Goal: Task Accomplishment & Management: Manage account settings

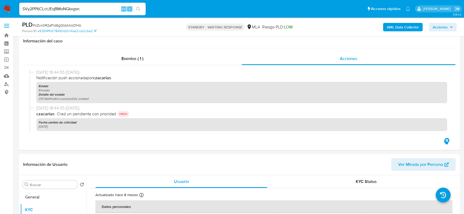
select select "10"
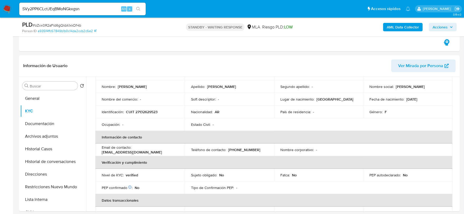
scroll to position [560, 0]
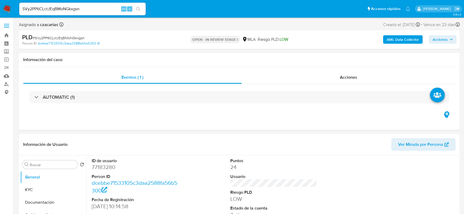
select select "10"
click at [89, 8] on input "SVy2PP6CLctJEqBMoNGkxgsn" at bounding box center [82, 9] width 126 height 7
paste input "oZvx0R2aFId6gQIdA1xkDf4b"
type input "oZvx0R2aFId6gQIdA1xkDf4b"
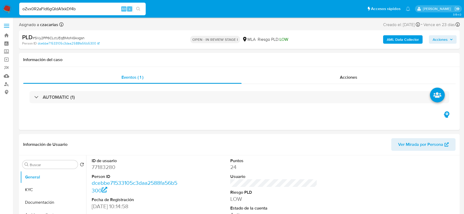
click at [137, 9] on icon "search-icon" at bounding box center [138, 9] width 4 height 4
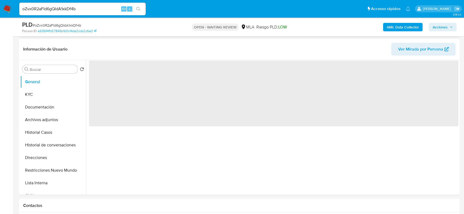
scroll to position [165, 0]
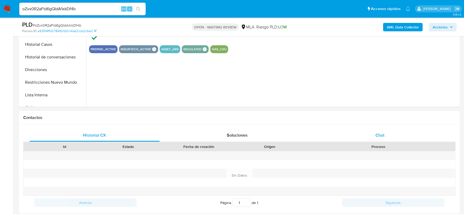
click at [383, 131] on div "Chat" at bounding box center [380, 135] width 130 height 13
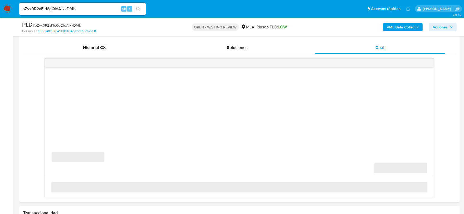
scroll to position [263, 0]
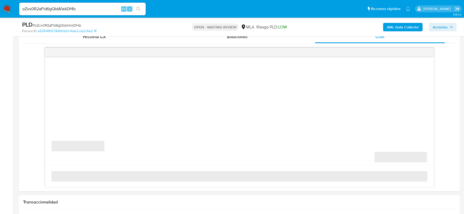
select select "10"
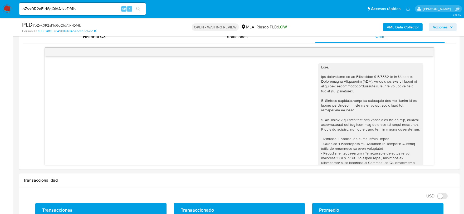
scroll to position [624, 0]
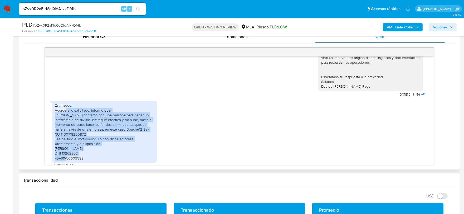
drag, startPoint x: 66, startPoint y: 111, endPoint x: 145, endPoint y: 153, distance: 89.4
click at [145, 153] on div "Estimados, Acorde a lo solicitado, informo que: Tomé contacto con una persona p…" at bounding box center [104, 131] width 99 height 57
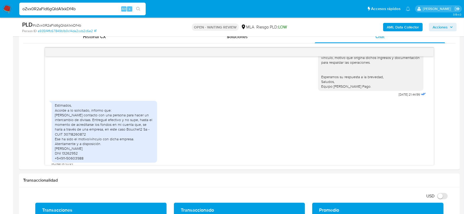
click at [67, 7] on input "oZvx0R2aFId6gQIdA1xkDf4b" at bounding box center [82, 9] width 126 height 7
paste input "I4lRmvIGIUUdnTGJvpul9V4k"
type input "I4lRmvIGIUUdnTGJvpul9V4k"
click at [133, 7] on div "I4lRmvIGIUUdnTGJvpul9V4k Alt s" at bounding box center [82, 9] width 126 height 15
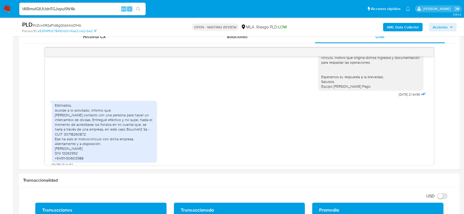
click at [135, 7] on button "search-icon" at bounding box center [138, 8] width 11 height 7
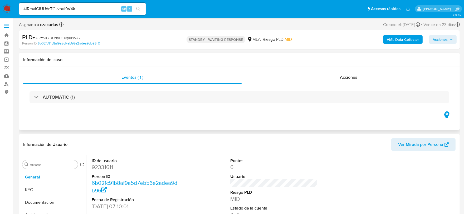
select select "10"
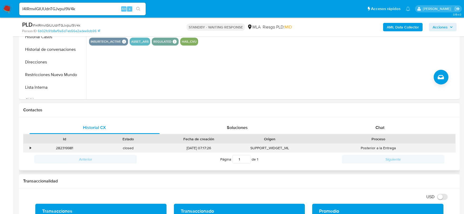
scroll to position [197, 0]
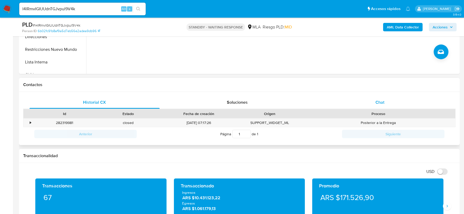
click at [375, 101] on span "Chat" at bounding box center [379, 102] width 9 height 6
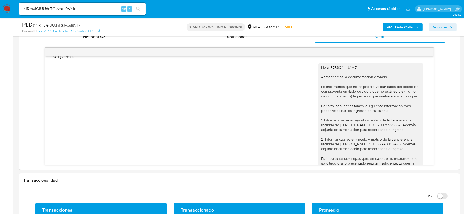
scroll to position [490, 0]
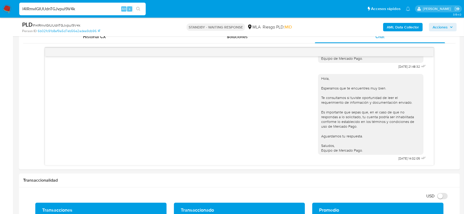
click at [66, 6] on input "I4lRmvIGIUUdnTGJvpul9V4k" at bounding box center [82, 9] width 126 height 7
paste input "G7q5BiSszVSufbvfqPl13v92"
type input "G7q5BiSszVSufbvfqPl13v92"
click at [137, 8] on icon "search-icon" at bounding box center [138, 9] width 4 height 4
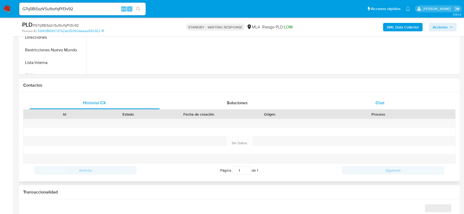
scroll to position [197, 0]
click at [380, 103] on span "Chat" at bounding box center [379, 102] width 9 height 6
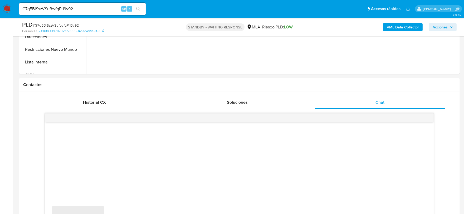
select select "10"
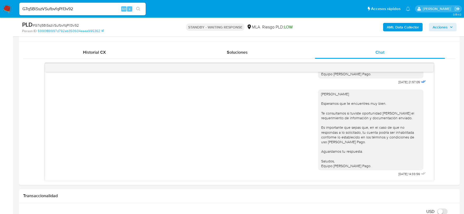
scroll to position [263, 0]
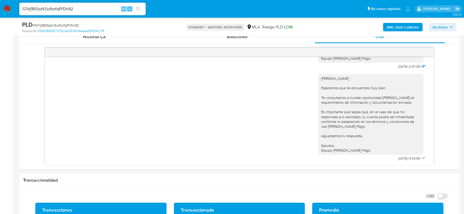
click at [91, 3] on div "G7q5BiSszVSufbvfqPl13v92 Alt s" at bounding box center [82, 9] width 126 height 13
click at [88, 7] on input "G7q5BiSszVSufbvfqPl13v92" at bounding box center [82, 9] width 126 height 7
paste input "mX03CRltJrq3OpjhTi9WPUXI"
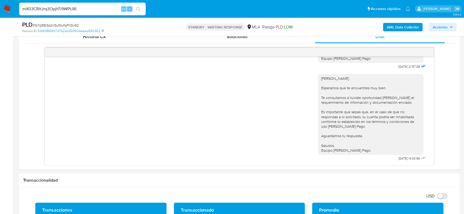
type input "mX03CRltJrq3OpjhTi9WPUXI"
click at [139, 7] on icon "search-icon" at bounding box center [138, 9] width 4 height 4
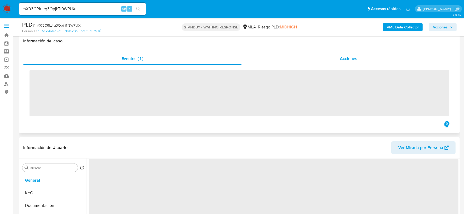
scroll to position [99, 0]
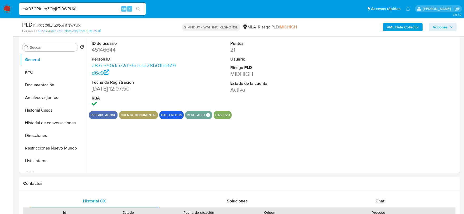
select select "10"
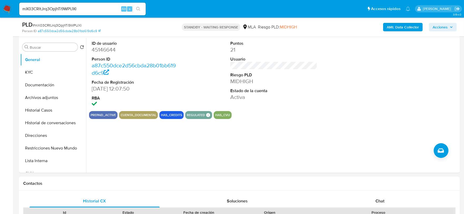
click at [80, 7] on input "mX03CRltJrq3OpjhTi9WPUXI" at bounding box center [82, 9] width 126 height 7
paste input "SVy2PP6CLctJEqBMoNGkxgsn"
type input "SVy2PP6CLctJEqBMoNGkxgsn"
click at [140, 9] on icon "search-icon" at bounding box center [138, 9] width 4 height 4
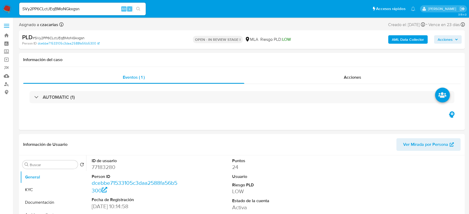
select select "10"
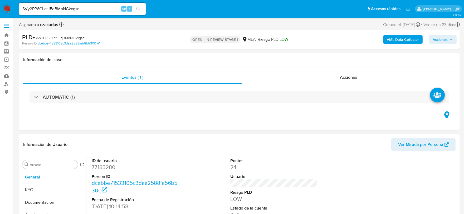
click at [111, 166] on dd "77183280" at bounding box center [135, 166] width 87 height 7
copy dd "77183280"
click at [107, 168] on dd "77183280" at bounding box center [135, 166] width 87 height 7
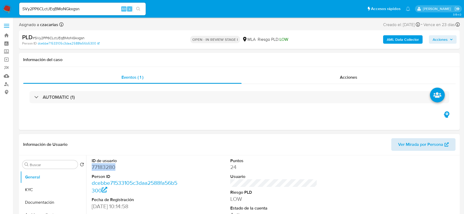
copy dd "77183280"
click at [97, 165] on dd "77183280" at bounding box center [135, 166] width 87 height 7
copy dd "77183280"
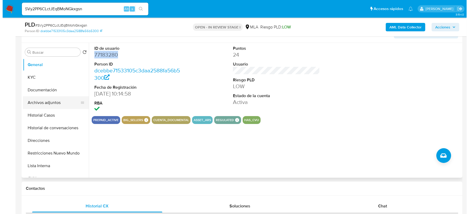
scroll to position [99, 0]
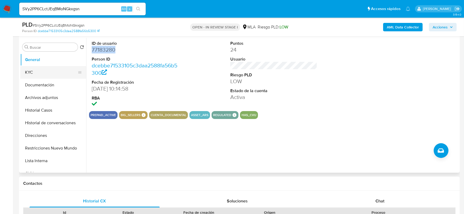
click at [37, 69] on button "KYC" at bounding box center [51, 72] width 62 height 13
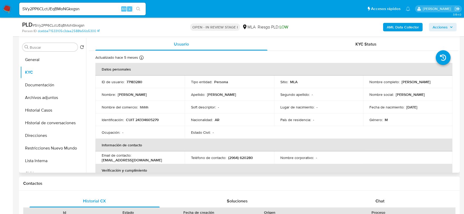
click at [151, 121] on p "CUIT 24334605279" at bounding box center [142, 119] width 33 height 5
copy p "24334605279"
click at [32, 90] on button "Documentación" at bounding box center [51, 85] width 62 height 13
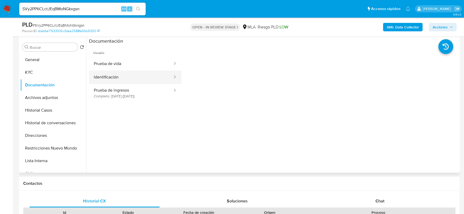
click at [155, 73] on button "Identificación" at bounding box center [131, 77] width 84 height 13
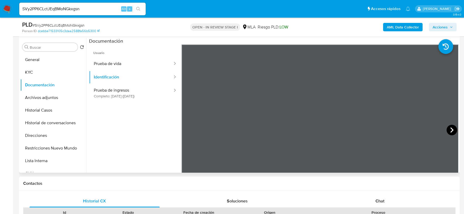
click at [448, 128] on icon at bounding box center [451, 130] width 11 height 11
click at [188, 130] on icon at bounding box center [188, 130] width 11 height 11
click at [131, 71] on button "Identificación" at bounding box center [131, 77] width 84 height 13
click at [135, 61] on button "Prueba de vida" at bounding box center [131, 63] width 84 height 13
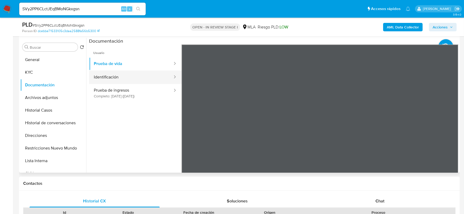
click at [136, 76] on button "Identificación" at bounding box center [131, 77] width 84 height 13
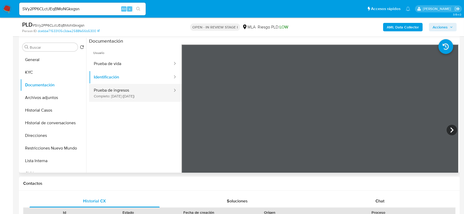
click at [172, 91] on icon at bounding box center [174, 90] width 5 height 5
click at [153, 90] on button "Prueba de ingresos Completo: 17/08/2023 (hace 2 años)" at bounding box center [131, 93] width 84 height 18
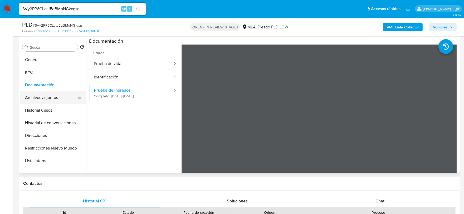
click at [54, 94] on button "Archivos adjuntos" at bounding box center [51, 97] width 62 height 13
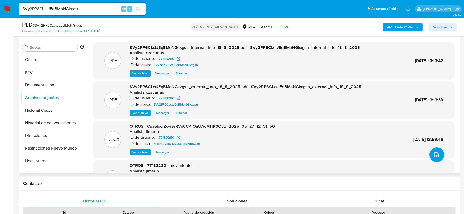
click at [433, 156] on icon "upload-file" at bounding box center [436, 155] width 6 height 6
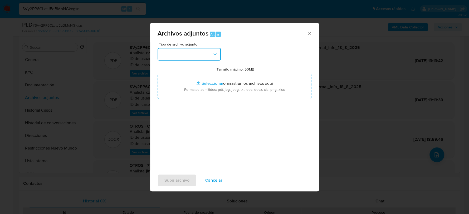
click at [181, 58] on button "button" at bounding box center [188, 54] width 63 height 13
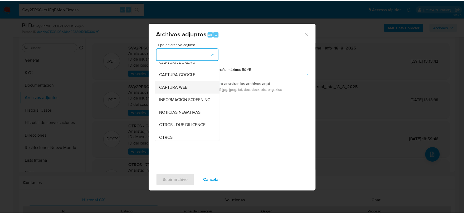
scroll to position [66, 0]
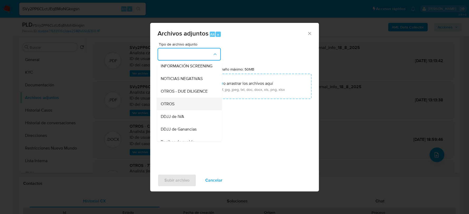
click at [176, 105] on div "OTROS" at bounding box center [188, 104] width 54 height 13
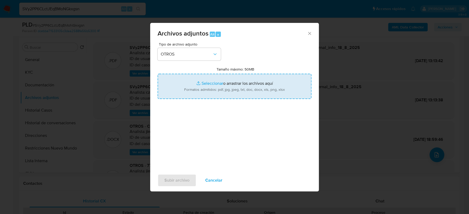
type input "C:\fakepath\Movimientos-77183280 MAYO.xlsx"
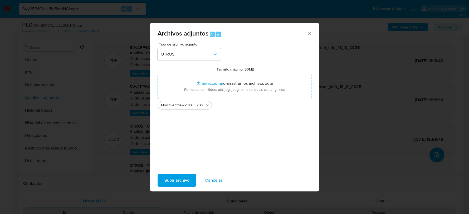
click at [176, 175] on span "Subir archivo" at bounding box center [176, 181] width 25 height 12
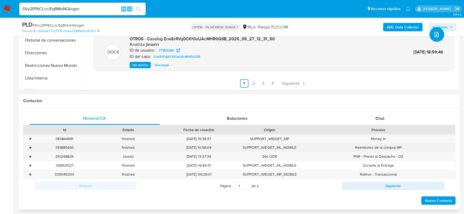
scroll to position [197, 0]
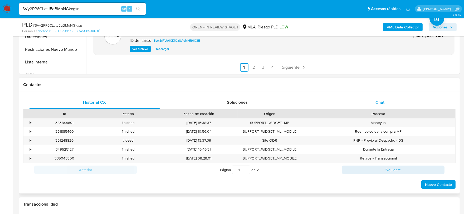
click at [382, 105] on span "Chat" at bounding box center [379, 102] width 9 height 6
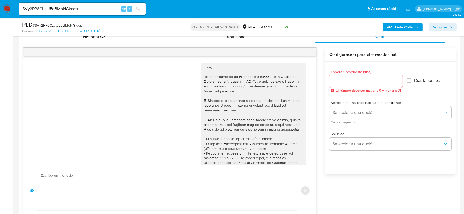
scroll to position [210, 0]
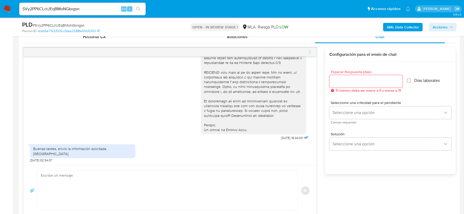
click at [129, 197] on textarea at bounding box center [166, 190] width 250 height 39
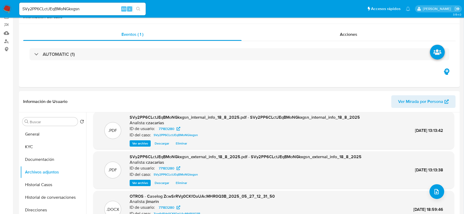
scroll to position [0, 0]
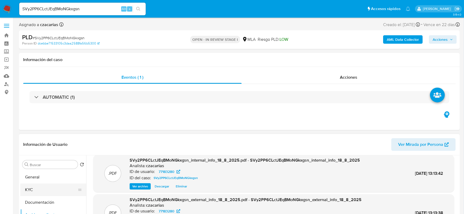
click at [34, 190] on button "KYC" at bounding box center [51, 189] width 62 height 13
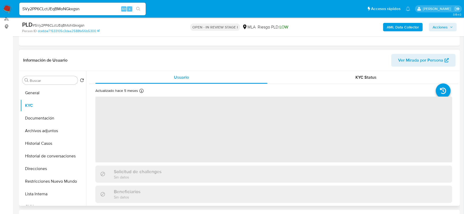
scroll to position [33, 0]
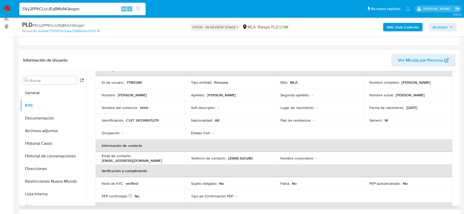
drag, startPoint x: 369, startPoint y: 86, endPoint x: 419, endPoint y: 82, distance: 50.1
click at [419, 82] on div "Nombre completo : Cristian Emanuel Carballo" at bounding box center [407, 82] width 77 height 5
copy p "Cristian Emanuel Carballo"
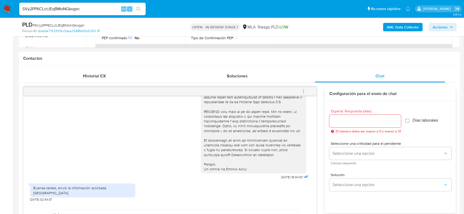
scroll to position [230, 0]
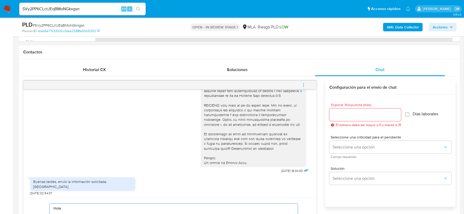
paste textarea "Cristian Emanuel Carballo"
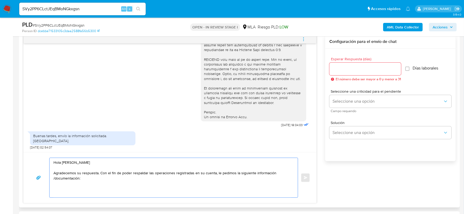
scroll to position [318, 0]
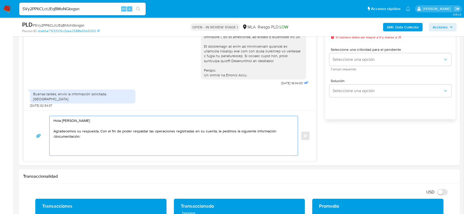
paste textarea "De acuerdo a la actividad que realices en tu cuenta, adjunta la siguiente docum…"
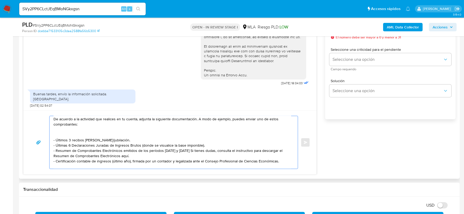
scroll to position [13, 0]
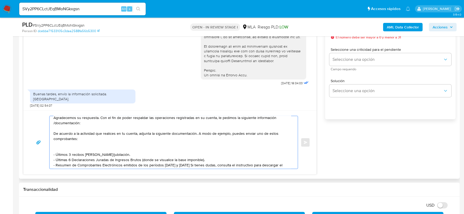
click at [209, 159] on textarea "Hola Cristian Emanuel Carballo Agradecemos su respuesta. Con el fin de poder re…" at bounding box center [171, 142] width 237 height 53
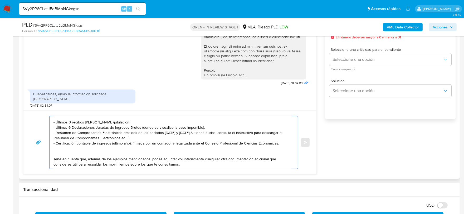
drag, startPoint x: 141, startPoint y: 137, endPoint x: 51, endPoint y: 127, distance: 91.1
click at [51, 127] on div "Hola Cristian Emanuel Carballo Agradecemos su respuesta. Con el fin de poder re…" at bounding box center [171, 142] width 245 height 53
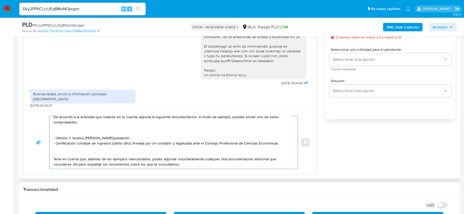
scroll to position [33, 0]
click at [226, 159] on textarea "Hola Cristian Emanuel Carballo Agradecemos su respuesta. Con el fin de poder re…" at bounding box center [171, 142] width 237 height 53
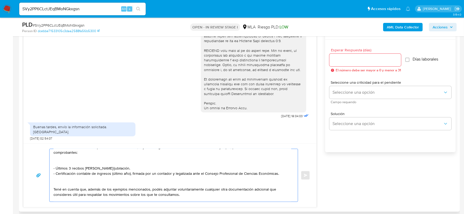
scroll to position [0, 0]
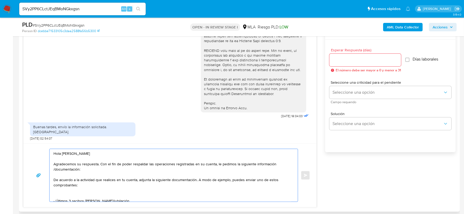
click at [52, 177] on div "Hola Cristian Emanuel Carballo Agradecemos su respuesta. Con el fin de poder re…" at bounding box center [171, 175] width 245 height 53
click at [53, 179] on div "Hola Cristian Emanuel Carballo Agradecemos su respuesta. Con el fin de poder re…" at bounding box center [171, 175] width 245 height 53
click at [53, 179] on textarea "Hola Cristian Emanuel Carballo Agradecemos su respuesta. Con el fin de poder re…" at bounding box center [171, 175] width 237 height 53
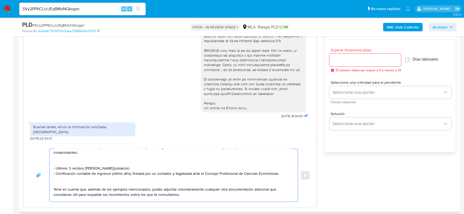
scroll to position [48, 0]
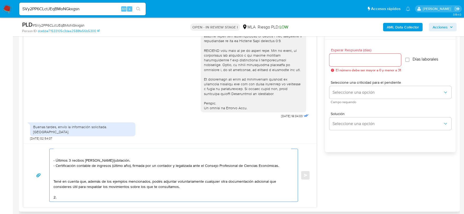
click at [75, 185] on textarea "Hola Cristian Emanuel Carballo Agradecemos su respuesta. Con el fin de poder re…" at bounding box center [171, 175] width 237 height 53
click at [190, 183] on textarea "Hola Cristian Emanuel Carballo Agradecemos su respuesta. Con el fin de poder re…" at bounding box center [171, 175] width 237 height 53
click at [188, 186] on textarea "Hola Cristian Emanuel Carballo Agradecemos su respuesta. Con el fin de poder re…" at bounding box center [171, 175] width 237 height 53
paste textarea "20334605273"
click at [215, 189] on textarea "Hola Cristian Emanuel Carballo Agradecemos su respuesta. Con el fin de poder re…" at bounding box center [171, 175] width 237 height 53
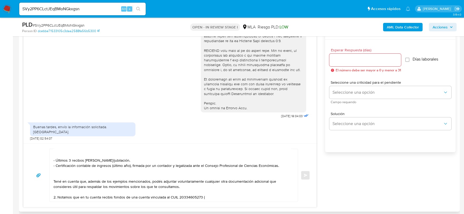
click at [214, 187] on textarea "Hola Cristian Emanuel Carballo Agradecemos su respuesta. Con el fin de poder re…" at bounding box center [171, 175] width 237 height 53
paste textarea "SOA OMAR E"
drag, startPoint x: 237, startPoint y: 190, endPoint x: 202, endPoint y: 188, distance: 35.3
click at [202, 188] on textarea "Hola Cristian Emanuel Carballo Agradecemos su respuesta. Con el fin de poder re…" at bounding box center [171, 175] width 237 height 53
click at [106, 195] on textarea "Hola Cristian Emanuel Carballo Agradecemos su respuesta. Con el fin de poder re…" at bounding box center [171, 175] width 237 height 53
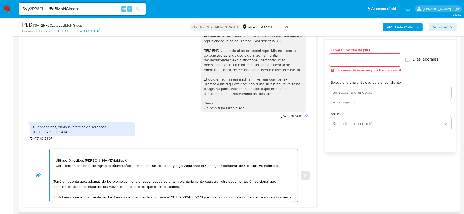
click at [108, 193] on textarea "Hola Cristian Emanuel Carballo Agradecemos su respuesta. Con el fin de poder re…" at bounding box center [171, 175] width 237 height 53
paste textarea "24334605279"
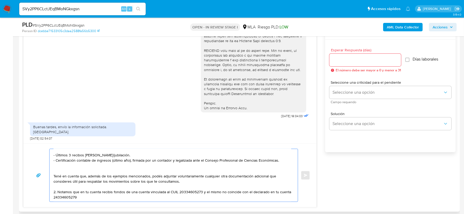
click at [108, 193] on textarea "Hola Cristian Emanuel Carballo Agradecemos su respuesta. Con el fin de poder re…" at bounding box center [171, 175] width 237 height 53
click at [66, 192] on textarea "Hola Cristian Emanuel Carballo Agradecemos su respuesta. Con el fin de poder re…" at bounding box center [171, 175] width 237 height 53
click at [102, 193] on textarea "Hola Cristian Emanuel Carballo Agradecemos su respuesta. Con el fin de poder re…" at bounding box center [171, 175] width 237 height 53
click at [107, 187] on textarea "Hola Cristian Emanuel Carballo Agradecemos su respuesta. Con el fin de poder re…" at bounding box center [171, 175] width 237 height 53
drag, startPoint x: 81, startPoint y: 187, endPoint x: 100, endPoint y: 186, distance: 18.5
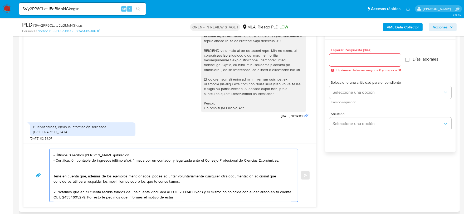
click at [100, 186] on textarea "Hola Cristian Emanuel Carballo Agradecemos su respuesta. Con el fin de poder re…" at bounding box center [171, 175] width 237 height 53
click at [178, 187] on textarea "Hola Cristian Emanuel Carballo Agradecemos su respuesta. Con el fin de poder re…" at bounding box center [171, 175] width 237 height 53
click at [161, 187] on textarea "Hola Cristian Emanuel Carballo Agradecemos su respuesta. Con el fin de poder re…" at bounding box center [171, 175] width 237 height 53
drag, startPoint x: 185, startPoint y: 188, endPoint x: 274, endPoint y: 188, distance: 88.7
click at [274, 188] on textarea "Hola Cristian Emanuel Carballo Agradecemos su respuesta. Con el fin de poder re…" at bounding box center [171, 175] width 237 height 53
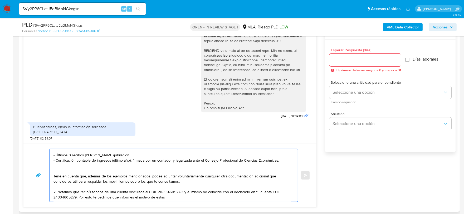
click at [274, 188] on textarea "Hola Cristian Emanuel Carballo Agradecemos su respuesta. Con el fin de poder re…" at bounding box center [171, 175] width 237 height 53
click at [206, 187] on textarea "Hola Cristian Emanuel Carballo Agradecemos su respuesta. Con el fin de poder re…" at bounding box center [171, 175] width 237 height 53
click at [242, 187] on textarea "Hola Cristian Emanuel Carballo Agradecemos su respuesta. Con el fin de poder re…" at bounding box center [171, 175] width 237 height 53
click at [256, 189] on textarea "Hola Cristian Emanuel Carballo Agradecemos su respuesta. Con el fin de poder re…" at bounding box center [171, 175] width 237 height 53
click at [266, 190] on textarea "Hola Cristian Emanuel Carballo Agradecemos su respuesta. Con el fin de poder re…" at bounding box center [171, 175] width 237 height 53
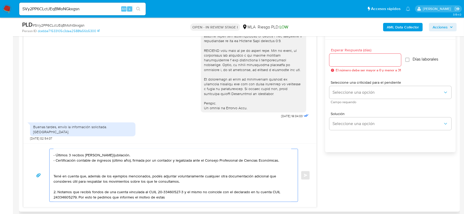
click at [57, 191] on textarea "Hola Cristian Emanuel Carballo Agradecemos su respuesta. Con el fin de poder re…" at bounding box center [171, 175] width 237 height 53
click at [166, 193] on textarea "Hola Cristian Emanuel Carballo Agradecemos su respuesta. Con el fin de poder re…" at bounding box center [171, 175] width 237 height 53
drag, startPoint x: 165, startPoint y: 193, endPoint x: 113, endPoint y: 193, distance: 51.6
click at [113, 193] on textarea "Hola Cristian Emanuel Carballo Agradecemos su respuesta. Con el fin de poder re…" at bounding box center [171, 175] width 237 height 53
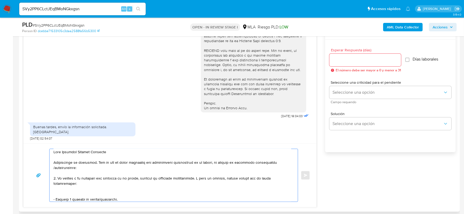
scroll to position [0, 0]
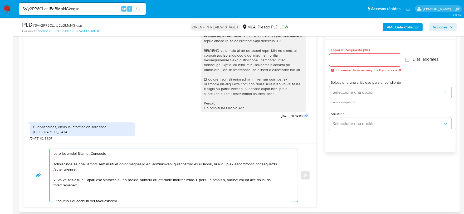
drag, startPoint x: 68, startPoint y: 164, endPoint x: 94, endPoint y: 170, distance: 27.5
click at [94, 170] on textarea at bounding box center [171, 175] width 237 height 53
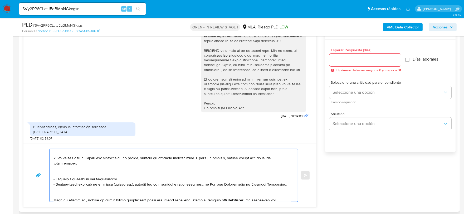
scroll to position [33, 0]
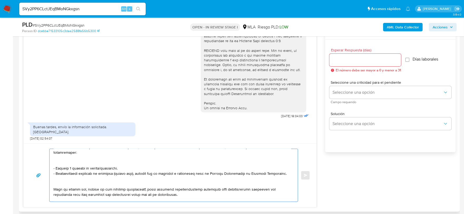
drag, startPoint x: 118, startPoint y: 167, endPoint x: 100, endPoint y: 166, distance: 18.2
click at [100, 166] on textarea at bounding box center [171, 175] width 237 height 53
drag, startPoint x: 86, startPoint y: 187, endPoint x: 175, endPoint y: 193, distance: 88.4
click at [175, 194] on textarea at bounding box center [171, 175] width 237 height 53
click at [175, 193] on textarea at bounding box center [171, 175] width 237 height 53
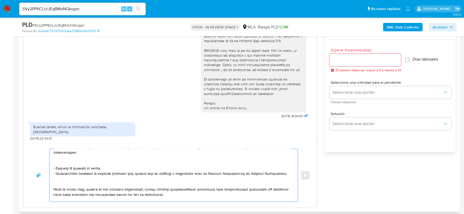
click at [183, 192] on textarea at bounding box center [171, 175] width 237 height 53
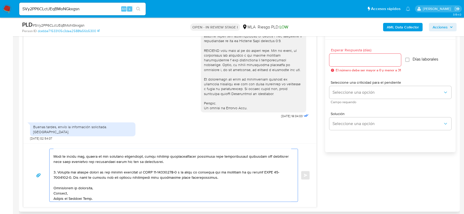
scroll to position [79, 0]
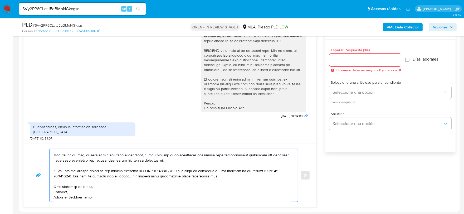
type textarea "Hola Cristian Emanuel Carballo Agradecemos su respuesta. Con el fin de poder re…"
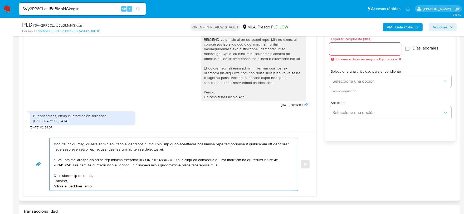
scroll to position [285, 0]
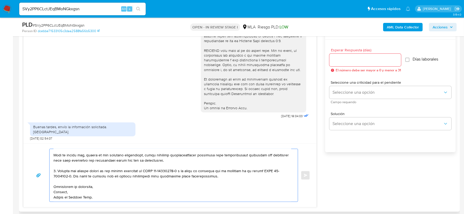
click at [360, 57] on input "Esperar Respuesta (días)" at bounding box center [365, 60] width 72 height 7
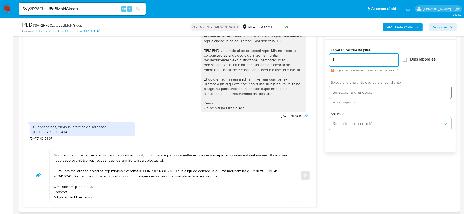
type input "1"
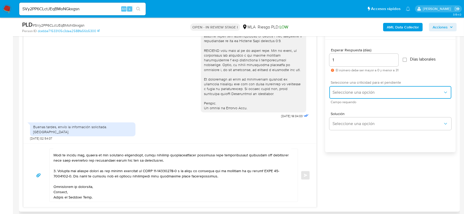
click at [373, 92] on span "Seleccione una opción" at bounding box center [387, 92] width 110 height 5
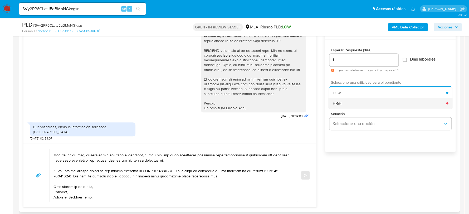
click at [366, 103] on div "HIGH" at bounding box center [388, 103] width 113 height 11
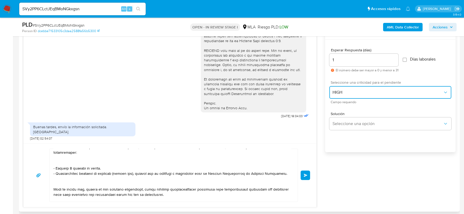
scroll to position [66, 0]
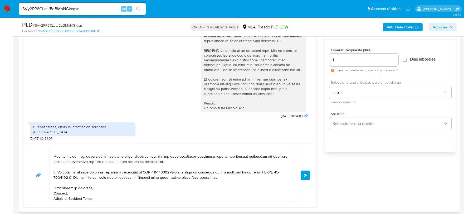
click at [302, 175] on button "Enviar" at bounding box center [304, 175] width 9 height 9
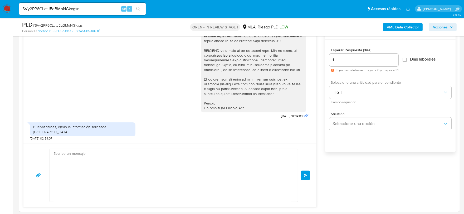
scroll to position [384, 0]
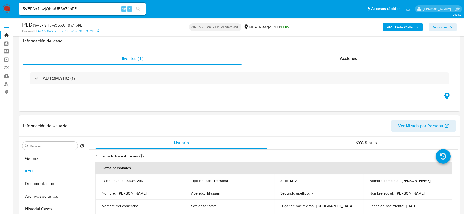
select select "10"
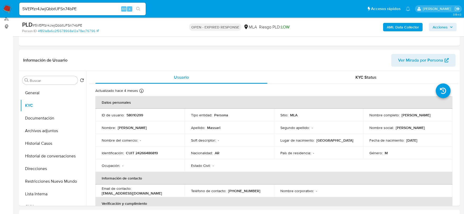
click at [6, 8] on img at bounding box center [7, 8] width 9 height 9
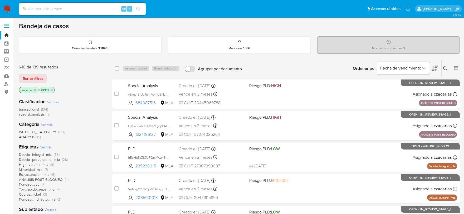
click at [455, 69] on icon at bounding box center [456, 68] width 4 height 4
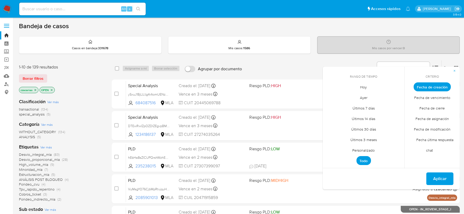
click at [369, 147] on span "Personalizado" at bounding box center [363, 150] width 33 height 11
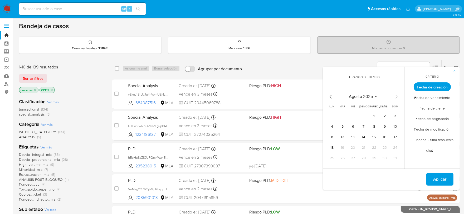
click at [330, 96] on icon "Mes anterior" at bounding box center [330, 97] width 2 height 4
click at [342, 117] on button "1" at bounding box center [342, 116] width 8 height 8
click at [365, 163] on div "julio 2025 julio 2025 lun lunes mar martes mié miércoles jue jueves vie viernes…" at bounding box center [363, 127] width 84 height 83
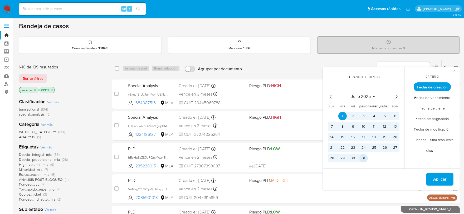
click at [365, 161] on button "31" at bounding box center [363, 158] width 8 height 8
click at [440, 177] on span "Aplicar" at bounding box center [439, 179] width 13 height 12
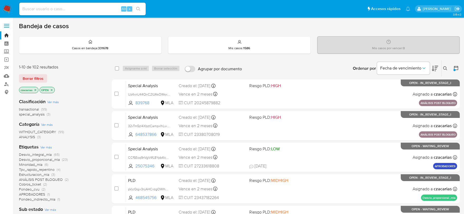
click at [457, 69] on icon at bounding box center [456, 68] width 4 height 4
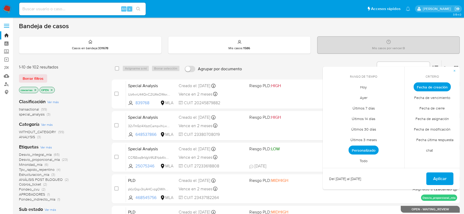
click at [371, 150] on span "Personalizado" at bounding box center [363, 150] width 30 height 9
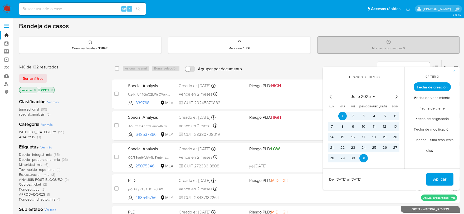
click at [331, 99] on icon "Mes anterior" at bounding box center [330, 96] width 6 height 6
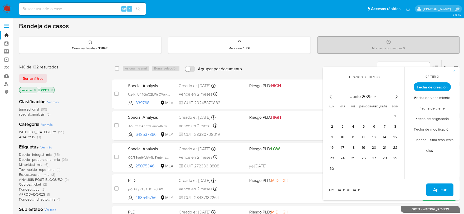
click at [395, 95] on icon "Mes siguiente" at bounding box center [396, 97] width 2 height 4
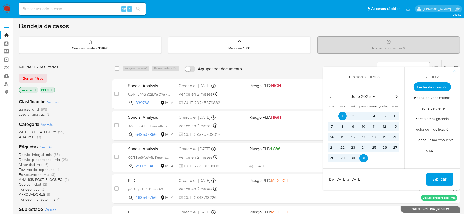
click at [395, 95] on icon "Mes siguiente" at bounding box center [396, 97] width 2 height 4
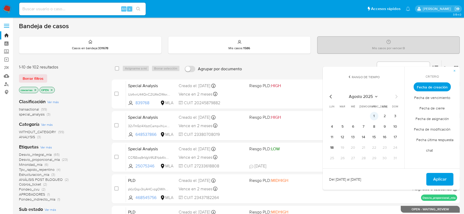
click at [372, 115] on button "1" at bounding box center [374, 116] width 8 height 8
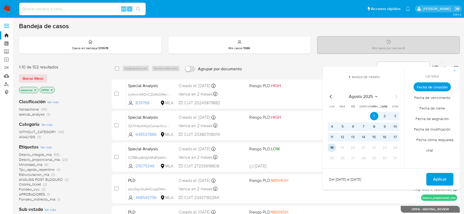
click at [333, 148] on button "18" at bounding box center [331, 147] width 8 height 8
click at [436, 177] on span "Aplicar" at bounding box center [439, 179] width 13 height 12
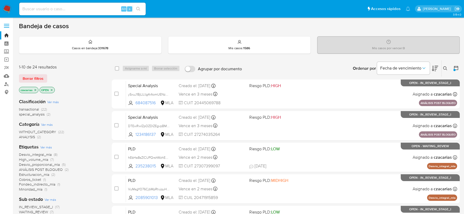
click at [52, 89] on icon "close-filter" at bounding box center [51, 89] width 3 height 3
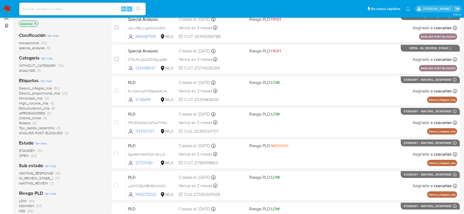
scroll to position [66, 0]
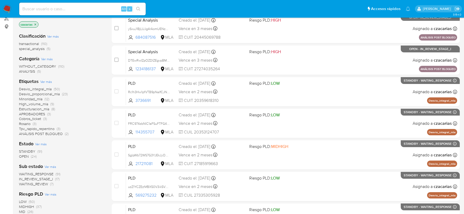
click at [90, 9] on input at bounding box center [82, 9] width 126 height 7
paste input "SVy2PP6CLctJEqBMoNGkxgsn"
type input "SVy2PP6CLctJEqBMoNGkxgsn"
click at [137, 6] on button "search-icon" at bounding box center [138, 8] width 11 height 7
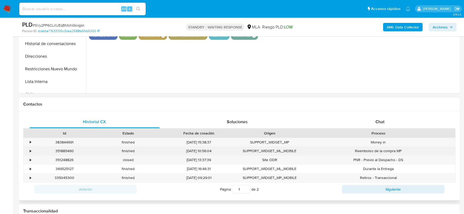
scroll to position [197, 0]
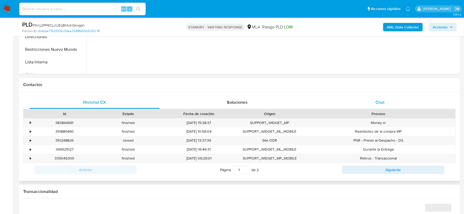
click at [366, 100] on div "Chat" at bounding box center [380, 102] width 130 height 13
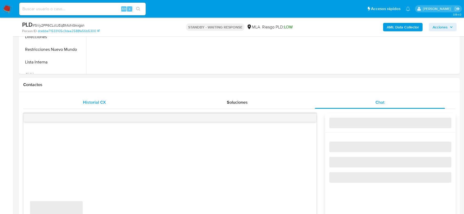
select select "10"
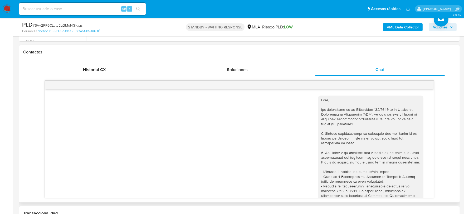
scroll to position [384, 0]
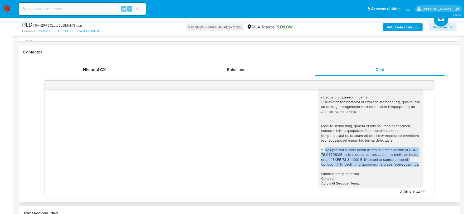
drag, startPoint x: 320, startPoint y: 135, endPoint x: 342, endPoint y: 152, distance: 27.3
click at [342, 152] on div at bounding box center [370, 114] width 99 height 144
copy div "Notamos que recibís fondos de una cuenta vinculada al CUIL 20-33460527-3 y el m…"
click at [324, 139] on div at bounding box center [370, 114] width 99 height 144
drag, startPoint x: 321, startPoint y: 135, endPoint x: 340, endPoint y: 154, distance: 26.8
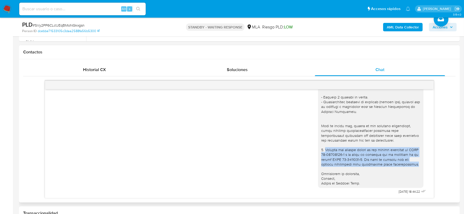
click at [340, 154] on div at bounding box center [370, 114] width 99 height 144
copy div "Notamos que recibís fondos de una cuenta vinculada al CUIL 20-33460527-3 y el m…"
drag, startPoint x: 364, startPoint y: 179, endPoint x: 310, endPoint y: 166, distance: 55.1
click at [310, 166] on div "[DATE] 18:44:22" at bounding box center [239, 115] width 375 height 159
copy div "Aguardamos tu respuesta, Saludos, Equipo de Mercado Pago."
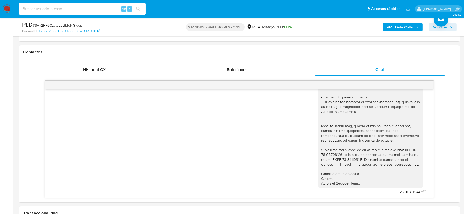
click at [75, 10] on input at bounding box center [82, 9] width 126 height 7
paste input "I4lRmvIGIUUdnTGJvpul9V4k"
type input "I4lRmvIGIUUdnTGJvpul9V4k"
click at [133, 8] on button "search-icon" at bounding box center [138, 8] width 11 height 7
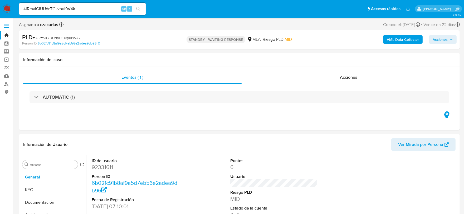
select select "10"
click at [77, 6] on input "I4lRmvIGIUUdnTGJvpul9V4k" at bounding box center [82, 9] width 126 height 7
paste input "G7q5BiSszVSufbvfqPl13v92"
type input "G7q5BiSszVSufbvfqPl13v92"
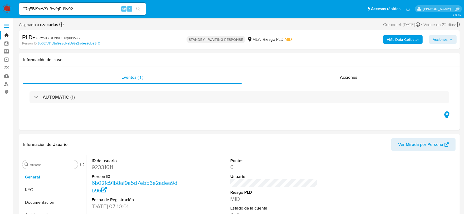
click at [138, 9] on icon "search-icon" at bounding box center [138, 9] width 4 height 4
select select "10"
click at [75, 10] on input "G7q5BiSszVSufbvfqPl13v92" at bounding box center [82, 9] width 126 height 7
paste input "mX03CRltJrq3OpjhTi9WPUXI"
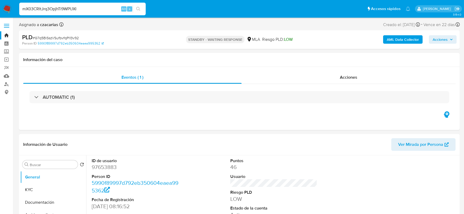
type input "mX03CRltJrq3OpjhTi9WPUXI"
select select "10"
click at [111, 9] on input at bounding box center [82, 9] width 126 height 7
paste input "utkKRUG1JNI18PsXrXAtFRFF"
type input "utkKRUG1JNI18PsXrXAtFRFF"
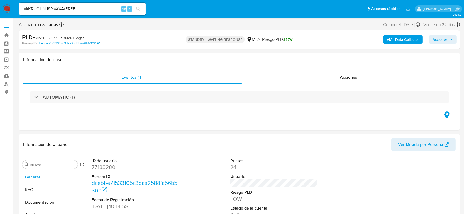
select select "10"
type input "utkKRUG1JNI18PsXrXAtFRFF"
click at [137, 5] on button "search-icon" at bounding box center [138, 8] width 11 height 7
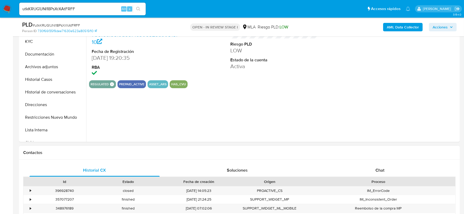
scroll to position [165, 0]
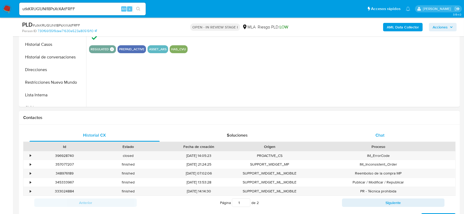
click at [385, 139] on div "Chat" at bounding box center [380, 135] width 130 height 13
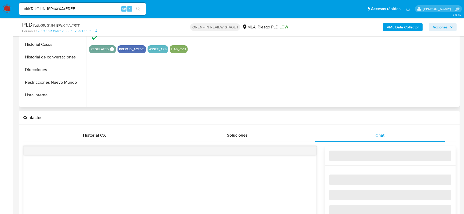
select select "10"
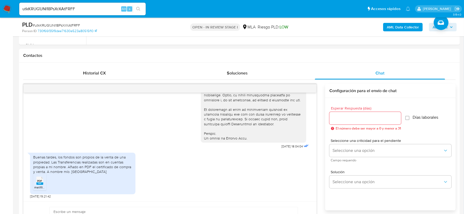
scroll to position [230, 0]
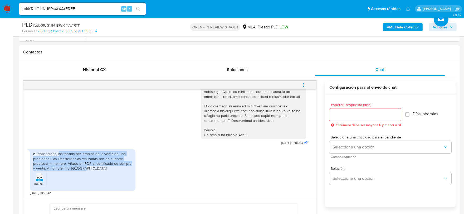
drag, startPoint x: 58, startPoint y: 153, endPoint x: 119, endPoint y: 166, distance: 62.2
click at [119, 166] on div "Buenas tardes, los fondos son propios de la venta de una propiedad. Las Transfe…" at bounding box center [82, 160] width 99 height 19
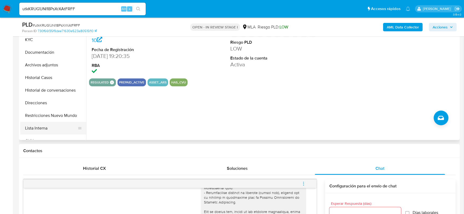
scroll to position [99, 0]
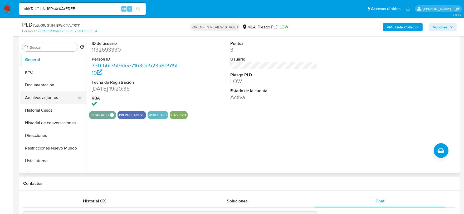
click at [53, 98] on button "Archivos adjuntos" at bounding box center [51, 97] width 62 height 13
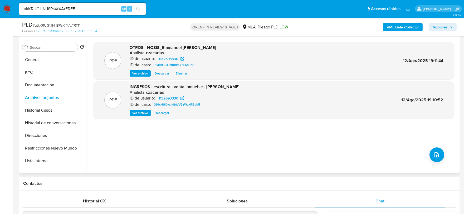
click at [138, 113] on span "Ver archivo" at bounding box center [140, 112] width 16 height 5
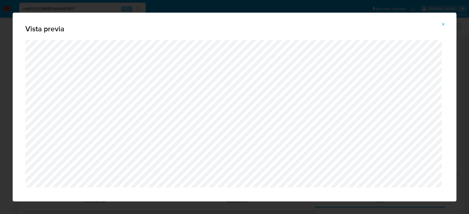
click at [443, 25] on icon "Attachment preview" at bounding box center [443, 24] width 4 height 4
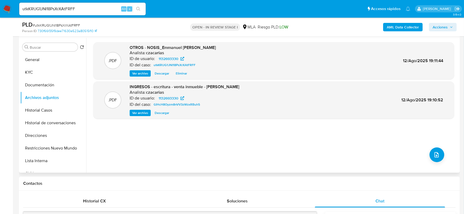
click at [44, 52] on div "Buscar Volver al orden por defecto General KYC Documentación Archivos adjuntos …" at bounding box center [53, 106] width 66 height 134
click at [46, 56] on button "General" at bounding box center [51, 59] width 62 height 13
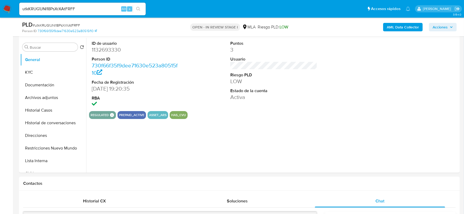
click at [107, 47] on dd "1132693330" at bounding box center [135, 49] width 87 height 7
copy dd "1132693330"
click at [50, 72] on button "KYC" at bounding box center [51, 72] width 62 height 13
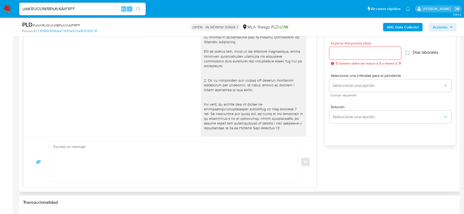
scroll to position [296, 0]
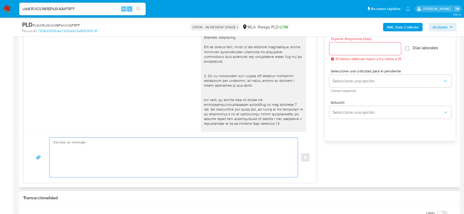
click at [235, 171] on textarea at bounding box center [171, 157] width 237 height 39
click at [218, 154] on textarea at bounding box center [171, 157] width 237 height 39
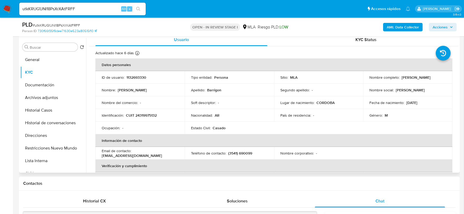
scroll to position [0, 0]
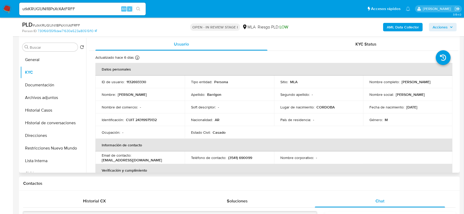
drag, startPoint x: 368, startPoint y: 84, endPoint x: 420, endPoint y: 86, distance: 52.1
click at [420, 84] on div "Nombre completo : Emmanuel David Barrigon" at bounding box center [407, 81] width 77 height 5
copy p "Emmanuel David Barrigon"
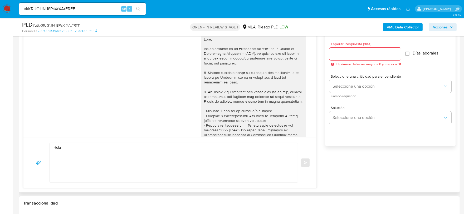
scroll to position [296, 0]
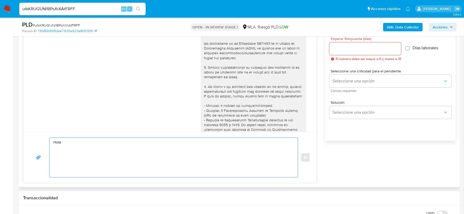
click at [74, 142] on textarea "Hola" at bounding box center [171, 157] width 237 height 39
paste textarea "Emmanuel David Barrigon"
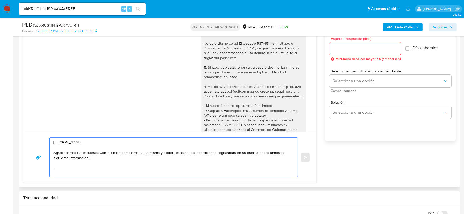
paste textarea "Notamos que recibís fondos de una cuenta vinculada al CUIL 20-33460527-3 y el m…"
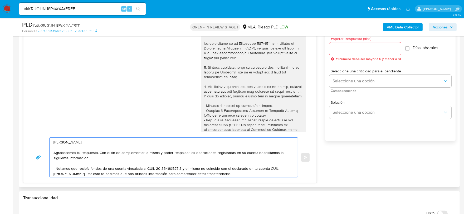
drag, startPoint x: 180, startPoint y: 166, endPoint x: 155, endPoint y: 168, distance: 25.6
click at [155, 168] on textarea "Hola Emmanuel David Barrigon Agradecemos tu respuesta. Con el fin de complement…" at bounding box center [171, 157] width 237 height 39
paste textarea "319975137"
click at [159, 166] on textarea "Hola Emmanuel David Barrigon Agradecemos tu respuesta. Con el fin de complement…" at bounding box center [171, 157] width 237 height 39
click at [175, 167] on textarea "Hola Emmanuel David Barrigon Agradecemos tu respuesta. Con el fin de complement…" at bounding box center [171, 157] width 237 height 39
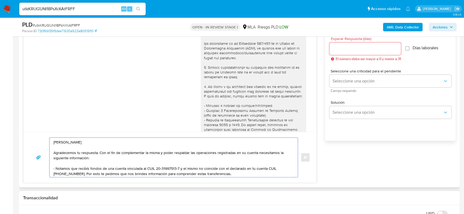
drag, startPoint x: 275, startPoint y: 168, endPoint x: 72, endPoint y: 174, distance: 203.3
click at [72, 174] on textarea "Hola Emmanuel David Barrigon Agradecemos tu respuesta. Con el fin de complement…" at bounding box center [171, 157] width 237 height 39
paste textarea "319975132"
click at [58, 173] on textarea "Hola Emmanuel David Barrigon Agradecemos tu respuesta. Con el fin de complement…" at bounding box center [171, 157] width 237 height 39
click at [68, 172] on textarea "Hola Emmanuel David Barrigon Agradecemos tu respuesta. Con el fin de complement…" at bounding box center [171, 157] width 237 height 39
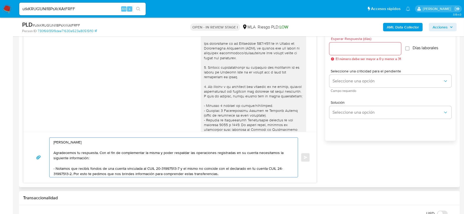
click at [246, 174] on textarea "Hola Emmanuel David Barrigon Agradecemos tu respuesta. Con el fin de complement…" at bounding box center [171, 157] width 237 height 39
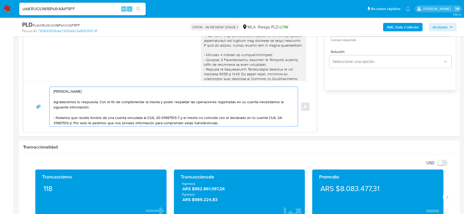
scroll to position [362, 0]
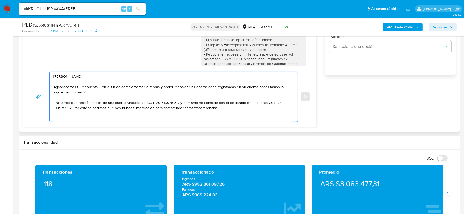
paste textarea "Aguardamos tu respuesta, Saludos, Equipo de Mercado Pago."
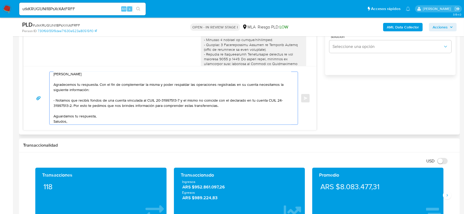
scroll to position [0, 0]
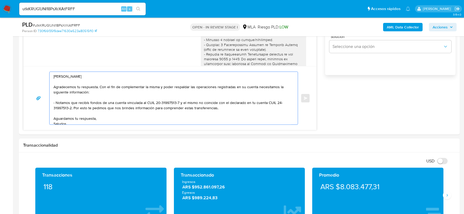
type textarea "Hola Emmanuel David Barrigon Agradecemos tu respuesta. Con el fin de complement…"
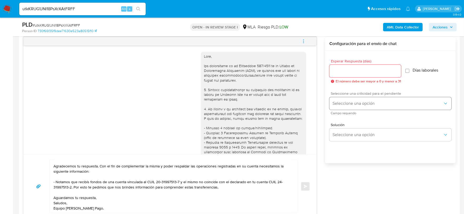
scroll to position [263, 0]
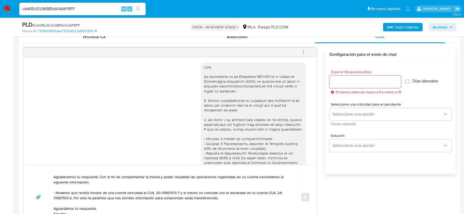
click at [350, 76] on div at bounding box center [365, 82] width 72 height 13
click at [349, 81] on input "Esperar Respuesta (días)" at bounding box center [365, 81] width 72 height 7
type input "1"
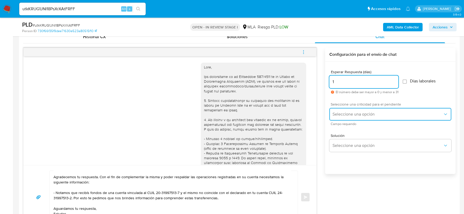
click at [362, 116] on span "Seleccione una opción" at bounding box center [387, 114] width 110 height 5
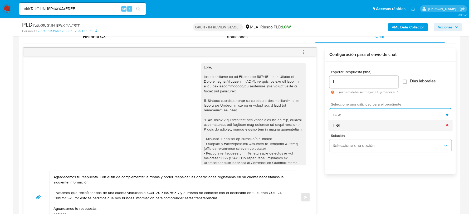
click at [363, 126] on div "HIGH" at bounding box center [388, 125] width 113 height 11
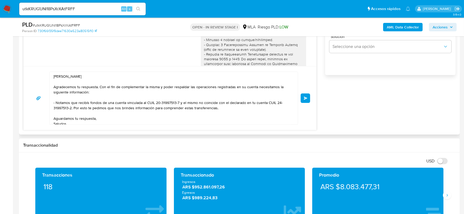
scroll to position [12, 0]
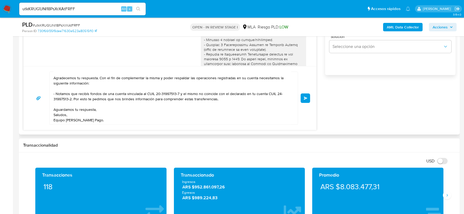
click at [306, 101] on button "Enviar" at bounding box center [304, 97] width 9 height 9
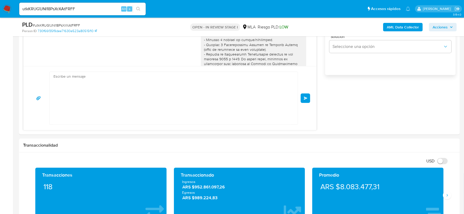
scroll to position [325, 0]
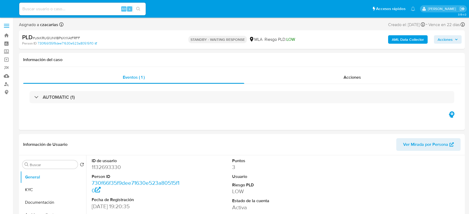
select select "10"
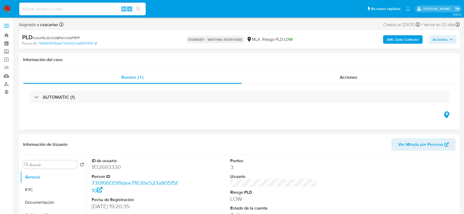
click at [93, 9] on input at bounding box center [82, 9] width 126 height 7
paste input "SVy2PP6CLctJEqBMoNGkxgsn"
type input "SVy2PP6CLctJEqBMoNGkxgsn"
click at [138, 8] on icon "search-icon" at bounding box center [138, 9] width 4 height 4
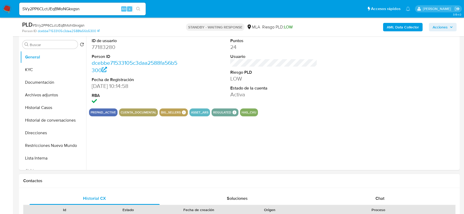
scroll to position [131, 0]
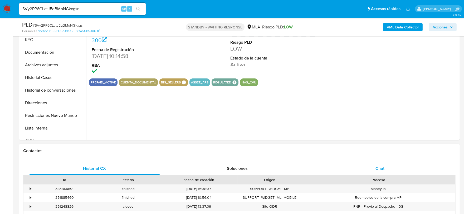
click at [377, 162] on div "Chat" at bounding box center [380, 168] width 130 height 13
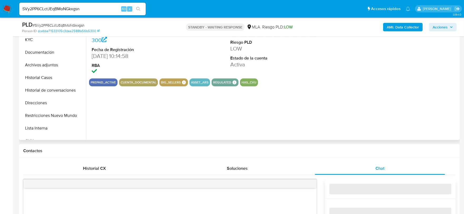
select select "10"
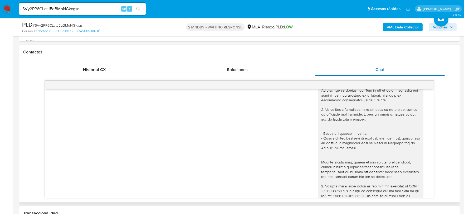
scroll to position [318, 0]
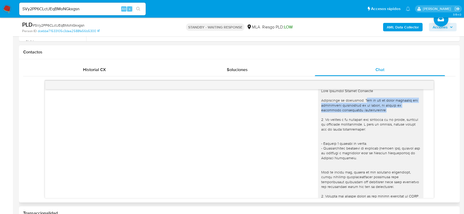
drag, startPoint x: 364, startPoint y: 104, endPoint x: 366, endPoint y: 114, distance: 10.0
click at [366, 114] on div at bounding box center [370, 160] width 99 height 144
drag, startPoint x: 333, startPoint y: 126, endPoint x: 380, endPoint y: 137, distance: 47.8
click at [380, 137] on div at bounding box center [370, 160] width 99 height 144
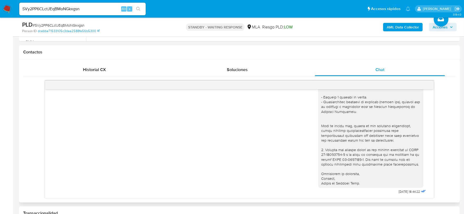
scroll to position [263, 0]
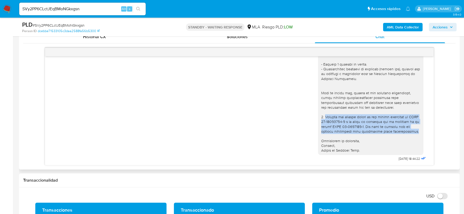
drag, startPoint x: 321, startPoint y: 103, endPoint x: 399, endPoint y: 120, distance: 79.5
click at [399, 120] on div at bounding box center [370, 81] width 99 height 144
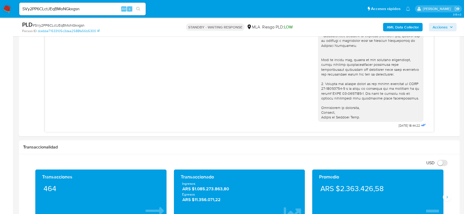
click at [80, 11] on input "SVy2PP6CLctJEqBMoNGkxgsn" at bounding box center [82, 9] width 126 height 7
paste input "I4lRmvIGIUUdnTGJvpul9V4k"
type input "I4lRmvIGIUUdnTGJvpul9V4k"
click at [137, 11] on icon "search-icon" at bounding box center [138, 9] width 4 height 4
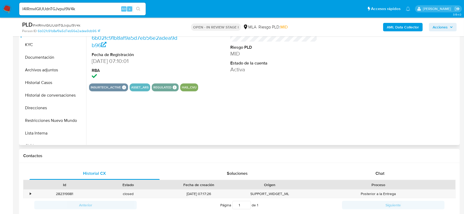
scroll to position [131, 0]
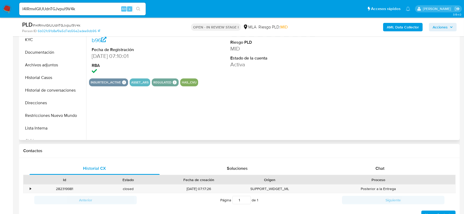
select select "10"
click at [69, 13] on div "I4lRmvIGIUUdnTGJvpul9V4k Alt s" at bounding box center [82, 9] width 126 height 13
click at [69, 9] on input "I4lRmvIGIUUdnTGJvpul9V4k" at bounding box center [82, 9] width 126 height 7
paste input "G7q5BiSszVSufbvfqPl13v92"
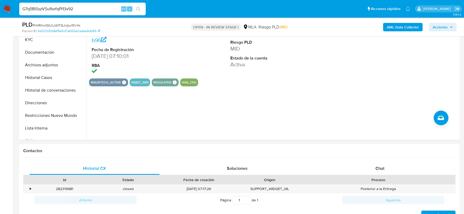
type input "G7q5BiSszVSufbvfqPl13v92"
click at [141, 10] on button "search-icon" at bounding box center [138, 8] width 11 height 7
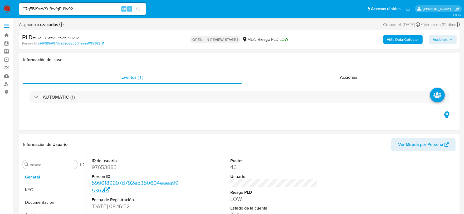
select select "10"
click at [46, 8] on input "G7q5BiSszVSufbvfqPl13v92" at bounding box center [82, 9] width 126 height 7
paste input "mX03CRltJrq3OpjhTi9WPUXI"
type input "mX03CRltJrq3OpjhTi9WPUXI"
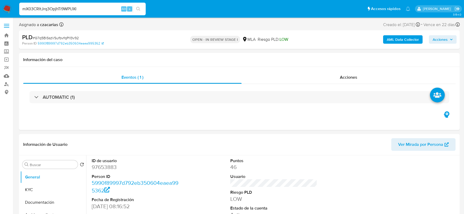
click at [137, 7] on icon "search-icon" at bounding box center [138, 9] width 4 height 4
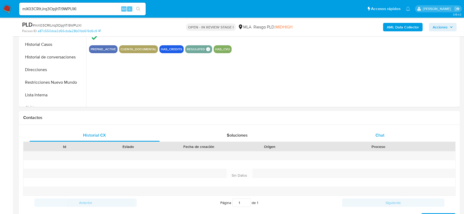
click at [383, 135] on span "Chat" at bounding box center [379, 135] width 9 height 6
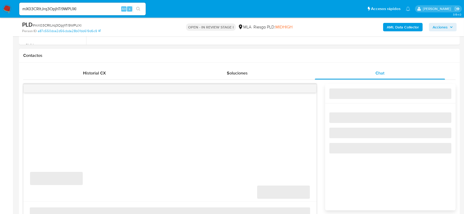
scroll to position [230, 0]
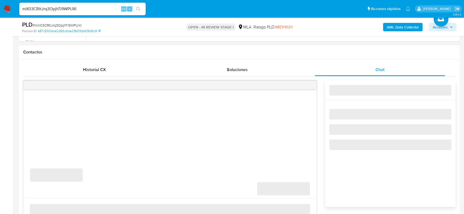
select select "10"
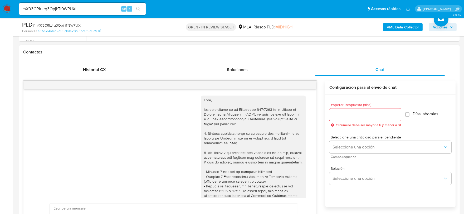
scroll to position [474, 0]
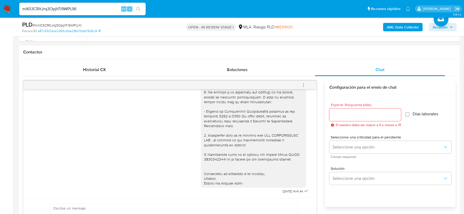
click at [306, 85] on button "menu-action" at bounding box center [303, 85] width 17 height 13
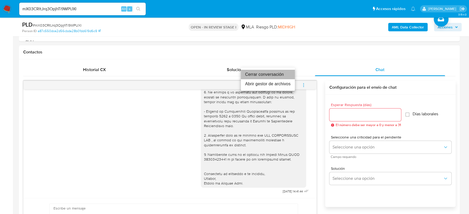
click at [281, 74] on li "Cerrar conversación" at bounding box center [268, 74] width 54 height 9
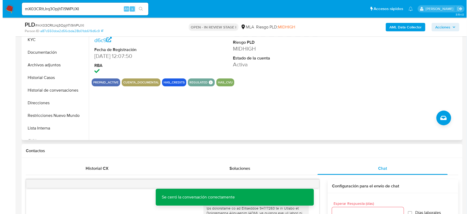
scroll to position [99, 0]
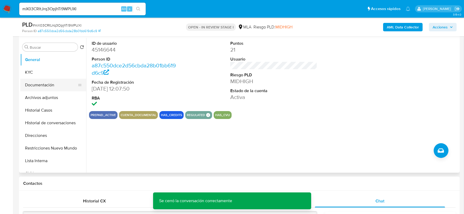
click at [46, 84] on button "Documentación" at bounding box center [51, 85] width 62 height 13
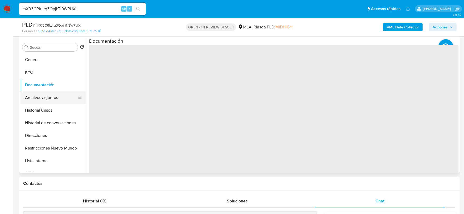
click at [45, 96] on button "Archivos adjuntos" at bounding box center [51, 97] width 62 height 13
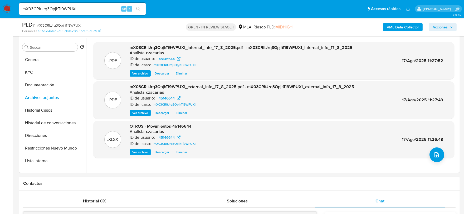
click at [51, 25] on span "# mX03CRltJrq3OpjhTi9WPUXI" at bounding box center [57, 25] width 49 height 5
copy span "mX03CRltJrq3OpjhTi9WPUXI"
click at [434, 153] on icon "upload-file" at bounding box center [436, 155] width 6 height 6
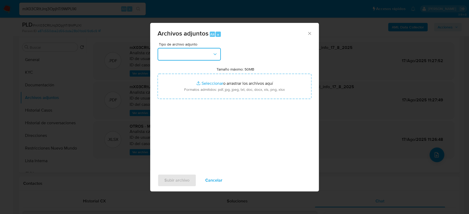
click at [188, 53] on button "button" at bounding box center [188, 54] width 63 height 13
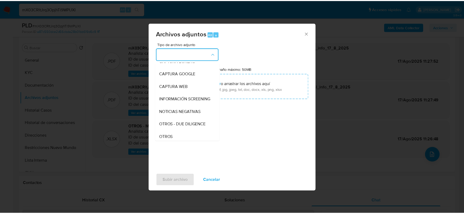
scroll to position [66, 0]
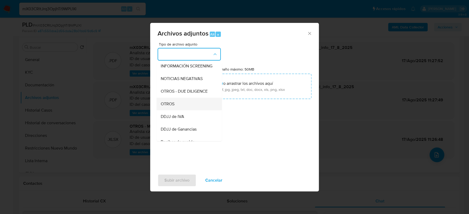
click at [174, 107] on span "OTROS" at bounding box center [168, 103] width 14 height 5
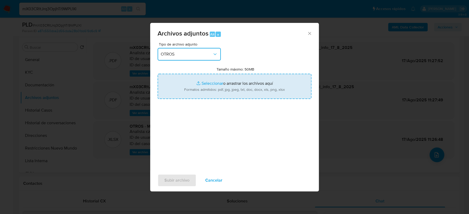
type input "C:\fakepath\Caselog mX03CRltJrq3OpjhTi9WPUXI_2025_06_18_16_58_38.docx"
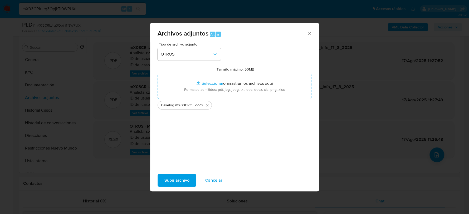
click at [181, 182] on span "Subir archivo" at bounding box center [176, 181] width 25 height 12
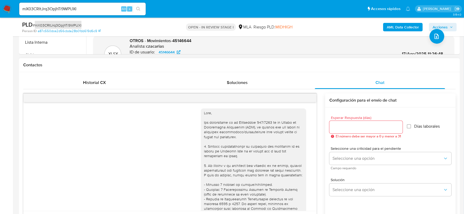
scroll to position [263, 0]
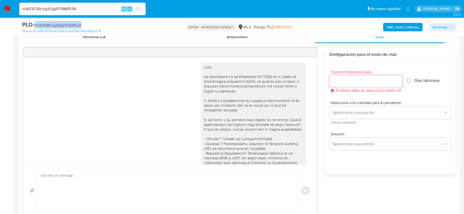
click at [435, 28] on span "Acciones" at bounding box center [439, 27] width 15 height 8
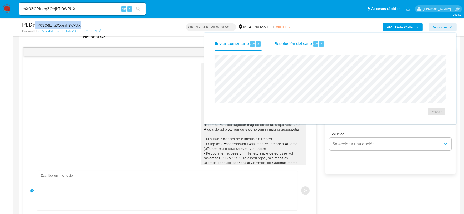
click at [287, 47] on div "Resolución del caso Alt r" at bounding box center [299, 44] width 50 height 14
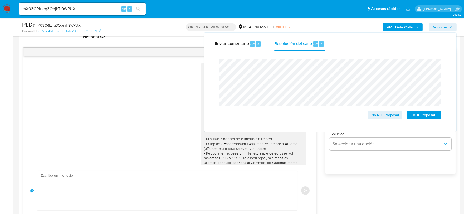
click at [58, 23] on span "# mX03CRltJrq3OpjhTi9WPUXI" at bounding box center [57, 25] width 49 height 5
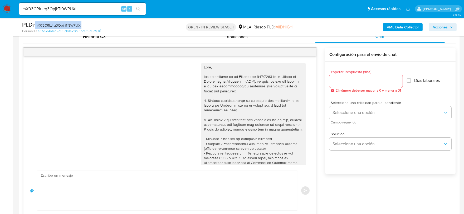
copy span "mX03CRltJrq3OpjhTi9WPUXI"
click at [435, 27] on span "Acciones" at bounding box center [439, 27] width 15 height 8
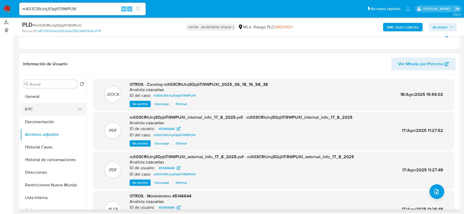
scroll to position [99, 0]
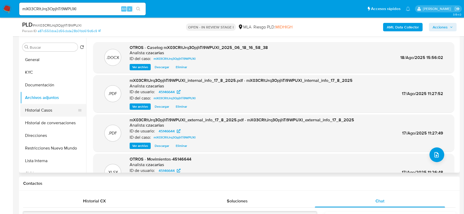
click at [37, 110] on button "Historial Casos" at bounding box center [51, 110] width 62 height 13
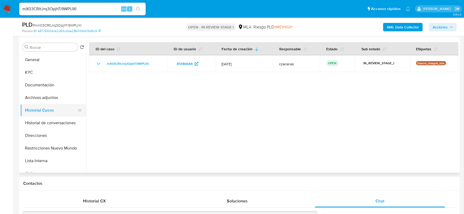
drag, startPoint x: 52, startPoint y: 115, endPoint x: 48, endPoint y: 118, distance: 5.4
click at [51, 116] on button "Historial Casos" at bounding box center [51, 110] width 62 height 13
click at [48, 118] on button "Historial de conversaciones" at bounding box center [51, 123] width 62 height 13
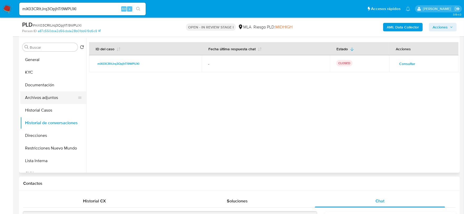
click at [44, 97] on button "Archivos adjuntos" at bounding box center [51, 97] width 62 height 13
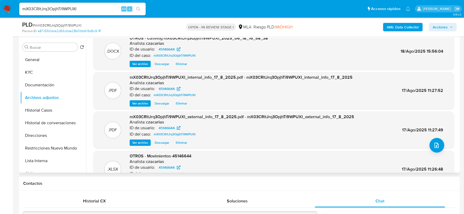
scroll to position [0, 0]
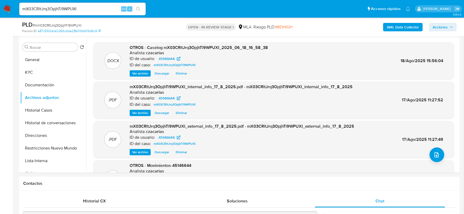
click at [445, 30] on span "Acciones" at bounding box center [439, 27] width 15 height 8
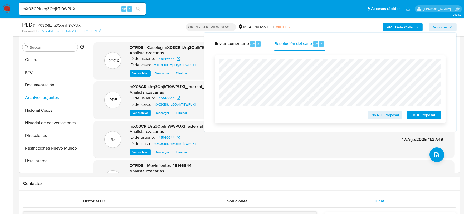
click at [386, 116] on span "No ROI Proposal" at bounding box center [384, 114] width 27 height 7
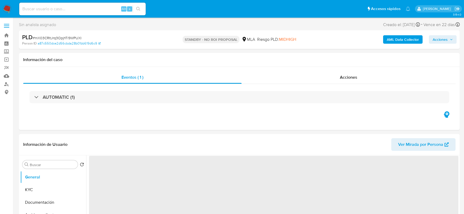
click at [90, 11] on input at bounding box center [82, 9] width 126 height 7
paste input "G7q5BiSszVSufbvfqPl13v92"
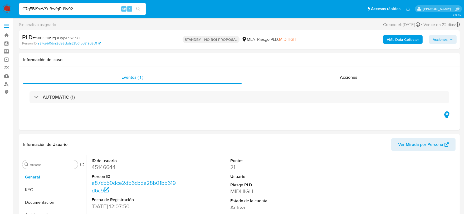
type input "G7q5BiSszVSufbvfqPl13v92"
click at [138, 12] on button "search-icon" at bounding box center [138, 8] width 11 height 7
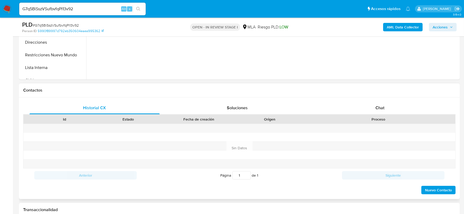
scroll to position [197, 0]
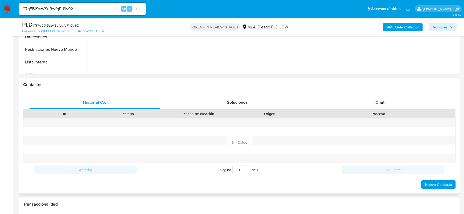
click at [381, 95] on div "Historial CX Soluciones Chat Id Estado Fecha de creación Origen Proceso Anterio…" at bounding box center [239, 143] width 440 height 102
click at [382, 103] on span "Chat" at bounding box center [379, 102] width 9 height 6
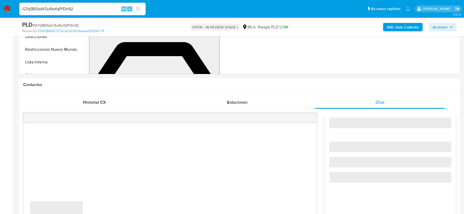
select select "10"
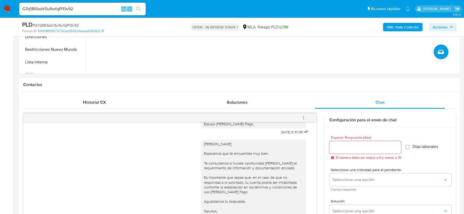
scroll to position [230, 0]
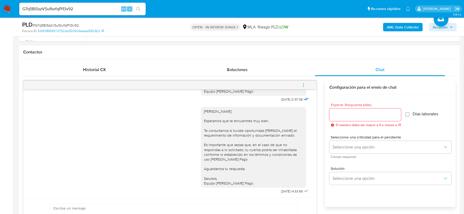
click at [303, 85] on icon "menu-action" at bounding box center [303, 85] width 5 height 5
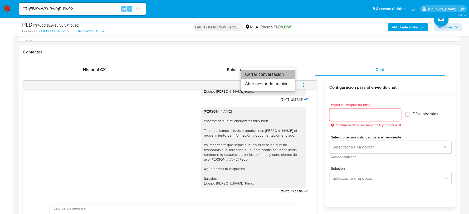
click at [277, 73] on li "Cerrar conversación" at bounding box center [268, 74] width 54 height 9
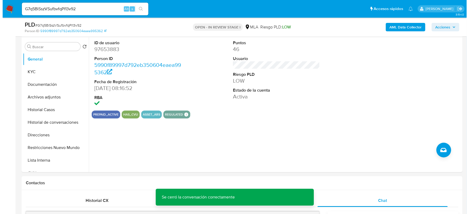
scroll to position [66, 0]
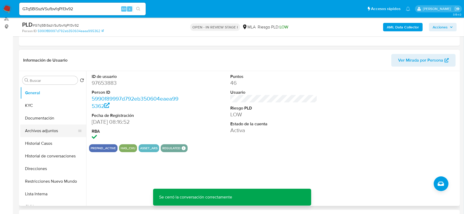
click at [36, 127] on button "Archivos adjuntos" at bounding box center [51, 131] width 62 height 13
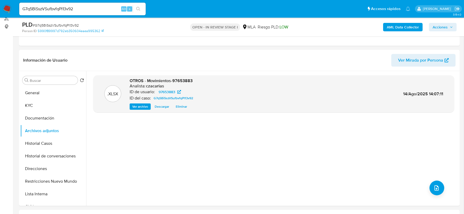
click at [397, 26] on b "AML Data Collector" at bounding box center [402, 27] width 32 height 8
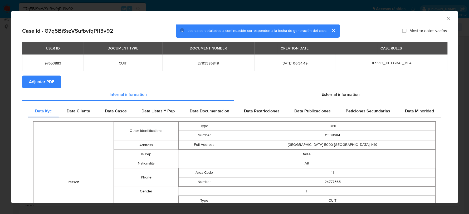
click at [42, 81] on span "Adjuntar PDF" at bounding box center [41, 82] width 25 height 12
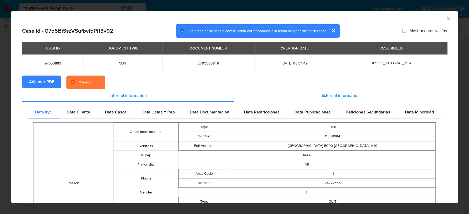
click at [309, 94] on div "External information" at bounding box center [340, 95] width 213 height 13
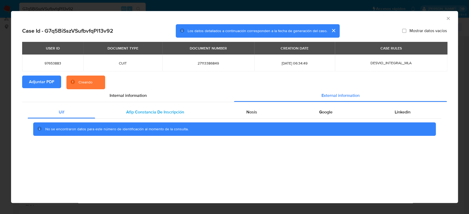
click at [161, 111] on span "Afip Constancia De Inscripción" at bounding box center [155, 112] width 58 height 6
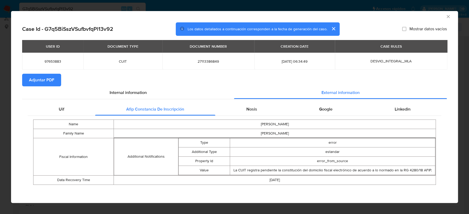
scroll to position [2, 0]
click at [253, 110] on span "Nosis" at bounding box center [251, 109] width 11 height 6
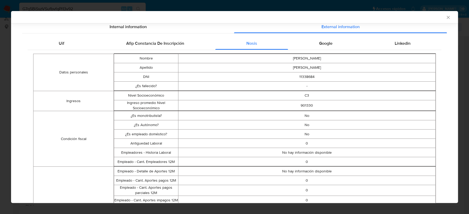
scroll to position [1, 0]
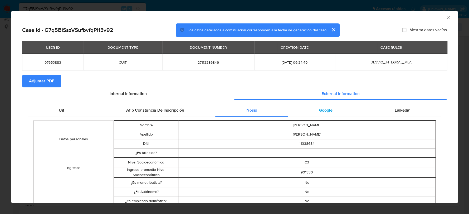
click at [326, 114] on div "Google" at bounding box center [325, 110] width 75 height 13
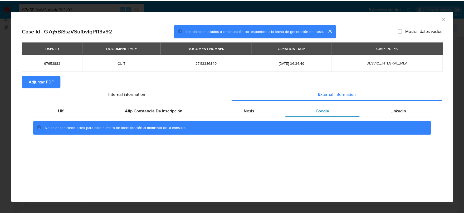
scroll to position [0, 0]
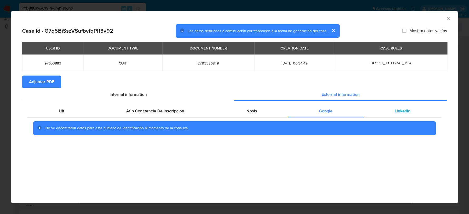
click at [384, 112] on div "Linkedin" at bounding box center [402, 111] width 78 height 13
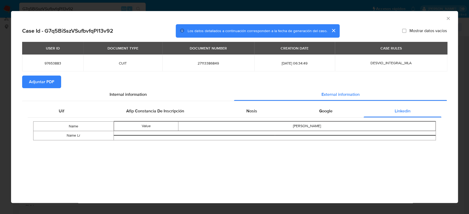
click at [55, 83] on button "Adjuntar PDF" at bounding box center [41, 82] width 39 height 13
click at [447, 18] on icon "Cerrar ventana" at bounding box center [447, 18] width 3 height 3
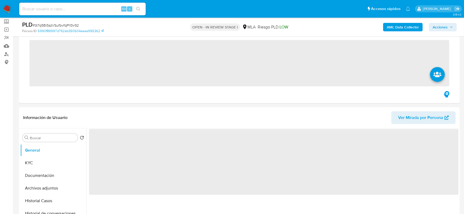
scroll to position [33, 0]
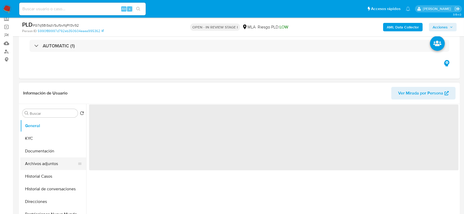
click at [35, 163] on button "Archivos adjuntos" at bounding box center [51, 163] width 62 height 13
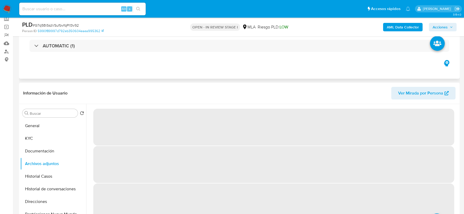
select select "10"
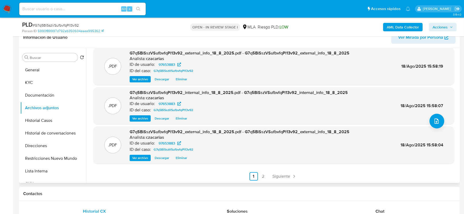
scroll to position [99, 0]
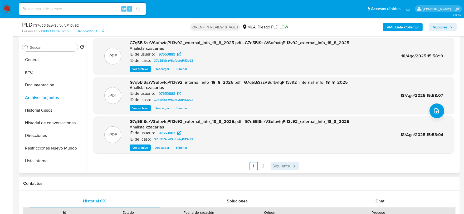
click at [287, 165] on span "Siguiente" at bounding box center [281, 166] width 18 height 4
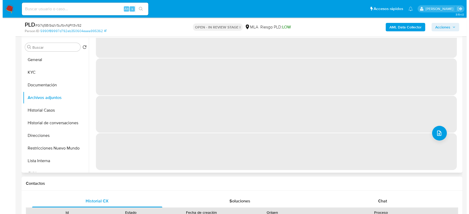
scroll to position [0, 0]
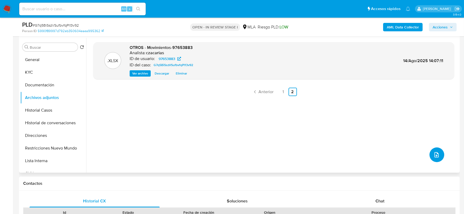
click at [429, 150] on button "upload-file" at bounding box center [436, 154] width 15 height 15
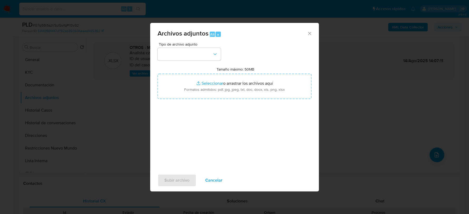
click at [206, 66] on div "Tipo de archivo adjunto Tamaño máximo: 50MB Seleccionar archivos Seleccionar o …" at bounding box center [234, 104] width 154 height 124
click at [207, 58] on button "button" at bounding box center [188, 54] width 63 height 13
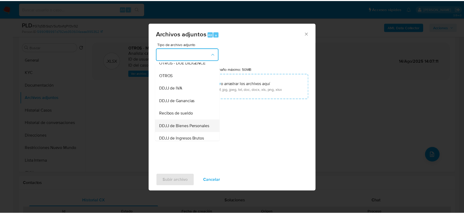
scroll to position [99, 0]
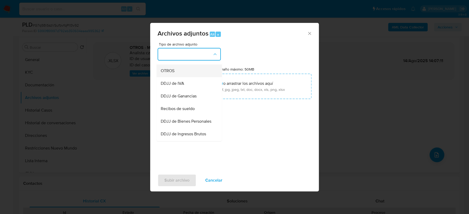
click at [187, 76] on div "OTROS" at bounding box center [188, 70] width 54 height 13
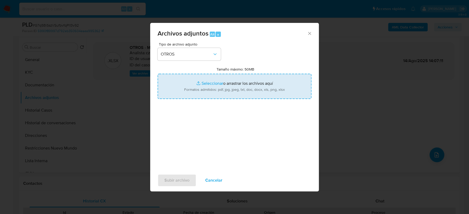
type input "C:\fakepath\Caselog G7q5BiSszVSufbvfqPl13v92_2025_06_19_00_49_12.docx"
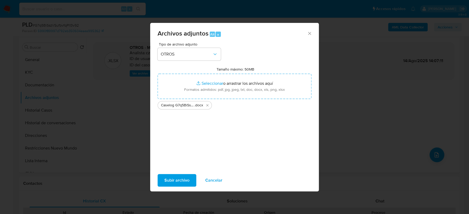
click at [180, 183] on span "Subir archivo" at bounding box center [176, 181] width 25 height 12
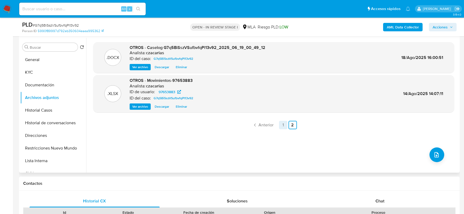
click at [279, 124] on link "1" at bounding box center [283, 125] width 8 height 8
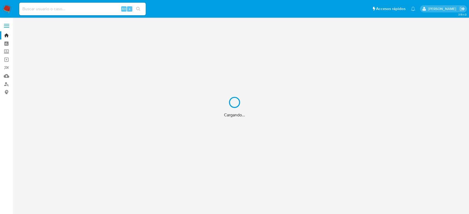
click at [61, 9] on div "Cargando..." at bounding box center [234, 107] width 469 height 214
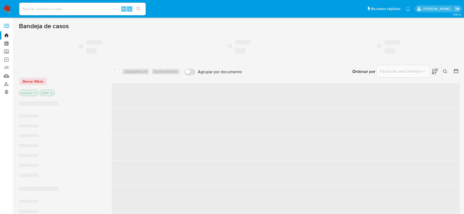
click at [64, 8] on input at bounding box center [82, 9] width 126 height 7
paste input "G7q5BiSszVSufbvfqPl13v92"
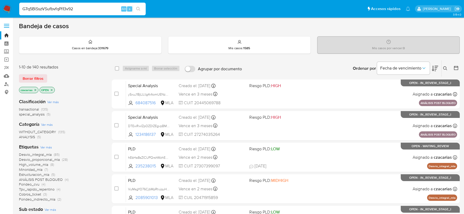
type input "G7q5BiSszVSufbvfqPl13v92"
click at [140, 11] on icon "search-icon" at bounding box center [138, 9] width 4 height 4
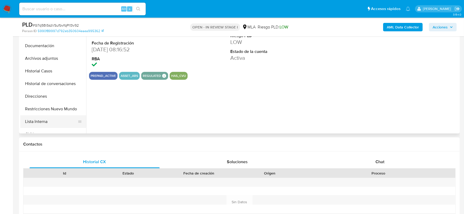
scroll to position [99, 0]
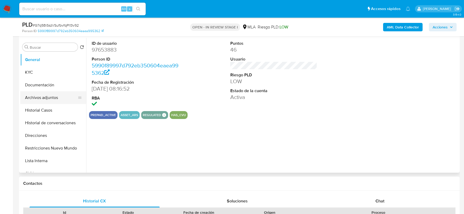
click at [55, 95] on button "Archivos adjuntos" at bounding box center [51, 97] width 62 height 13
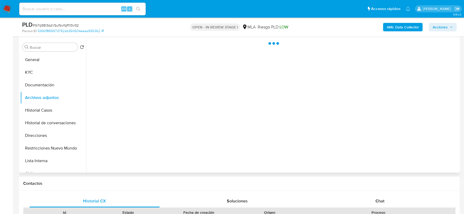
select select "10"
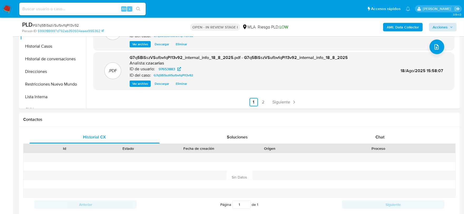
scroll to position [197, 0]
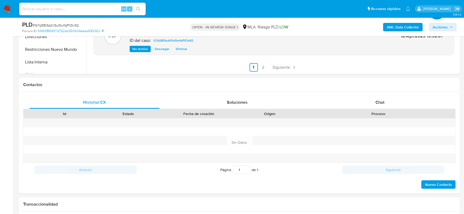
click at [442, 27] on span "Acciones" at bounding box center [439, 27] width 15 height 8
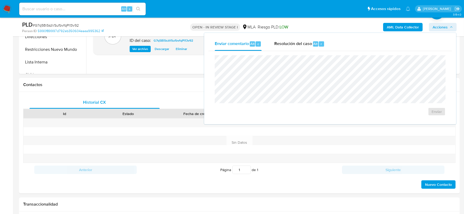
drag, startPoint x: 316, startPoint y: 41, endPoint x: 316, endPoint y: 51, distance: 10.5
click at [316, 41] on div "Resolución del caso Alt r" at bounding box center [299, 44] width 50 height 14
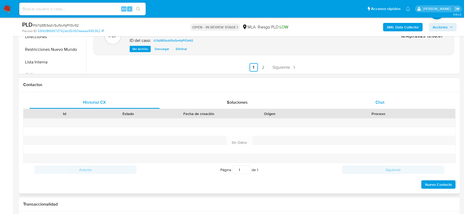
click at [389, 98] on div "Chat" at bounding box center [380, 102] width 130 height 13
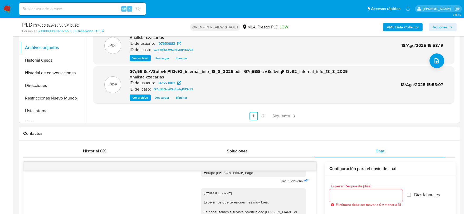
scroll to position [131, 0]
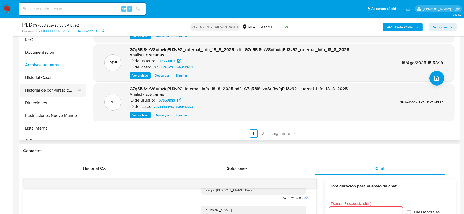
click at [38, 92] on button "Historial de conversaciones" at bounding box center [51, 90] width 62 height 13
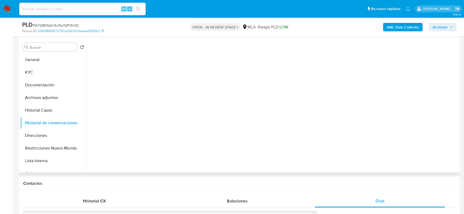
scroll to position [66, 0]
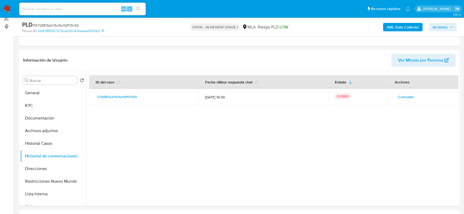
click at [441, 30] on span "Acciones" at bounding box center [439, 27] width 15 height 8
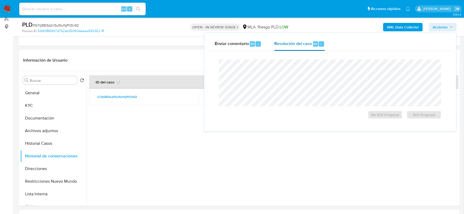
click at [314, 41] on span "Alt" at bounding box center [315, 43] width 4 height 5
click at [67, 25] on span "# G7q5BiSszVSufbvfqPl13v92" at bounding box center [56, 25] width 46 height 5
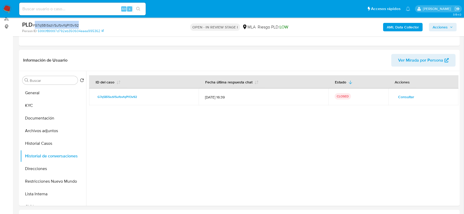
click at [67, 25] on span "# G7q5BiSszVSufbvfqPl13v92" at bounding box center [56, 25] width 46 height 5
copy span "G7q5BiSszVSufbvfqPl13v92"
click at [439, 31] on span "Acciones" at bounding box center [439, 27] width 15 height 8
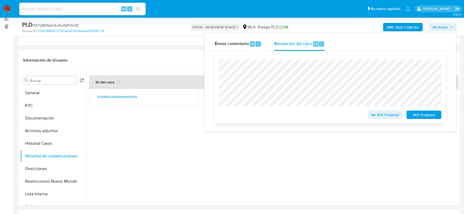
click at [380, 115] on span "No ROI Proposal" at bounding box center [384, 114] width 27 height 7
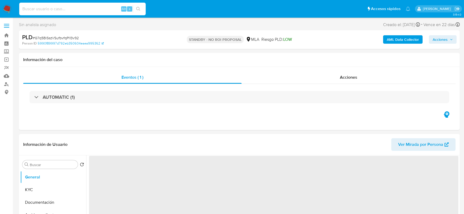
click at [89, 7] on input at bounding box center [82, 9] width 126 height 7
paste input "I4lRmvIGIUUdnTGJvpul9V4k"
type input "I4lRmvIGIUUdnTGJvpul9V4k"
click at [139, 9] on icon "search-icon" at bounding box center [138, 9] width 4 height 4
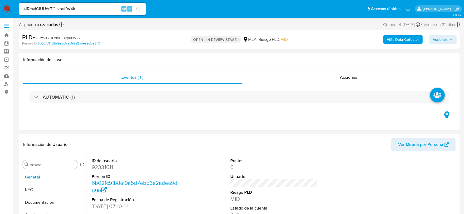
select select "10"
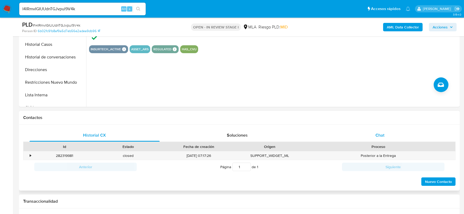
click at [378, 135] on span "Chat" at bounding box center [379, 135] width 9 height 6
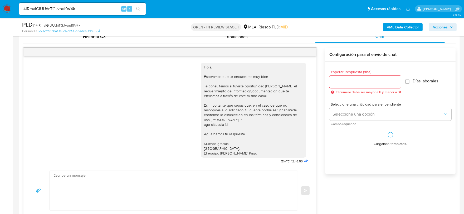
scroll to position [490, 0]
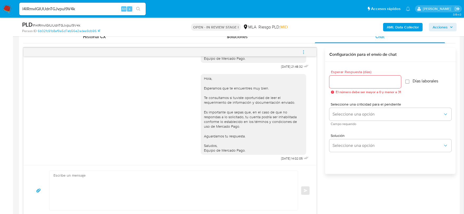
click at [306, 54] on span "menu-action" at bounding box center [303, 52] width 5 height 13
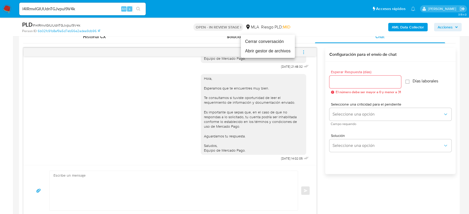
drag, startPoint x: 271, startPoint y: 43, endPoint x: 26, endPoint y: 108, distance: 253.4
click at [271, 42] on li "Cerrar conversación" at bounding box center [268, 41] width 54 height 9
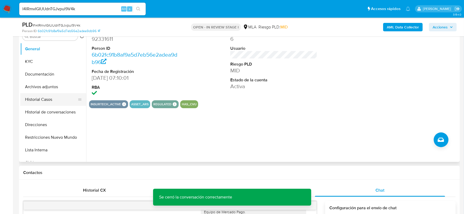
scroll to position [99, 0]
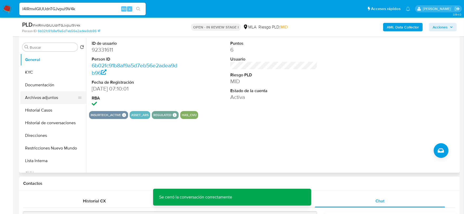
click at [48, 99] on button "Archivos adjuntos" at bounding box center [51, 97] width 62 height 13
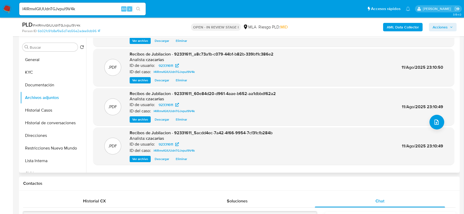
scroll to position [44, 0]
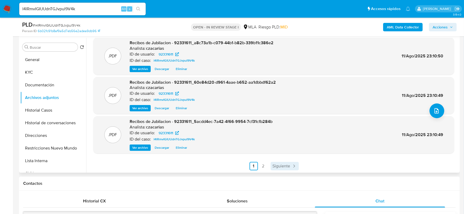
click at [279, 166] on span "Siguiente" at bounding box center [281, 166] width 18 height 4
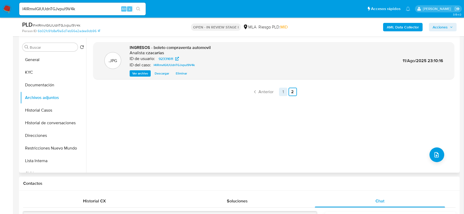
click at [280, 89] on link "1" at bounding box center [283, 92] width 8 height 8
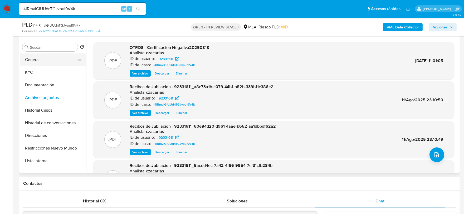
click at [37, 63] on button "General" at bounding box center [51, 59] width 62 height 13
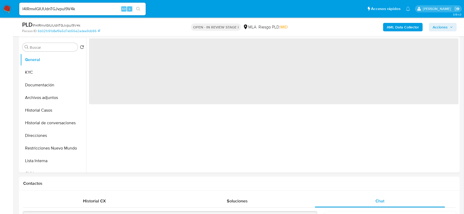
click at [94, 53] on span "‌" at bounding box center [273, 71] width 369 height 66
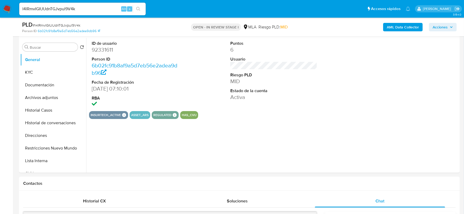
click at [108, 51] on dd "92331611" at bounding box center [135, 49] width 87 height 7
click at [108, 50] on dd "92331611" at bounding box center [135, 49] width 87 height 7
copy dd "92331611"
click at [56, 96] on button "Archivos adjuntos" at bounding box center [51, 97] width 62 height 13
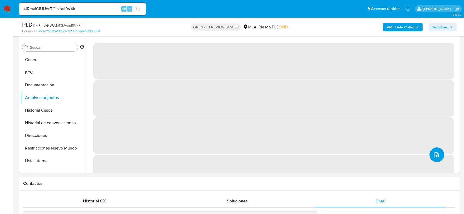
click at [436, 153] on icon "upload-file" at bounding box center [436, 154] width 4 height 5
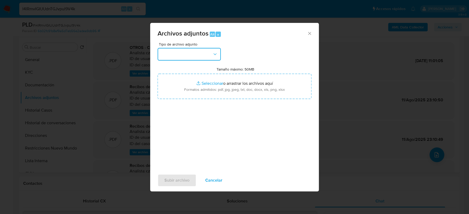
click at [180, 52] on button "button" at bounding box center [188, 54] width 63 height 13
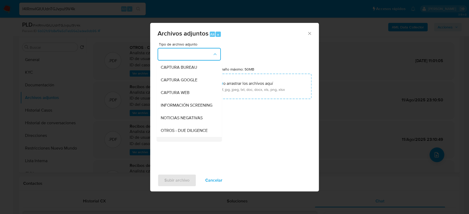
scroll to position [66, 0]
click at [182, 110] on div "OTROS" at bounding box center [188, 104] width 54 height 13
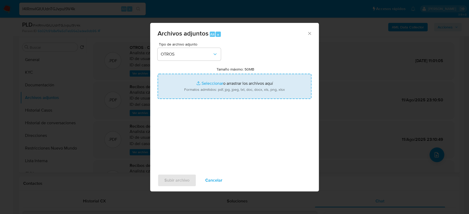
type input "C:\fakepath\Movimientos-92331611.xlsx"
click at [182, 181] on span "Subir archivo" at bounding box center [176, 181] width 25 height 12
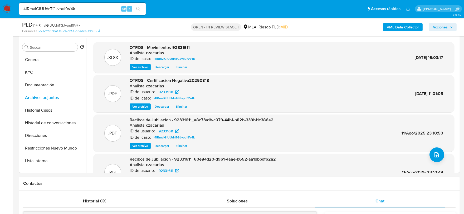
click at [68, 25] on span "# I4lRmvIGIUUdnTGJvpul9V4k" at bounding box center [57, 25] width 48 height 5
copy span "I4lRmvIGIUUdnTGJvpul9V4k"
click at [434, 151] on button "upload-file" at bounding box center [436, 154] width 15 height 15
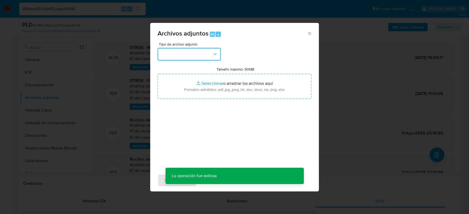
click at [176, 53] on button "button" at bounding box center [188, 54] width 63 height 13
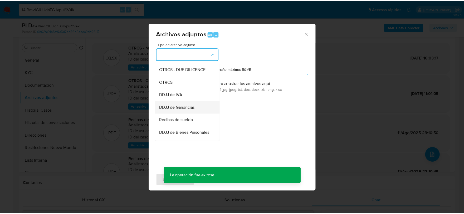
scroll to position [99, 0]
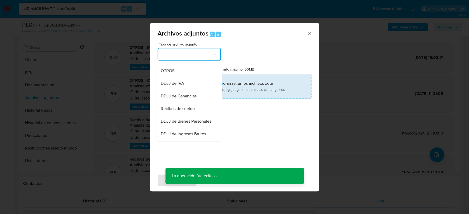
click at [170, 73] on span "OTROS" at bounding box center [168, 70] width 14 height 5
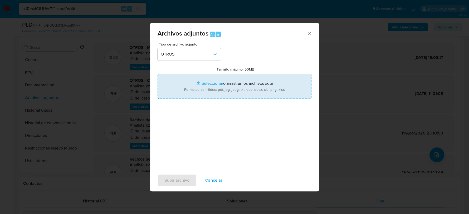
type input "C:\fakepath\Caselog I4lRmvIGIUUdnTGJvpul9V4k_2025_06_19_00_33_48.docx"
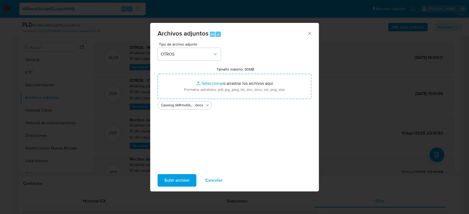
click at [179, 177] on span "Subir archivo" at bounding box center [176, 181] width 25 height 12
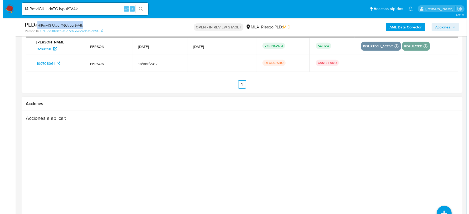
scroll to position [941, 0]
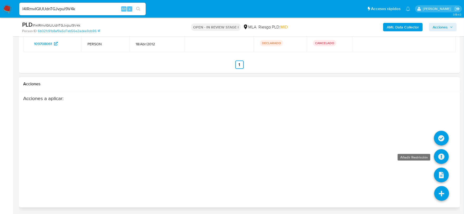
click at [441, 158] on icon at bounding box center [441, 156] width 15 height 15
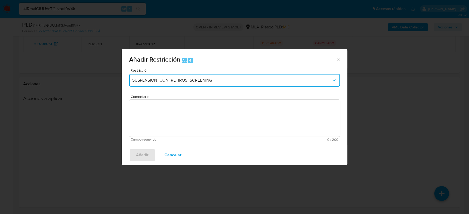
click at [221, 81] on span "SUSPENSION_CON_RETIROS_SCREENING" at bounding box center [231, 80] width 199 height 5
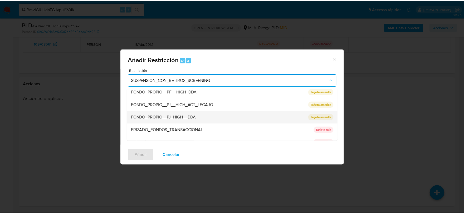
scroll to position [86, 0]
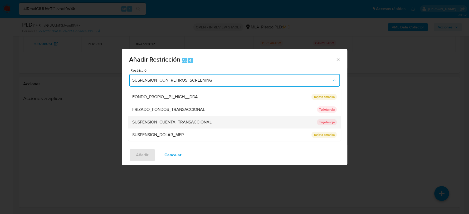
click at [193, 123] on span "SUSPENSION_CUENTA_TRANSACCIONAL" at bounding box center [171, 122] width 79 height 5
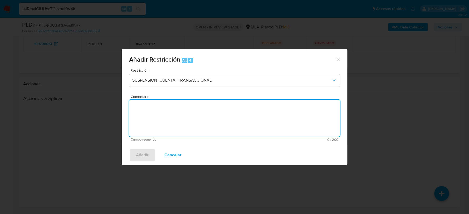
click at [208, 123] on textarea "Comentario" at bounding box center [234, 118] width 211 height 37
type textarea "AML"
click at [148, 155] on button "Añadir" at bounding box center [142, 155] width 26 height 13
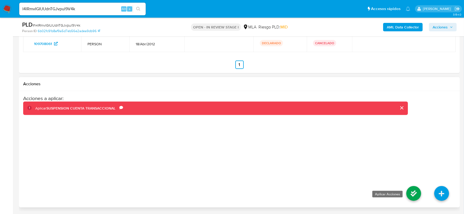
click at [414, 195] on icon at bounding box center [413, 193] width 15 height 15
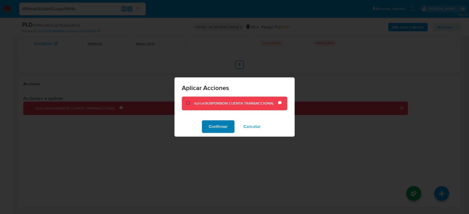
click at [218, 128] on span "Confirmar" at bounding box center [217, 127] width 19 height 12
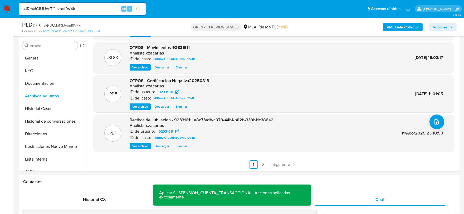
scroll to position [52, 0]
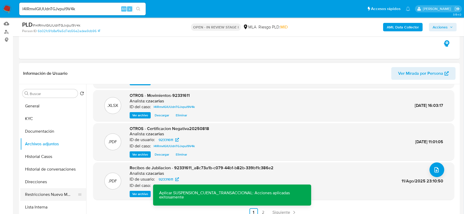
click at [51, 192] on button "Restricciones Nuevo Mundo" at bounding box center [51, 194] width 62 height 13
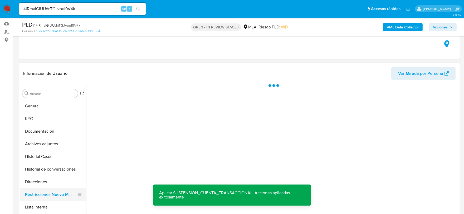
scroll to position [0, 0]
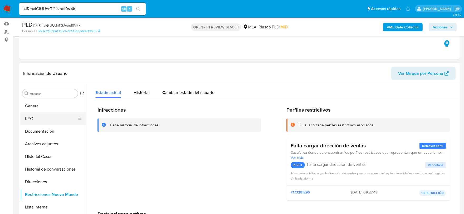
click at [29, 115] on button "KYC" at bounding box center [51, 118] width 62 height 13
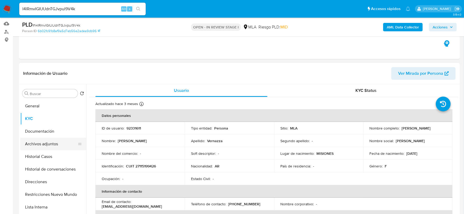
click at [50, 144] on button "Archivos adjuntos" at bounding box center [51, 144] width 62 height 13
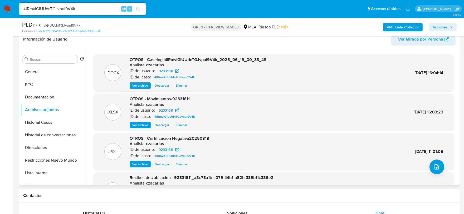
scroll to position [86, 0]
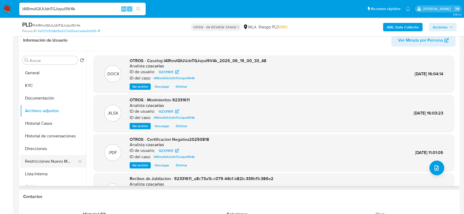
click at [52, 161] on button "Restricciones Nuevo Mundo" at bounding box center [51, 161] width 62 height 13
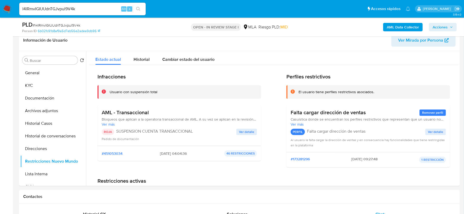
click at [441, 29] on span "Acciones" at bounding box center [439, 27] width 15 height 8
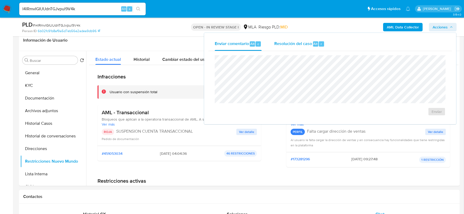
click at [294, 45] on span "Resolución del caso" at bounding box center [293, 44] width 38 height 6
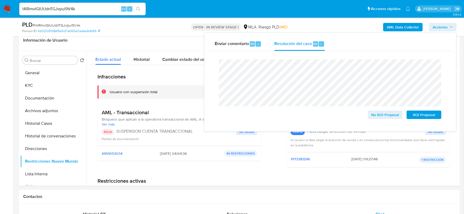
click at [59, 23] on span "# I4lRmvIGIUUdnTGJvpul9V4k" at bounding box center [57, 25] width 48 height 5
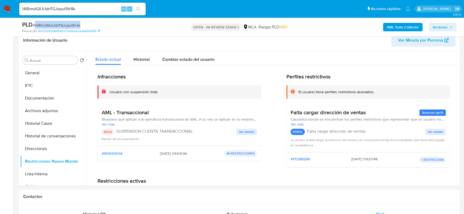
click at [59, 23] on span "# I4lRmvIGIUUdnTGJvpul9V4k" at bounding box center [57, 25] width 48 height 5
copy span "I4lRmvIGIUUdnTGJvpul9V4k"
click at [446, 29] on span "Acciones" at bounding box center [439, 27] width 15 height 8
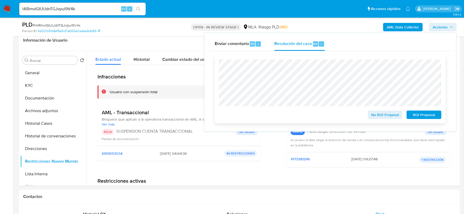
click at [422, 116] on span "ROI Proposal" at bounding box center [423, 114] width 27 height 7
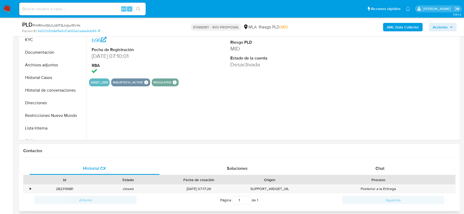
select select "10"
click at [377, 166] on span "Chat" at bounding box center [379, 168] width 9 height 6
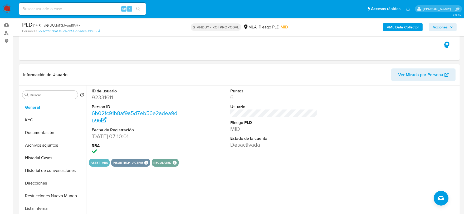
scroll to position [66, 0]
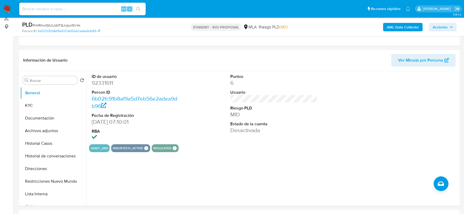
click at [14, 11] on nav "Pausado Ver notificaciones Alt s Accesos rápidos Presiona las siguientes teclas…" at bounding box center [232, 9] width 464 height 18
click at [4, 8] on img at bounding box center [7, 8] width 9 height 9
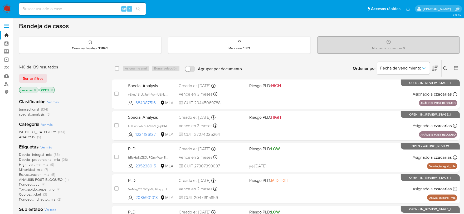
click at [97, 9] on input at bounding box center [82, 9] width 126 height 7
paste input "5VEPfzr4JwjQbbtUFSn74bPE"
type input "5VEPfzr4JwjQbbtUFSn74bPE"
click at [138, 7] on icon "search-icon" at bounding box center [138, 9] width 4 height 4
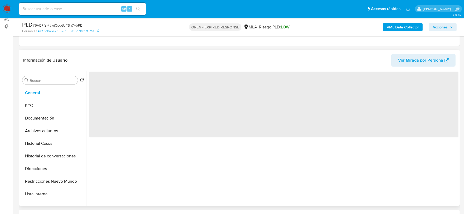
scroll to position [66, 0]
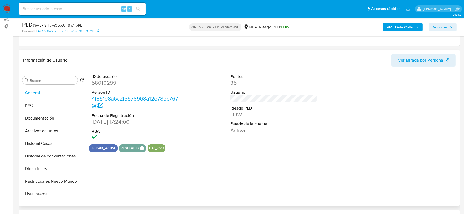
select select "10"
click at [95, 9] on input at bounding box center [82, 9] width 126 height 7
paste input "5VEPfzr4JwjQbbtUFSn74bPE"
type input "5VEPfzr4JwjQbbtUFSn74bPE"
click at [141, 9] on button "search-icon" at bounding box center [138, 8] width 11 height 7
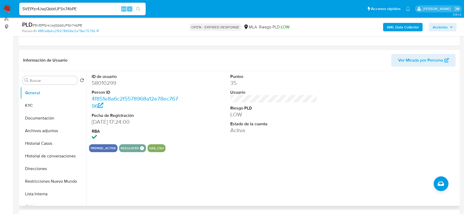
click at [139, 8] on icon "search-icon" at bounding box center [138, 9] width 4 height 4
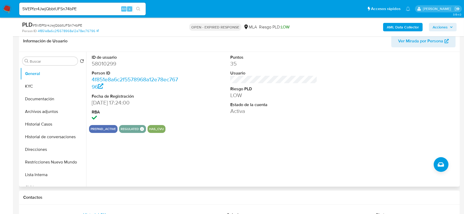
scroll to position [131, 0]
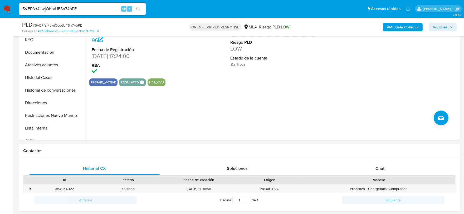
click at [65, 11] on input "5VEPfzr4JwjQbbtUFSn74bPE" at bounding box center [82, 9] width 126 height 7
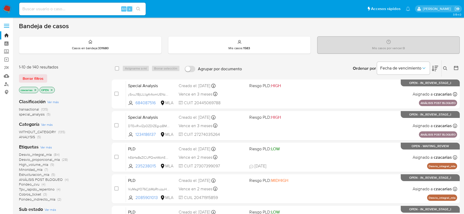
click at [445, 68] on icon at bounding box center [445, 68] width 4 height 4
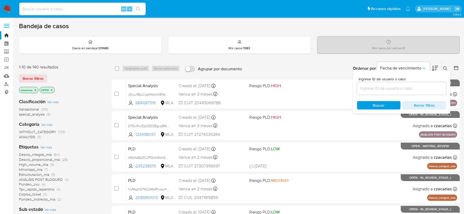
click at [400, 91] on input at bounding box center [401, 88] width 89 height 7
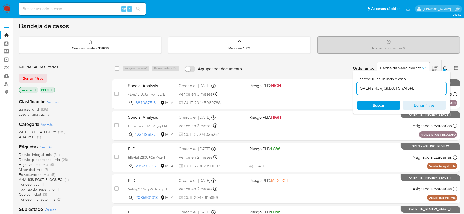
type input "5VEPfzr4JwjQbbtUFSn74bPE"
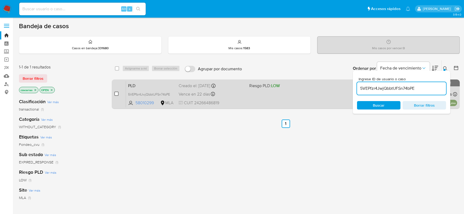
click at [116, 92] on input "checkbox" at bounding box center [116, 94] width 4 height 4
checkbox input "true"
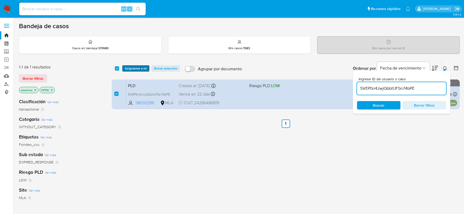
click at [137, 68] on span "Asignarme a mí" at bounding box center [136, 68] width 22 height 5
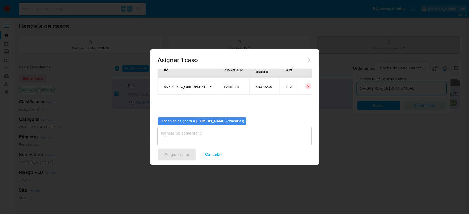
scroll to position [27, 0]
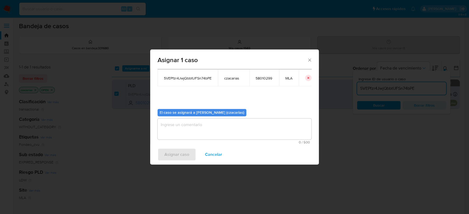
click at [194, 131] on textarea "assign-modal" at bounding box center [234, 128] width 154 height 21
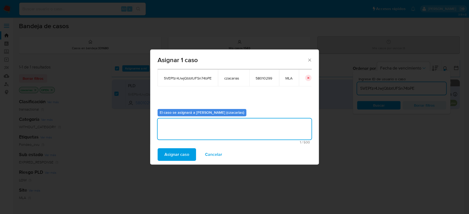
click at [179, 153] on span "Asignar caso" at bounding box center [176, 155] width 25 height 12
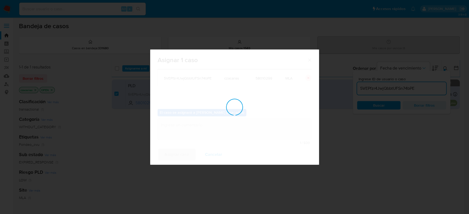
checkbox input "false"
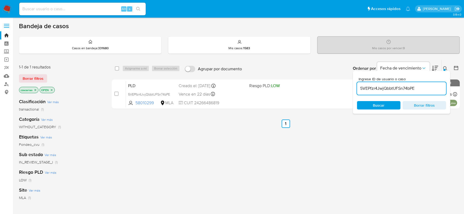
click at [392, 88] on input "5VEPfzr4JwjQbbtUFSn74bPE" at bounding box center [401, 88] width 89 height 7
paste input "SVy2PP6CLctJEqBMoNGkxgsn"
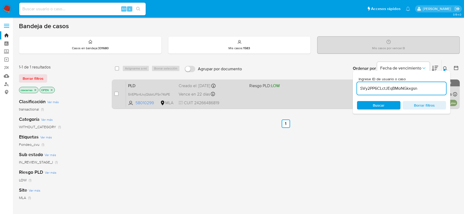
type input "SVy2PP6CLctJEqBMoNGkxgsn"
drag, startPoint x: 122, startPoint y: 90, endPoint x: 117, endPoint y: 92, distance: 4.8
click at [117, 92] on div "case-item-checkbox No es posible asignar el caso" at bounding box center [120, 94] width 12 height 27
click at [117, 92] on input "checkbox" at bounding box center [116, 94] width 4 height 4
checkbox input "true"
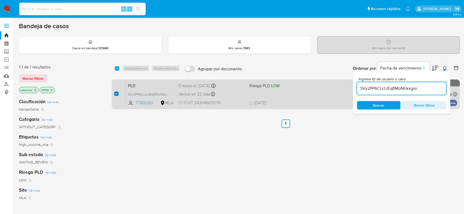
checkbox input "true"
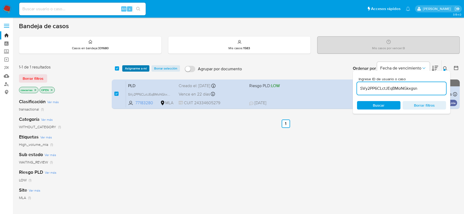
click at [145, 70] on span "Asignarme a mí" at bounding box center [136, 68] width 22 height 5
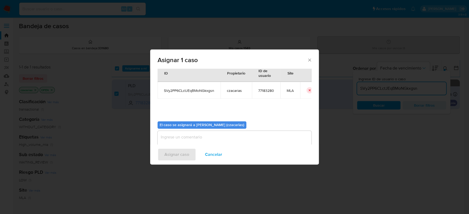
scroll to position [27, 0]
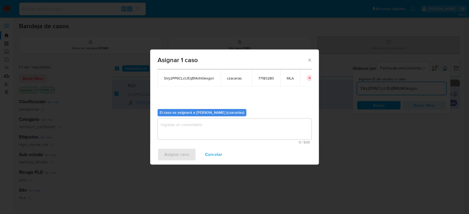
click at [198, 130] on textarea "assign-modal" at bounding box center [234, 128] width 154 height 21
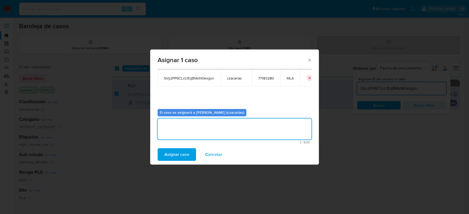
click at [181, 153] on span "Asignar caso" at bounding box center [176, 155] width 25 height 12
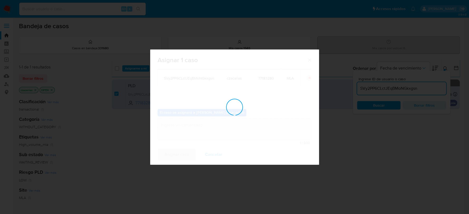
checkbox input "false"
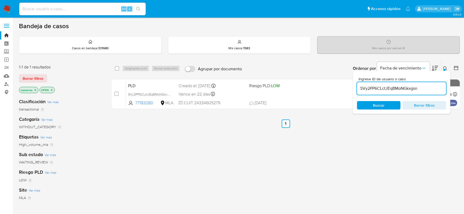
click at [379, 90] on input "SVy2PP6CLctJEqBMoNGkxgsn" at bounding box center [401, 88] width 89 height 7
paste input "utkKRUG1JNI18PsXrXAtFRFF"
type input "utkKRUG1JNI18PsXrXAtFRFF"
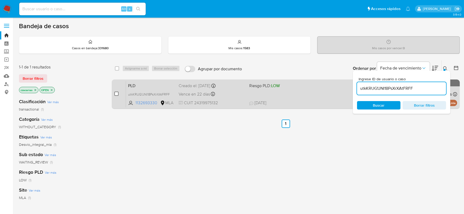
click at [117, 93] on input "checkbox" at bounding box center [116, 94] width 4 height 4
checkbox input "true"
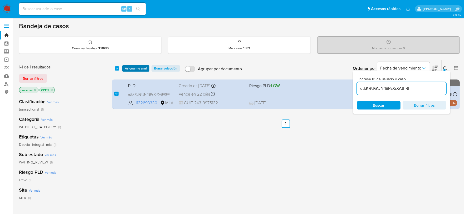
click at [135, 68] on span "Asignarme a mí" at bounding box center [136, 68] width 22 height 5
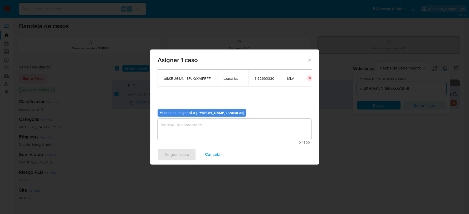
scroll to position [27, 0]
click at [211, 134] on textarea "assign-modal" at bounding box center [234, 128] width 154 height 21
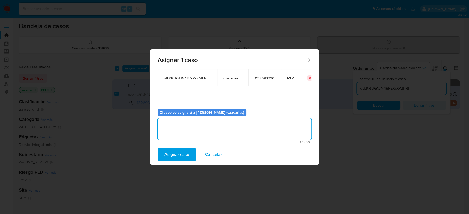
click at [176, 158] on span "Asignar caso" at bounding box center [176, 155] width 25 height 12
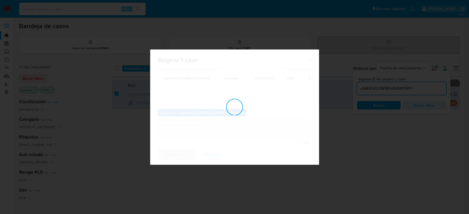
checkbox input "false"
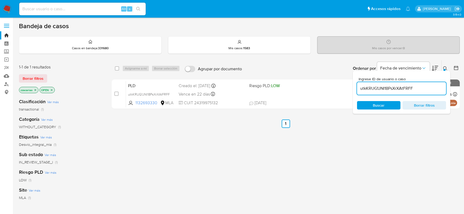
click at [390, 89] on input "utkKRUG1JNI18PsXrXAtFRFF" at bounding box center [401, 88] width 89 height 7
click at [390, 88] on input "utkKRUG1JNI18PsXrXAtFRFF" at bounding box center [401, 88] width 89 height 7
paste input "CH6SV4dsXGXw477MBPKqEXIz"
type input "CH6SV4dsXGXw477MBPKqEXIz"
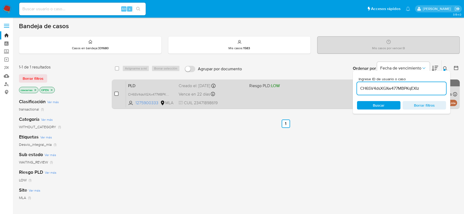
click at [113, 93] on div "case-item-checkbox No es posible asignar el caso PLD CH6SV4dsXGXw477MBPKqEXIz 1…" at bounding box center [286, 93] width 348 height 29
click at [117, 92] on input "checkbox" at bounding box center [116, 94] width 4 height 4
checkbox input "true"
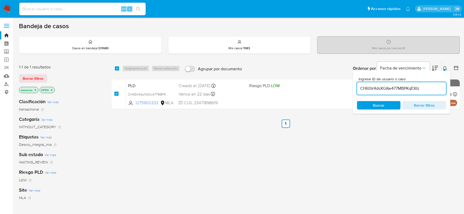
checkbox input "true"
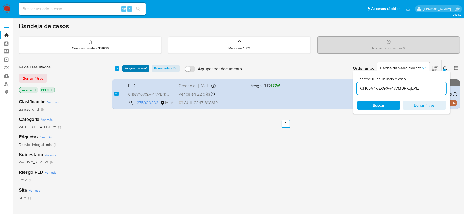
click at [144, 66] on span "Asignarme a mí" at bounding box center [136, 68] width 22 height 5
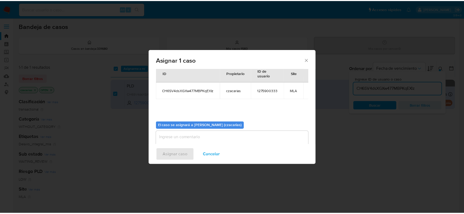
scroll to position [27, 0]
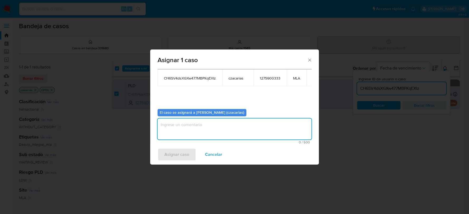
click at [221, 132] on textarea "assign-modal" at bounding box center [234, 128] width 154 height 21
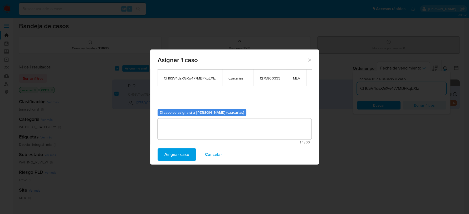
click at [182, 155] on span "Asignar caso" at bounding box center [176, 155] width 25 height 12
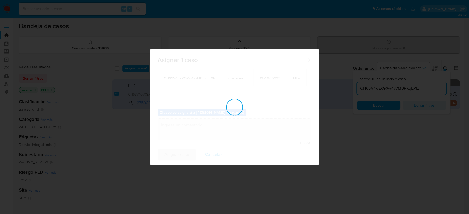
checkbox input "false"
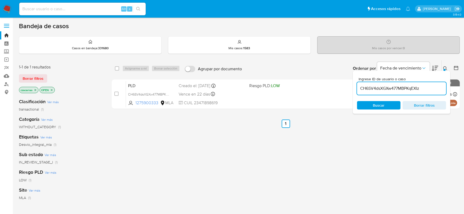
click at [434, 137] on div "select-all-cases-checkbox Asignarme a mí Borrar selección Agrupar por documento…" at bounding box center [286, 179] width 348 height 238
click at [329, 121] on ul "Anterior 1 Siguiente" at bounding box center [286, 124] width 348 height 8
click at [3, 11] on img at bounding box center [7, 8] width 9 height 9
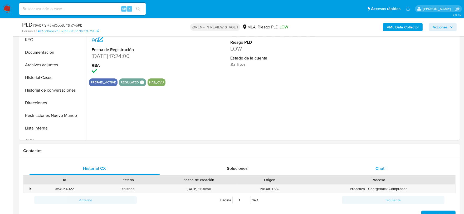
scroll to position [197, 0]
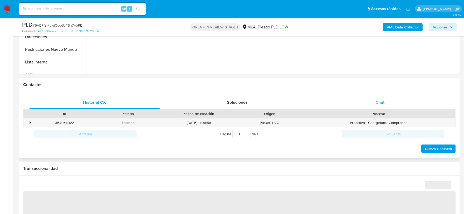
click at [381, 104] on span "Chat" at bounding box center [379, 102] width 9 height 6
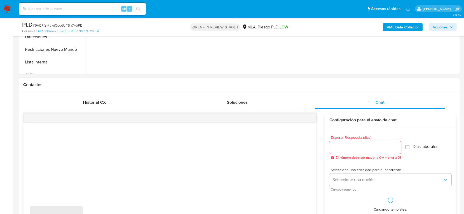
select select "10"
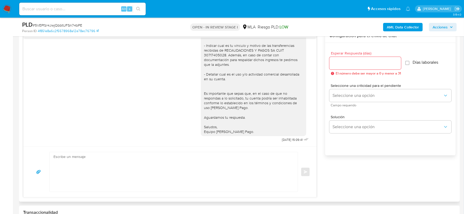
scroll to position [296, 0]
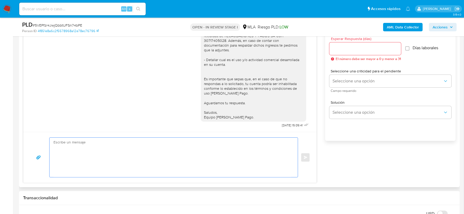
click at [207, 149] on textarea at bounding box center [171, 157] width 237 height 39
paste textarea "Hola, Esperamos que te encuentres muy bien. Te consultamos si tuviste oportunid…"
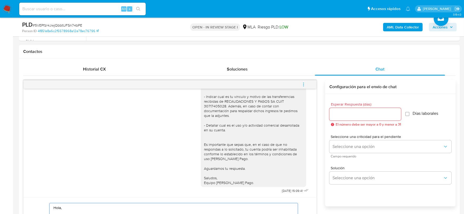
scroll to position [230, 0]
type textarea "Hola, Esperamos que te encuentres muy bien. Te consultamos si tuviste oportunid…"
click at [355, 116] on input "Esperar Respuesta (días)" at bounding box center [365, 114] width 72 height 7
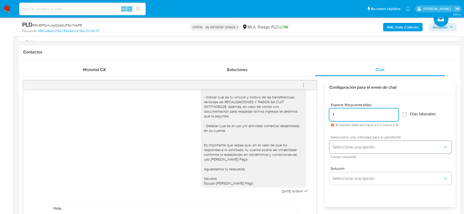
type input "1"
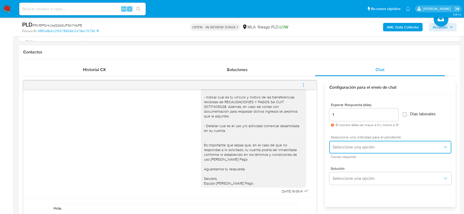
click at [363, 147] on span "Seleccione una opción" at bounding box center [387, 147] width 110 height 5
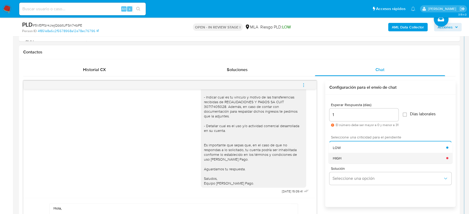
click at [356, 156] on div "HIGH" at bounding box center [388, 158] width 113 height 11
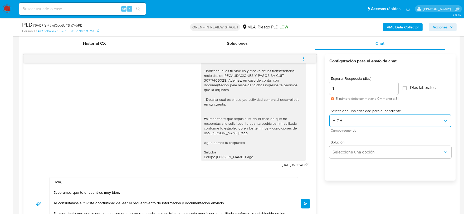
scroll to position [296, 0]
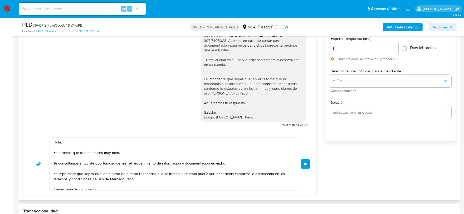
click at [309, 165] on button "Enviar" at bounding box center [304, 163] width 9 height 9
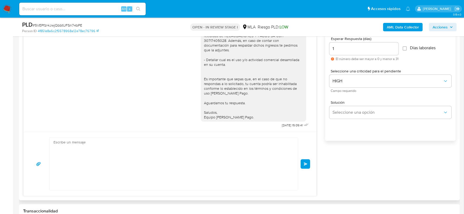
scroll to position [535, 0]
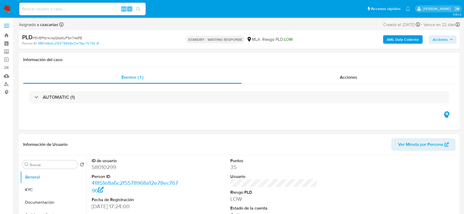
select select "10"
click at [91, 10] on input at bounding box center [82, 9] width 126 height 7
paste input "IKuV3Xt8eV841S43w4u2JWoo"
type input "IKuV3Xt8eV841S43w4u2JWoo"
click at [138, 9] on icon "search-icon" at bounding box center [138, 9] width 4 height 4
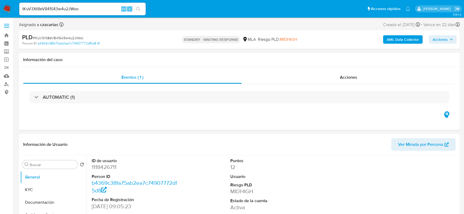
select select "10"
drag, startPoint x: 85, startPoint y: 17, endPoint x: 91, endPoint y: 7, distance: 11.5
click at [86, 15] on nav "Pausado Ver notificaciones IKuV3Xt8eV841S43w4u2JWoo Alt s Accesos rápidos Presi…" at bounding box center [232, 9] width 464 height 18
click at [92, 7] on input "IKuV3Xt8eV841S43w4u2JWoo" at bounding box center [82, 9] width 126 height 7
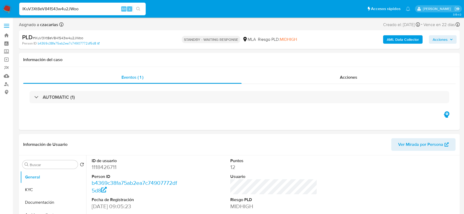
paste input "SVy2PP6CLctJEqBMoNGkxgsn"
type input "SVy2PP6CLctJEqBMoNGkxgsn"
click at [139, 7] on icon "search-icon" at bounding box center [138, 9] width 4 height 4
select select "10"
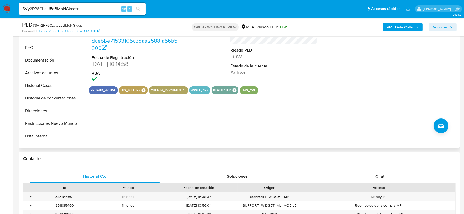
scroll to position [131, 0]
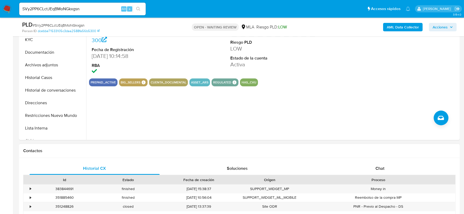
click at [360, 160] on div "Historial CX Soluciones Chat Id Estado Fecha de creación Origen Proceso • 38384…" at bounding box center [239, 202] width 440 height 89
click at [369, 161] on div "Historial CX Soluciones Chat Id Estado Fecha de creación Origen Proceso • 38384…" at bounding box center [239, 202] width 440 height 89
click at [375, 167] on div "Chat" at bounding box center [380, 168] width 130 height 13
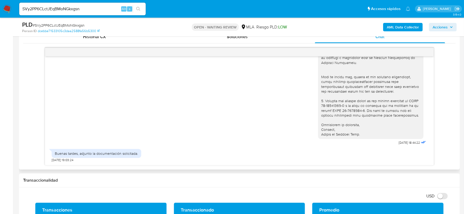
scroll to position [400, 0]
click at [62, 25] on span "# SVy2PP6CLctJEqBMoNGkxgsn" at bounding box center [59, 25] width 52 height 5
copy span "SVy2PP6CLctJEqBMoNGkxgsn"
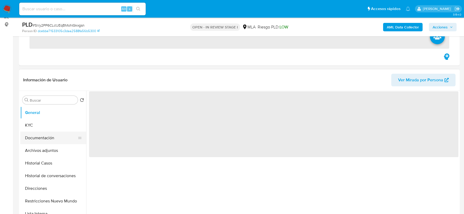
scroll to position [99, 0]
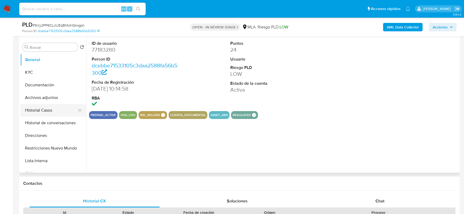
click at [50, 109] on button "Historial Casos" at bounding box center [51, 110] width 62 height 13
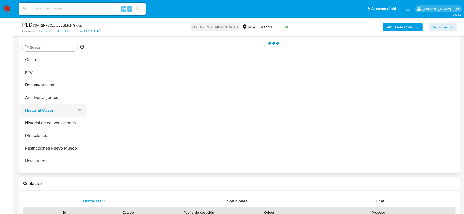
select select "10"
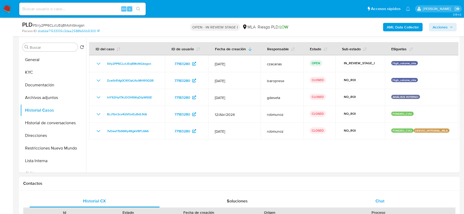
scroll to position [197, 0]
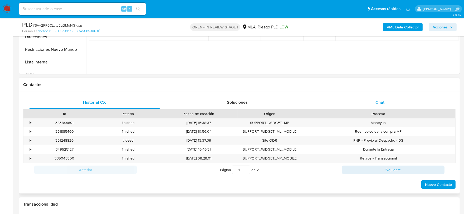
click at [367, 101] on div "Chat" at bounding box center [380, 102] width 130 height 13
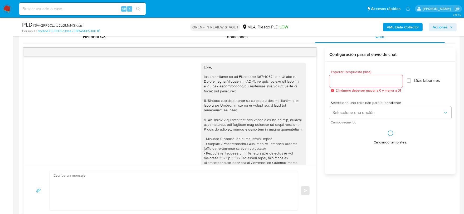
scroll to position [400, 0]
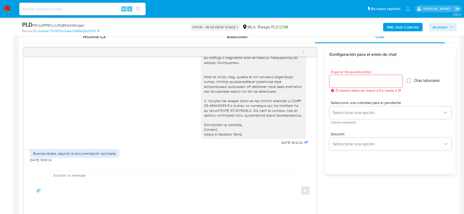
click at [99, 177] on textarea at bounding box center [171, 190] width 237 height 39
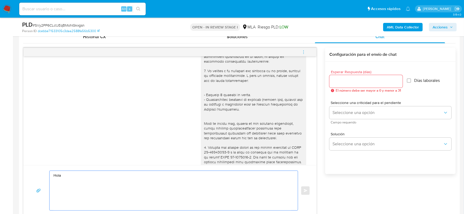
scroll to position [301, 0]
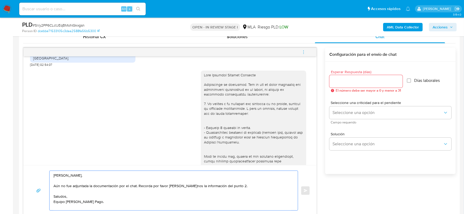
drag, startPoint x: 66, startPoint y: 186, endPoint x: 134, endPoint y: 186, distance: 68.4
click at [132, 187] on textarea "Hola Cristian, Aún no fue adjuntada la documentación por el chat. Recorda por f…" at bounding box center [171, 190] width 237 height 39
click at [135, 186] on textarea "Hola Cristian, Aún no fue adjuntada la documentación por el chat. Recorda por f…" at bounding box center [171, 190] width 237 height 39
click at [136, 185] on textarea "Hola Cristian, Aún no fue adjuntada la documentación por el chat. Recorda por f…" at bounding box center [171, 190] width 237 height 39
click at [138, 185] on textarea "Hola Cristian, Aún no fue adjuntada la documentación por el chat. Recorda por f…" at bounding box center [171, 190] width 237 height 39
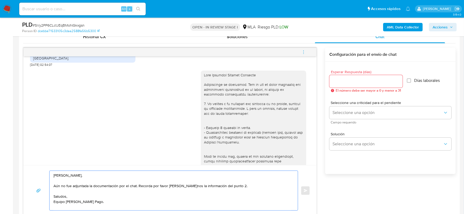
drag, startPoint x: 138, startPoint y: 185, endPoint x: 112, endPoint y: 181, distance: 26.4
click at [108, 180] on textarea "Hola Cristian, Aún no fue adjuntada la documentación por el chat. Recorda por f…" at bounding box center [171, 190] width 237 height 39
click at [151, 186] on textarea "Hola Cristian, Aún no fue adjuntada la documentación por el chat. Recorda por f…" at bounding box center [171, 190] width 237 height 39
click at [148, 188] on textarea "Hola Cristian, Aún no fue adjuntada la documentación por el chat. Recordá por f…" at bounding box center [171, 190] width 237 height 39
click at [146, 184] on textarea "Hola Cristian, Aún no fue adjuntada la documentación por el chat. Recordá por f…" at bounding box center [171, 190] width 237 height 39
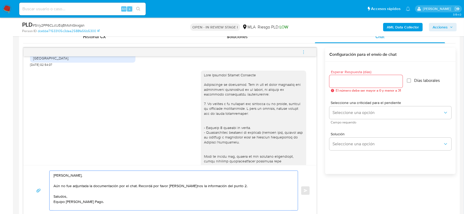
drag, startPoint x: 146, startPoint y: 184, endPoint x: 136, endPoint y: 186, distance: 9.6
click at [136, 186] on textarea "Hola Cristian, Aún no fue adjuntada la documentación por el chat. Recordá por f…" at bounding box center [171, 190] width 237 height 39
click at [152, 186] on textarea "Hola Cristian, Aún no fue adjuntada la documentación por el chat. Recordá por f…" at bounding box center [171, 190] width 237 height 39
click at [177, 187] on textarea "Hola Cristian, Aún no fue adjuntada la documentación por el chat. Recuerde por …" at bounding box center [171, 190] width 237 height 39
click at [170, 185] on textarea "Hola Cristian, Aún no fue adjuntada la documentación por el chat. Recuerde por …" at bounding box center [171, 190] width 237 height 39
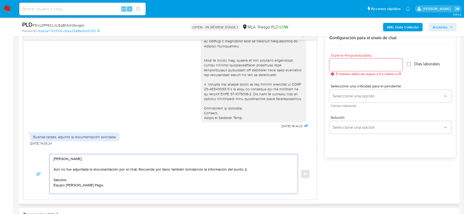
scroll to position [263, 0]
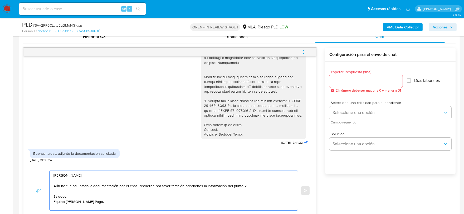
type textarea "Hola Cristian, Aún no fue adjuntada la documentación por el chat. Recuerde por …"
click at [356, 84] on div at bounding box center [365, 81] width 73 height 13
click at [357, 83] on input "Esperar Respuesta (días)" at bounding box center [365, 81] width 73 height 7
type input "1"
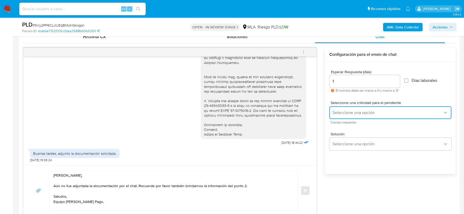
click at [357, 116] on button "Seleccione una opción" at bounding box center [390, 112] width 122 height 13
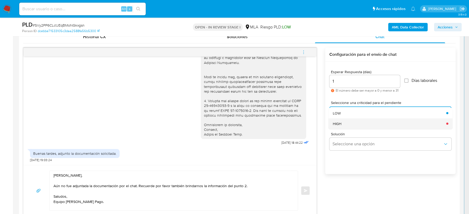
click at [351, 124] on div "HIGH" at bounding box center [387, 123] width 110 height 11
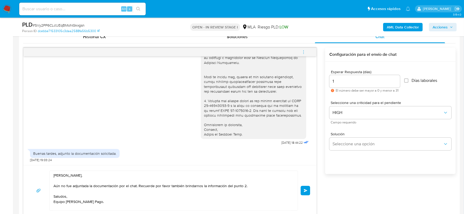
click at [308, 188] on button "Enviar" at bounding box center [304, 190] width 9 height 9
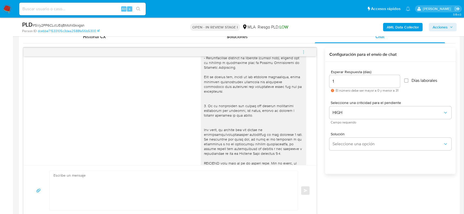
scroll to position [88, 0]
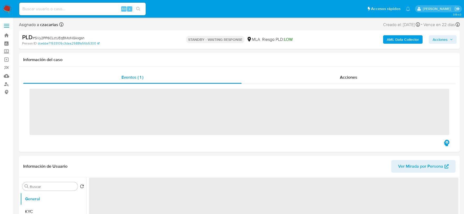
click at [101, 10] on input at bounding box center [82, 9] width 126 height 7
click at [102, 8] on input at bounding box center [82, 9] width 126 height 7
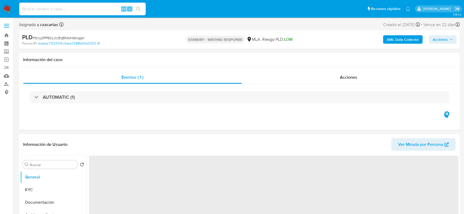
paste input "utkKRUG1JNI18PsXrXAtFRFF"
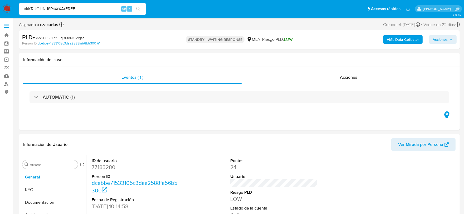
type input "utkKRUG1JNI18PsXrXAtFRFF"
click at [135, 7] on button "search-icon" at bounding box center [138, 8] width 11 height 7
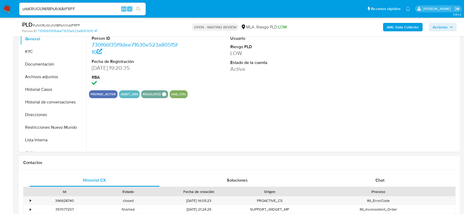
scroll to position [165, 0]
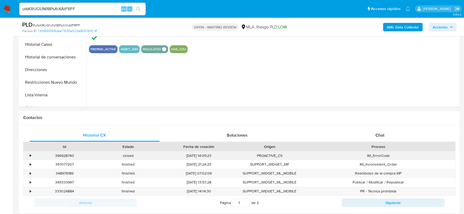
click at [382, 157] on div "IM_ErrorCode" at bounding box center [378, 155] width 154 height 9
click at [379, 137] on span "Chat" at bounding box center [379, 135] width 9 height 6
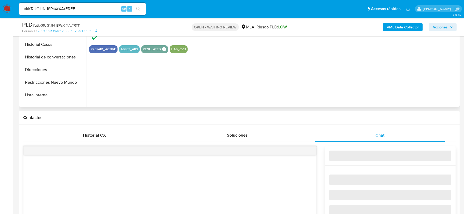
select select "10"
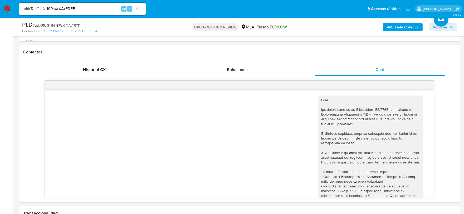
scroll to position [383, 0]
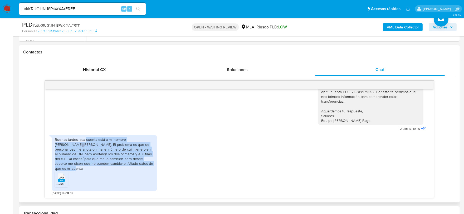
drag, startPoint x: 86, startPoint y: 143, endPoint x: 148, endPoint y: 167, distance: 66.1
click at [148, 167] on div "Buenas tardes, esa cuenta está a mi nombre [PERSON_NAME] [PERSON_NAME]. El prob…" at bounding box center [104, 153] width 99 height 33
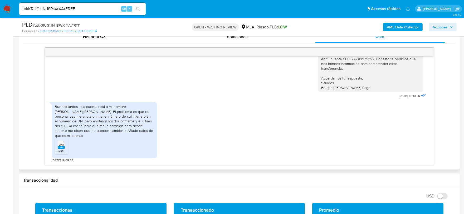
scroll to position [230, 0]
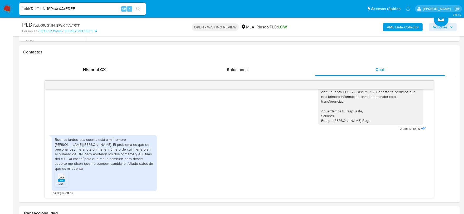
click at [43, 23] on span "# utkKRUG1JNI18PsXrXAtFRFF" at bounding box center [56, 25] width 47 height 5
copy span "utkKRUG1JNI18PsXrXAtFRFF"
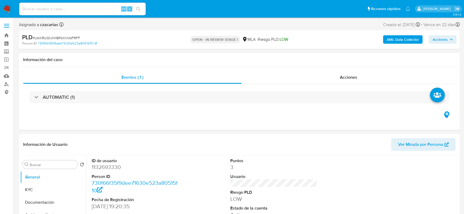
select select "10"
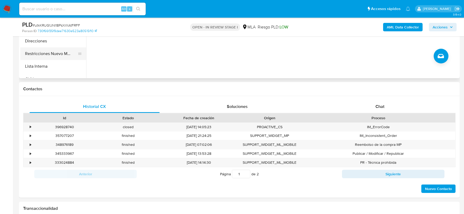
scroll to position [197, 0]
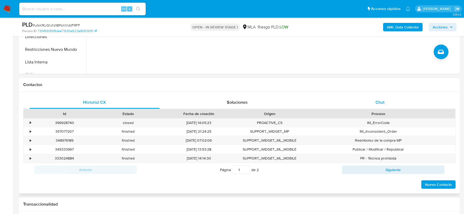
click at [378, 99] on span "Chat" at bounding box center [379, 102] width 9 height 6
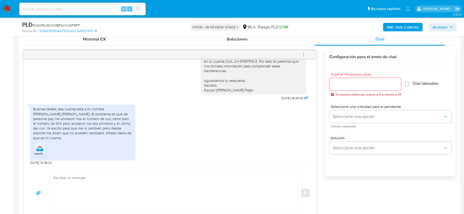
scroll to position [296, 0]
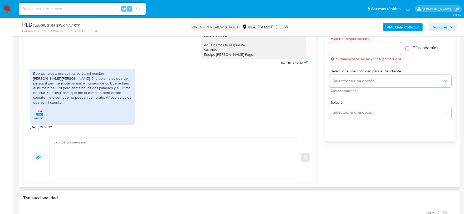
click at [33, 114] on li "JPG JPG melifile5702463405094163048.jpg" at bounding box center [39, 113] width 13 height 16
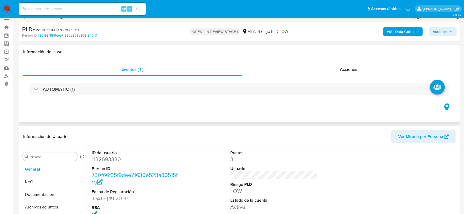
scroll to position [33, 0]
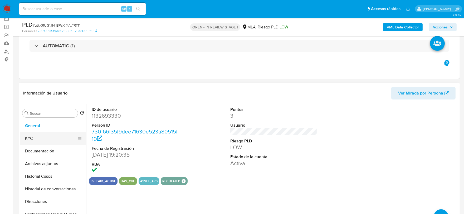
click at [30, 135] on button "KYC" at bounding box center [51, 138] width 62 height 13
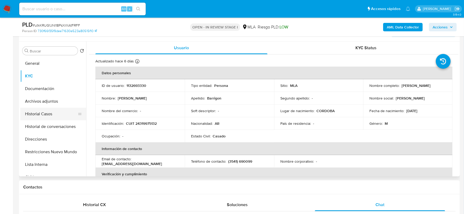
scroll to position [99, 0]
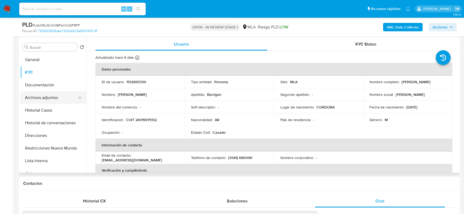
click at [50, 95] on button "Archivos adjuntos" at bounding box center [51, 97] width 62 height 13
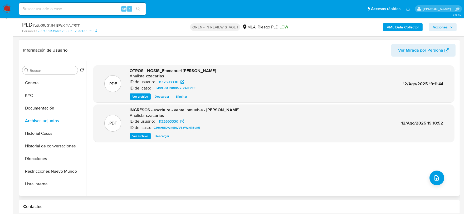
scroll to position [66, 0]
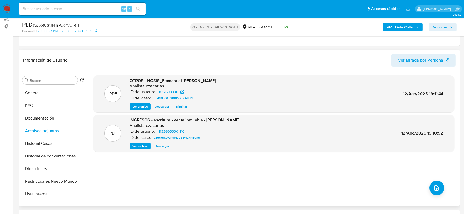
click at [139, 105] on span "Ver archivo" at bounding box center [140, 106] width 16 height 5
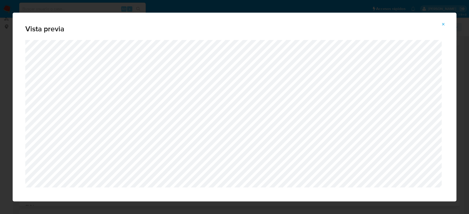
click at [441, 24] on icon "Attachment preview" at bounding box center [443, 24] width 4 height 4
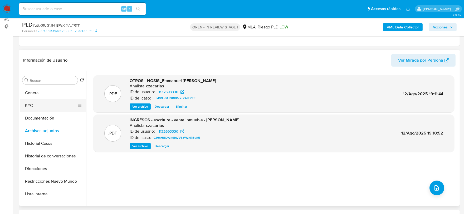
click at [47, 108] on button "KYC" at bounding box center [51, 105] width 62 height 13
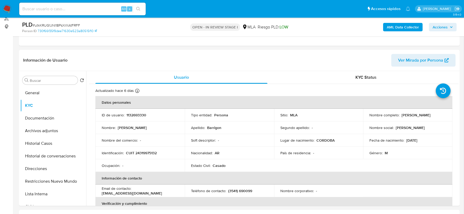
click at [145, 152] on p "CUIT 24319975132" at bounding box center [141, 153] width 31 height 5
copy p "24319975132"
click at [153, 155] on p "CUIT 24319975132" at bounding box center [141, 153] width 31 height 5
click at [152, 152] on p "CUIT 24319975132" at bounding box center [141, 153] width 31 height 5
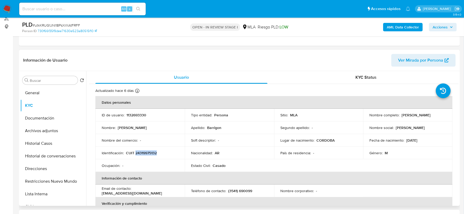
click at [152, 152] on p "CUIT 24319975132" at bounding box center [141, 153] width 31 height 5
copy p "24319975132"
click at [135, 150] on td "Identificación : CUIT 24319975132" at bounding box center [139, 153] width 89 height 13
click at [143, 151] on p "CUIT 24319975132" at bounding box center [141, 153] width 31 height 5
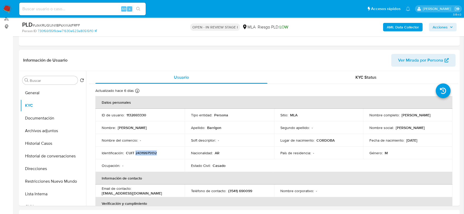
copy p "24319975132"
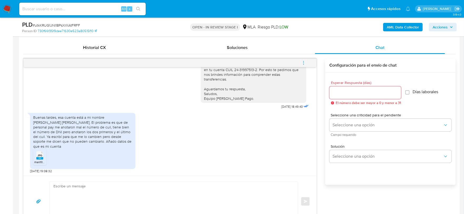
scroll to position [263, 0]
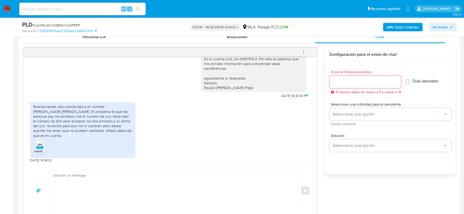
click at [39, 146] on rect at bounding box center [39, 147] width 7 height 2
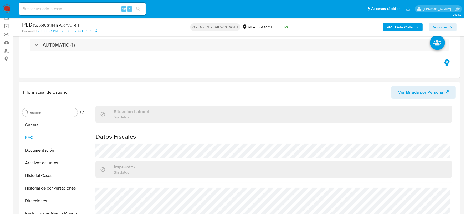
scroll to position [33, 0]
click at [23, 165] on button "Archivos adjuntos" at bounding box center [51, 163] width 62 height 13
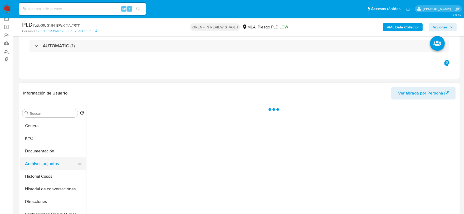
scroll to position [0, 0]
click at [62, 160] on button "Archivos adjuntos" at bounding box center [51, 163] width 62 height 13
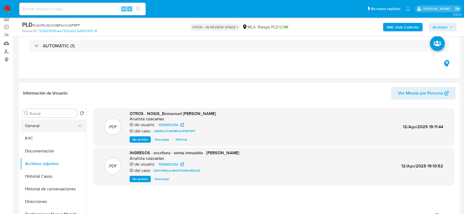
click at [58, 128] on button "General" at bounding box center [51, 126] width 62 height 13
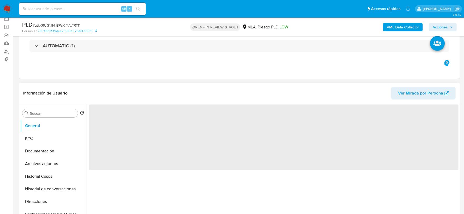
click at [137, 100] on div "Información de Usuario Ver Mirada por Persona" at bounding box center [239, 93] width 440 height 21
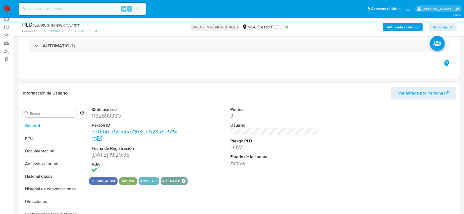
click at [102, 116] on dd "1132693330" at bounding box center [135, 115] width 87 height 7
copy dd "1132693330"
click at [51, 161] on button "Archivos adjuntos" at bounding box center [51, 163] width 62 height 13
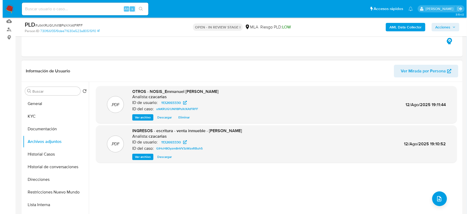
scroll to position [66, 0]
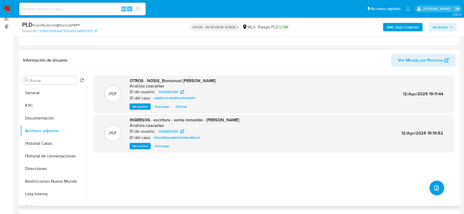
click at [450, 186] on div ".PDF OTROS - NOSIS_Emmanuel David Barrigon Analista: czacarias ID de usuario: 1…" at bounding box center [273, 138] width 361 height 126
click at [437, 186] on icon "upload-file" at bounding box center [436, 188] width 6 height 6
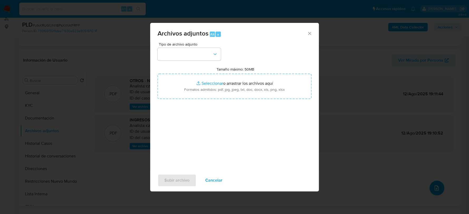
click at [206, 53] on button "button" at bounding box center [188, 54] width 63 height 13
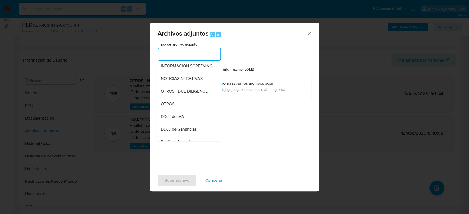
click at [178, 107] on div "OTROS" at bounding box center [188, 104] width 54 height 13
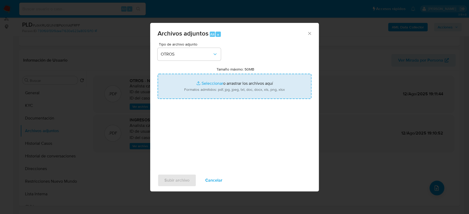
type input "C:\fakepath\Movimientos-1132693330.xlsx"
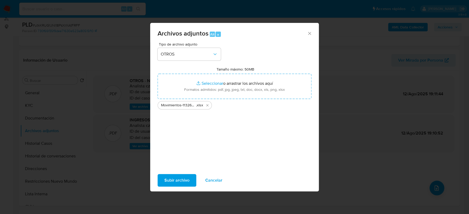
click at [191, 179] on button "Subir archivo" at bounding box center [176, 180] width 39 height 13
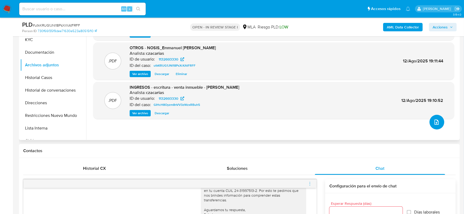
scroll to position [99, 0]
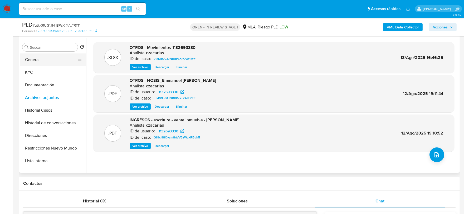
click at [32, 62] on button "General" at bounding box center [51, 59] width 62 height 13
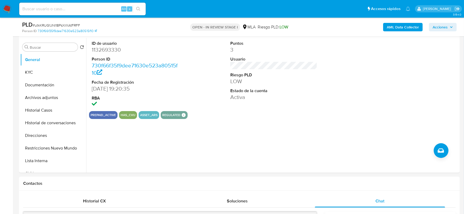
click at [54, 24] on span "# utkKRUG1JNI18PsXrXAtFRFF" at bounding box center [56, 25] width 47 height 5
copy span "utkKRUG1JNI18PsXrXAtFRFF"
click at [34, 100] on button "Archivos adjuntos" at bounding box center [51, 97] width 62 height 13
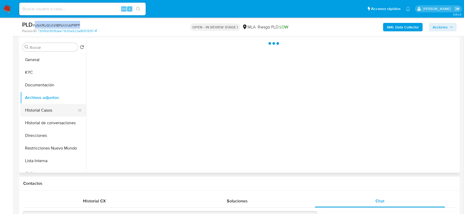
click at [37, 111] on button "Historial Casos" at bounding box center [51, 110] width 62 height 13
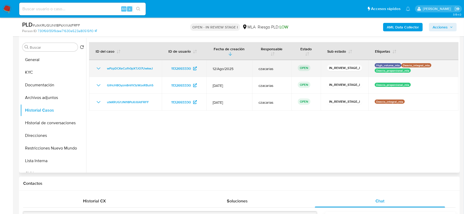
drag, startPoint x: 161, startPoint y: 69, endPoint x: 102, endPoint y: 71, distance: 58.5
click at [102, 71] on tr "wPzpDCKeCufh0pXTJO7UwkwJ 1132693330 12/Ago/2025 czacarias OPEN IN_REVIEW_STAGE_…" at bounding box center [273, 68] width 369 height 17
click at [157, 70] on td "wPzpDCKeCufh0pXTJO7UwkwJ" at bounding box center [125, 68] width 73 height 17
drag, startPoint x: 158, startPoint y: 69, endPoint x: 105, endPoint y: 69, distance: 52.9
click at [105, 69] on td "wPzpDCKeCufh0pXTJO7UwkwJ" at bounding box center [125, 68] width 73 height 17
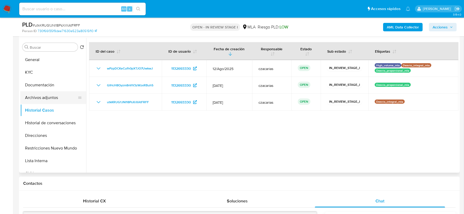
click at [55, 100] on button "Archivos adjuntos" at bounding box center [51, 97] width 62 height 13
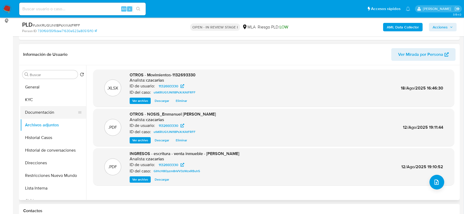
scroll to position [66, 0]
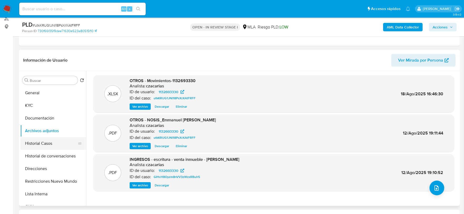
click at [38, 145] on button "Historial Casos" at bounding box center [51, 143] width 62 height 13
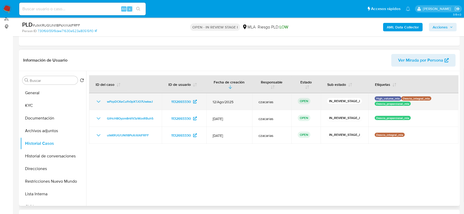
drag, startPoint x: 161, startPoint y: 100, endPoint x: 100, endPoint y: 106, distance: 60.9
click at [100, 106] on tr "wPzpDCKeCufh0pXTJO7UwkwJ 1132693330 12/Ago/2025 czacarias OPEN IN_REVIEW_STAGE_…" at bounding box center [273, 101] width 369 height 17
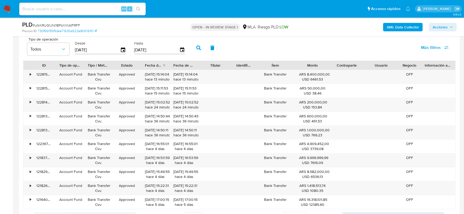
scroll to position [663, 0]
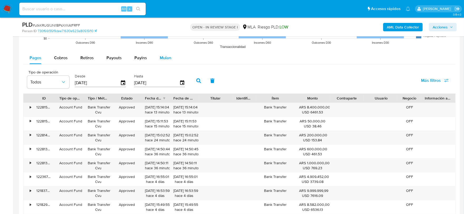
click at [173, 58] on button "Mulan" at bounding box center [165, 58] width 24 height 13
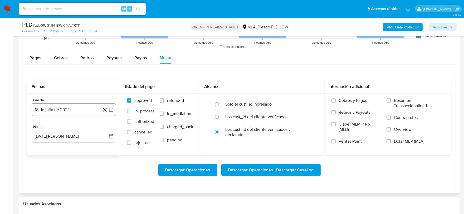
click at [59, 110] on button "18 de julio de 2024" at bounding box center [74, 109] width 84 height 13
click at [79, 131] on span "julio 2024" at bounding box center [71, 128] width 20 height 5
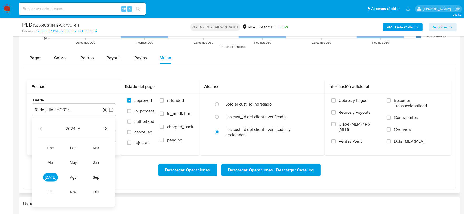
click at [101, 127] on div "2024" at bounding box center [73, 129] width 71 height 6
click at [105, 127] on icon "Año siguiente" at bounding box center [105, 129] width 6 height 6
click at [48, 162] on span "abr" at bounding box center [51, 163] width 6 height 4
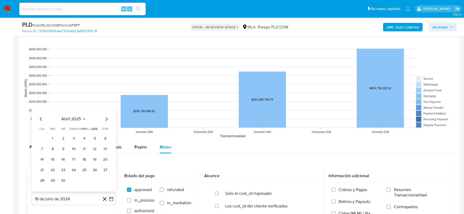
scroll to position [658, 0]
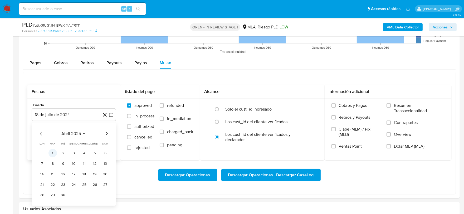
click at [53, 151] on button "1" at bounding box center [52, 153] width 8 height 8
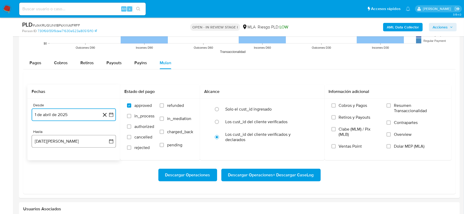
click at [59, 141] on button "18 de agosto de 2025" at bounding box center [74, 141] width 84 height 13
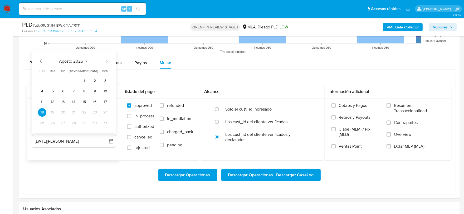
click at [43, 59] on icon "Mes anterior" at bounding box center [41, 61] width 6 height 6
click at [73, 122] on button "31" at bounding box center [73, 123] width 8 height 8
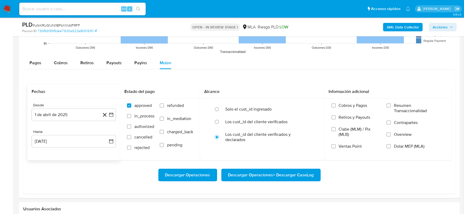
click at [80, 161] on div "Descargar Operaciones Descargar Operaciones + Descargar CaseLog" at bounding box center [239, 174] width 424 height 29
click at [390, 147] on input "Dolar MEP (MLA)" at bounding box center [388, 146] width 4 height 4
click at [303, 176] on span "Descargar Operaciones + Descargar CaseLog" at bounding box center [271, 175] width 86 height 12
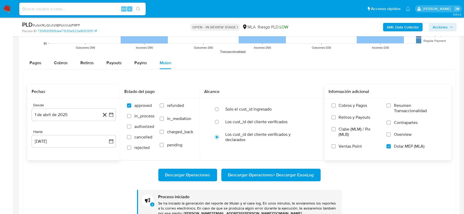
click at [95, 10] on input at bounding box center [82, 9] width 126 height 7
paste input "SVy2PP6CLctJEqBMoNGkxgsn"
type input "SVy2PP6CLctJEqBMoNGkxgsn"
click at [141, 8] on button "search-icon" at bounding box center [138, 8] width 11 height 7
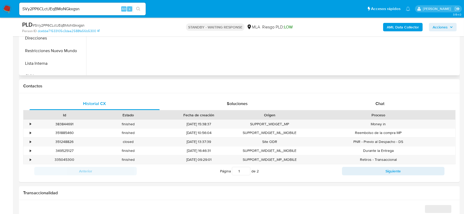
scroll to position [197, 0]
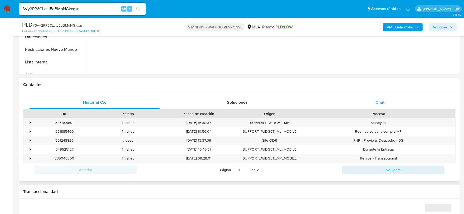
click at [388, 102] on div "Chat" at bounding box center [380, 102] width 130 height 13
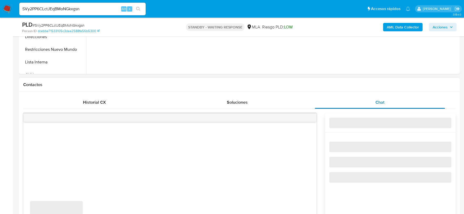
select select "10"
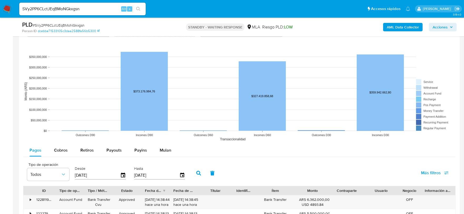
scroll to position [526, 0]
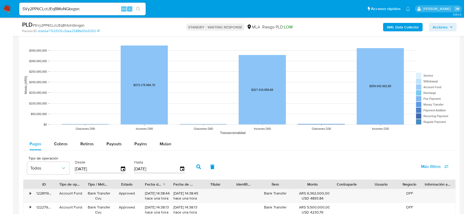
click at [100, 9] on input "SVy2PP6CLctJEqBMoNGkxgsn" at bounding box center [82, 9] width 126 height 7
paste input "CH6SV4dsXGXw477MBPKqEXIz"
type input "CH6SV4dsXGXw477MBPKqEXIz"
click at [138, 9] on icon "search-icon" at bounding box center [138, 9] width 4 height 4
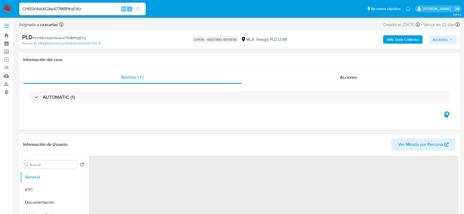
select select "10"
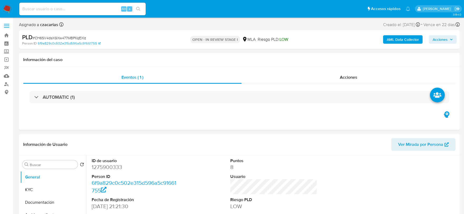
select select "10"
click at [94, 171] on dd "1275900333" at bounding box center [135, 166] width 87 height 7
copy dd "1275900333"
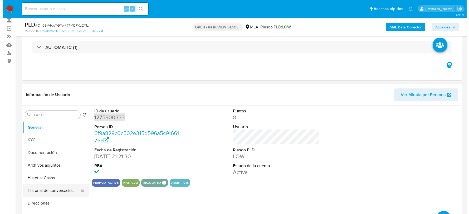
scroll to position [99, 0]
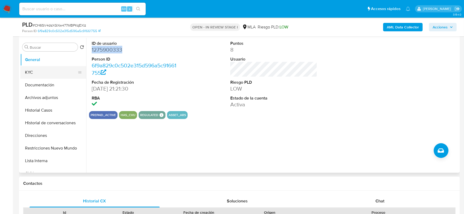
click at [38, 79] on button "Documentación" at bounding box center [53, 85] width 66 height 13
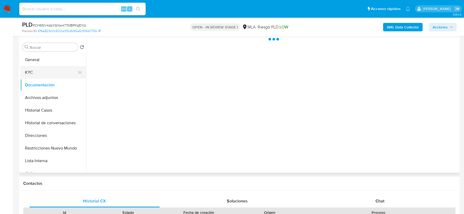
click at [40, 74] on button "KYC" at bounding box center [51, 72] width 62 height 13
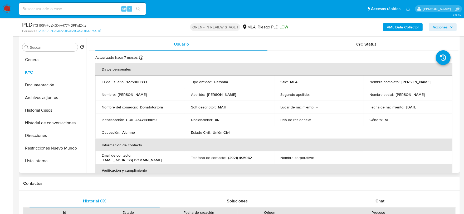
click at [148, 117] on p "CUIL 23471898619" at bounding box center [141, 119] width 31 height 5
click at [150, 120] on p "CUIL 23471898619" at bounding box center [141, 119] width 31 height 5
copy p "23471898619"
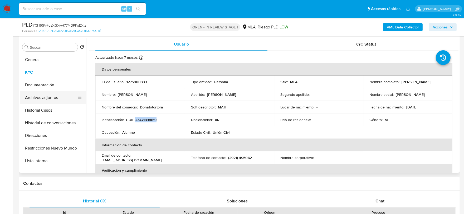
click at [51, 97] on button "Archivos adjuntos" at bounding box center [51, 97] width 62 height 13
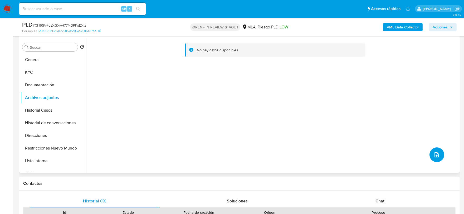
click at [431, 150] on button "upload-file" at bounding box center [436, 154] width 15 height 15
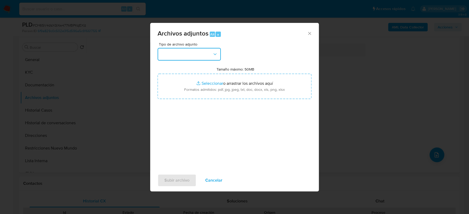
click at [183, 58] on button "button" at bounding box center [188, 54] width 63 height 13
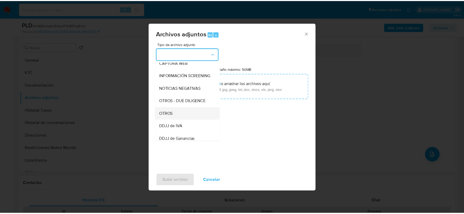
scroll to position [66, 0]
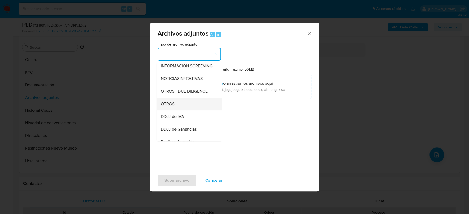
click at [178, 110] on div "OTROS" at bounding box center [188, 104] width 54 height 13
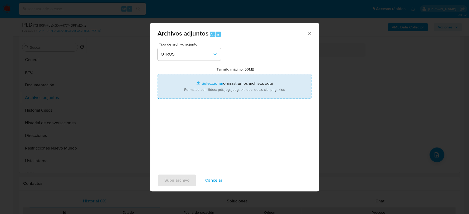
type input "C:\fakepath\Movimientos-1275900333.xlsx"
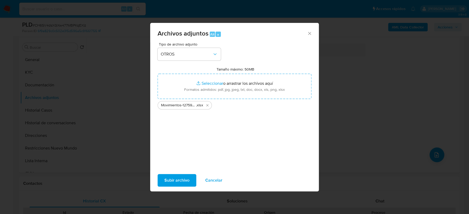
click at [172, 181] on span "Subir archivo" at bounding box center [176, 181] width 25 height 12
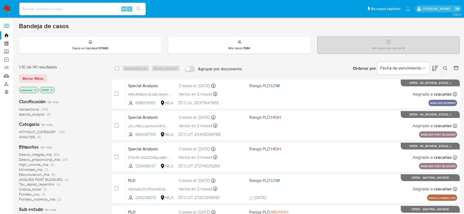
click at [458, 69] on button at bounding box center [456, 68] width 6 height 6
click at [457, 65] on icon at bounding box center [455, 67] width 5 height 5
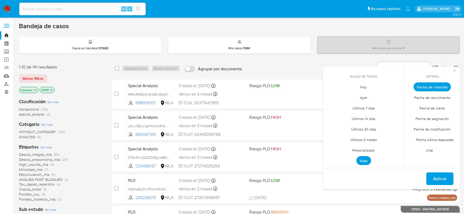
click at [362, 151] on span "Personalizado" at bounding box center [363, 150] width 33 height 11
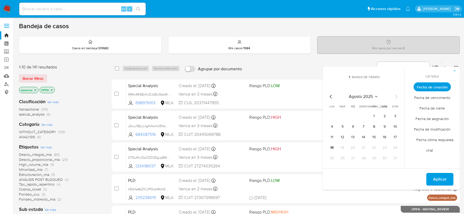
click at [332, 98] on icon "Mes anterior" at bounding box center [330, 96] width 6 height 6
click at [331, 97] on icon "Mes anterior" at bounding box center [330, 97] width 2 height 4
click at [395, 116] on button "1" at bounding box center [395, 116] width 8 height 8
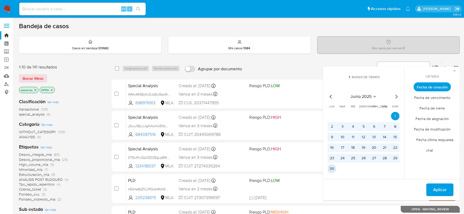
click at [332, 168] on button "30" at bounding box center [331, 169] width 8 height 8
click at [442, 191] on span "Aplicar" at bounding box center [439, 190] width 13 height 12
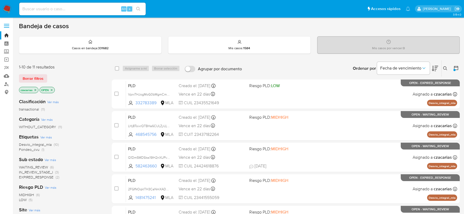
click at [52, 91] on icon "close-filter" at bounding box center [51, 89] width 3 height 3
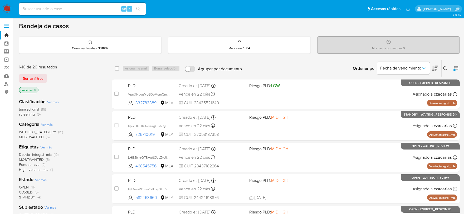
click at [37, 108] on span "transactional" at bounding box center [29, 109] width 20 height 5
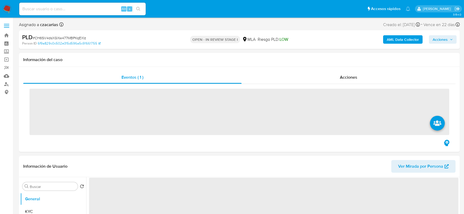
click at [411, 41] on b "AML Data Collector" at bounding box center [402, 39] width 32 height 8
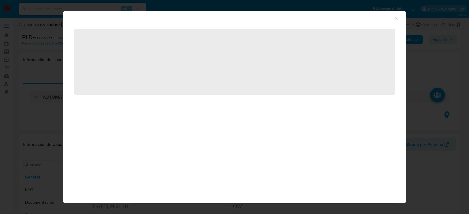
select select "10"
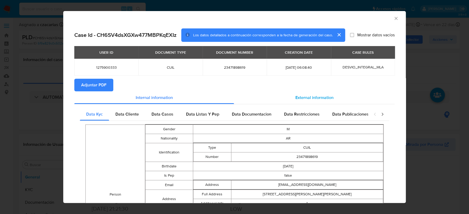
click at [285, 99] on div "External information" at bounding box center [314, 97] width 161 height 13
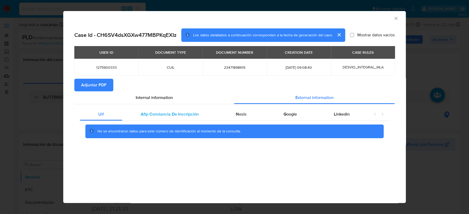
click at [171, 112] on span "Afip Constancia De Inscripción" at bounding box center [170, 114] width 58 height 6
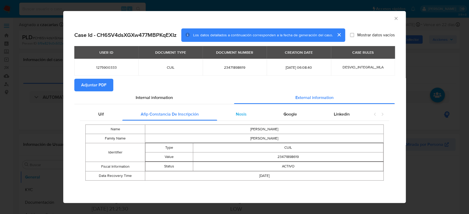
click at [251, 113] on div "Nosis" at bounding box center [241, 114] width 48 height 13
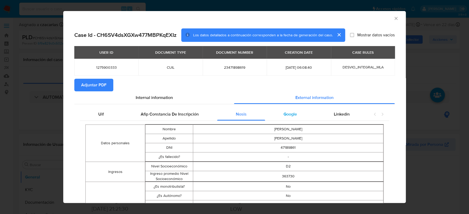
click at [283, 119] on div "Google" at bounding box center [290, 114] width 50 height 13
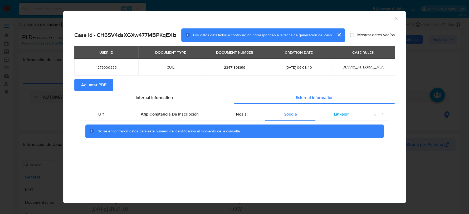
click at [343, 117] on span "Linkedin" at bounding box center [342, 114] width 16 height 6
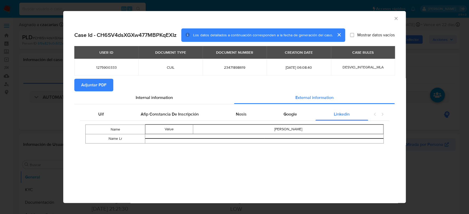
click at [95, 81] on span "Adjuntar PDF" at bounding box center [93, 85] width 25 height 12
click at [396, 18] on icon "Cerrar ventana" at bounding box center [395, 18] width 5 height 5
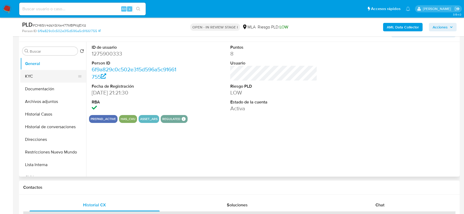
scroll to position [99, 0]
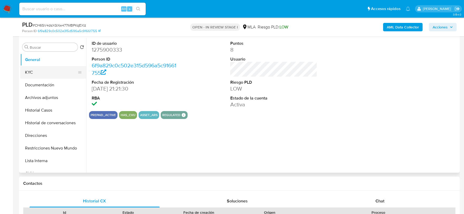
click at [41, 72] on button "KYC" at bounding box center [51, 72] width 62 height 13
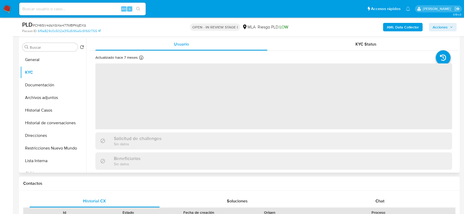
select select "10"
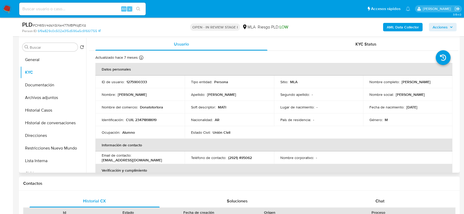
click at [146, 119] on p "CUIL 23471898619" at bounding box center [141, 119] width 31 height 5
click at [147, 119] on p "CUIL 23471898619" at bounding box center [141, 119] width 31 height 5
copy p "23471898619"
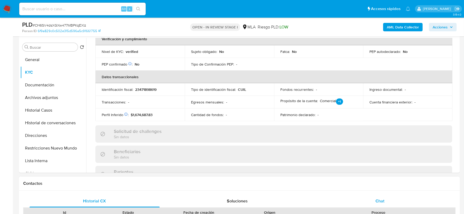
click at [398, 200] on div "Chat" at bounding box center [380, 201] width 130 height 13
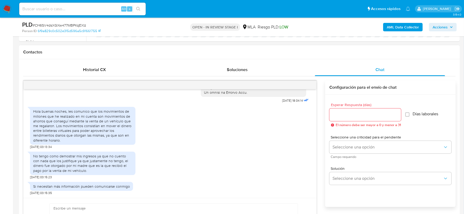
scroll to position [263, 0]
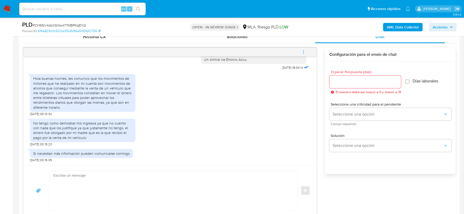
click at [133, 183] on textarea at bounding box center [171, 190] width 237 height 39
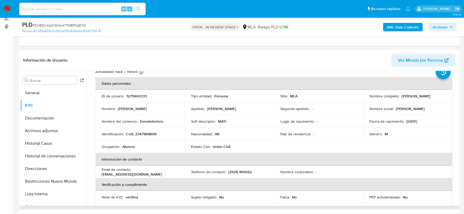
scroll to position [0, 0]
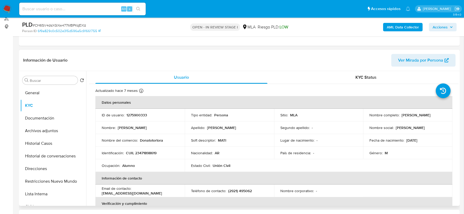
drag, startPoint x: 399, startPoint y: 116, endPoint x: 429, endPoint y: 117, distance: 30.0
click at [429, 117] on td "Nombre completo : Donato Tortora" at bounding box center [407, 115] width 89 height 13
copy div "[PERSON_NAME]"
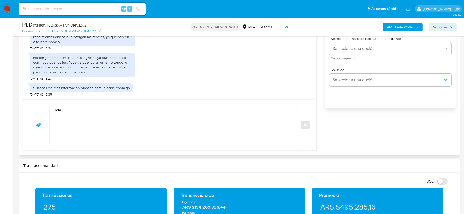
scroll to position [329, 0]
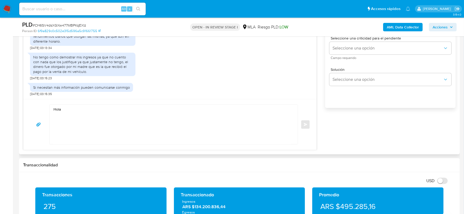
click at [97, 111] on textarea "Hola" at bounding box center [171, 124] width 237 height 39
paste textarea "[PERSON_NAME]"
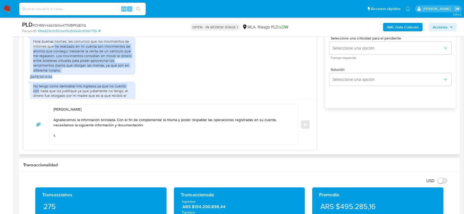
scroll to position [250, 0]
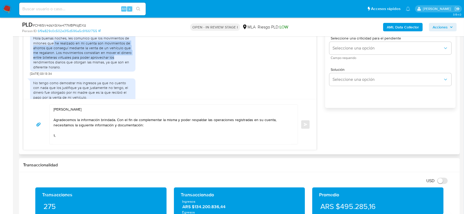
drag, startPoint x: 53, startPoint y: 82, endPoint x: 125, endPoint y: 66, distance: 73.8
click at [125, 66] on div "Hola buenas noches, les comunico que los movimientos de millones que he realiza…" at bounding box center [82, 52] width 99 height 33
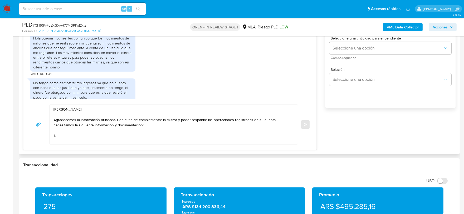
click at [124, 69] on div "Hola buenas noches, les comunico que los movimientos de millones que he realiza…" at bounding box center [82, 52] width 99 height 33
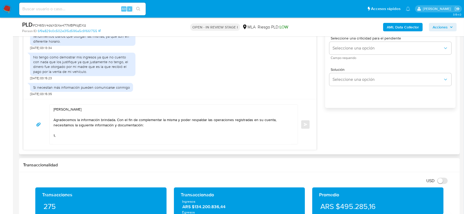
scroll to position [285, 0]
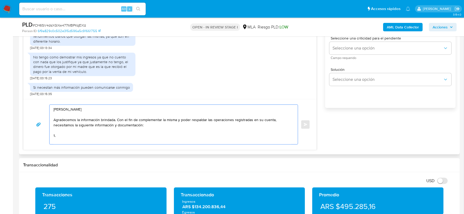
click at [68, 135] on textarea "Hola Donato Tortora Agradecemos la información brindada. Con el fin de compleme…" at bounding box center [171, 124] width 237 height 39
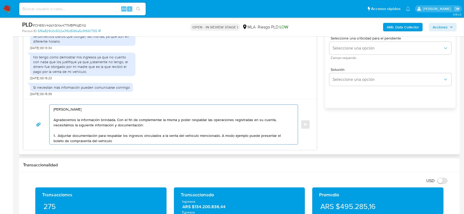
scroll to position [252, 0]
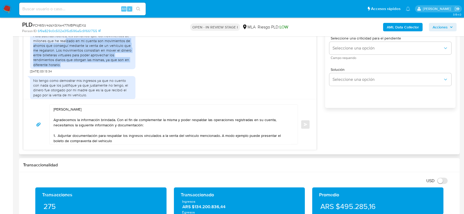
drag, startPoint x: 66, startPoint y: 51, endPoint x: 122, endPoint y: 74, distance: 61.5
click at [122, 67] on div "Hola buenas noches, les comunico que los movimientos de millones que he realiza…" at bounding box center [82, 49] width 99 height 33
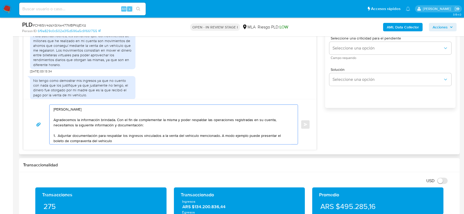
click at [93, 138] on textarea "Hola Donato Tortora Agradecemos la información brindada. Con el fin de compleme…" at bounding box center [171, 124] width 237 height 39
click at [217, 136] on textarea "Hola Donato Tortora Agradecemos la información brindada. Con el fin de compleme…" at bounding box center [171, 124] width 237 height 39
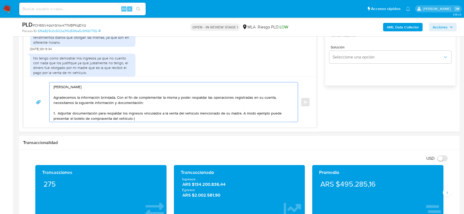
scroll to position [362, 0]
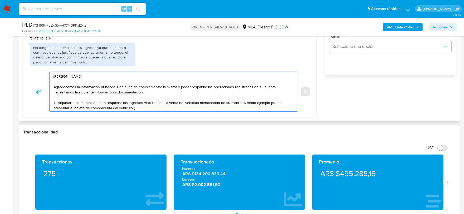
click at [140, 106] on textarea "Hola Donato Tortora Agradecemos la información brindada. Con el fin de compleme…" at bounding box center [171, 91] width 237 height 39
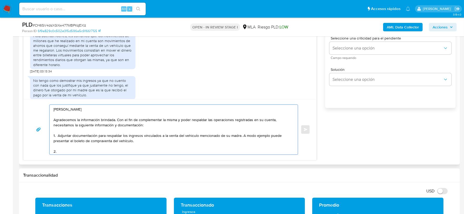
scroll to position [285, 0]
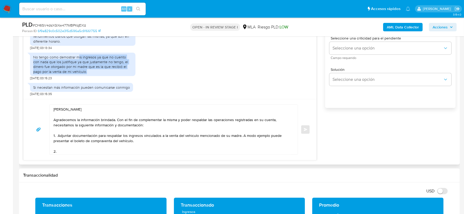
drag, startPoint x: 78, startPoint y: 54, endPoint x: 80, endPoint y: 70, distance: 16.2
click at [80, 70] on div "No tengo como demostrar mis ingresos ya que no cuento con nada que los justifiq…" at bounding box center [82, 64] width 105 height 23
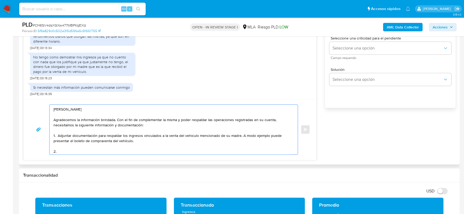
click at [98, 148] on textarea "Hola Donato Tortora Agradecemos la información brindada. Con el fin de compleme…" at bounding box center [171, 130] width 237 height 50
drag, startPoint x: 218, startPoint y: 151, endPoint x: 57, endPoint y: 151, distance: 161.1
click at [57, 151] on textarea "Hola Donato Tortora Agradecemos la información brindada. Con el fin de compleme…" at bounding box center [171, 130] width 237 height 50
paste textarea "Proporciona el vínculo con las siguientes contrapartes con las que operaste, el…"
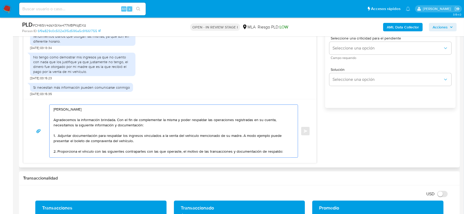
scroll to position [0, 0]
click at [229, 150] on textarea "Hola Donato Tortora Agradecemos la información brindada. Con el fin de compleme…" at bounding box center [171, 131] width 237 height 53
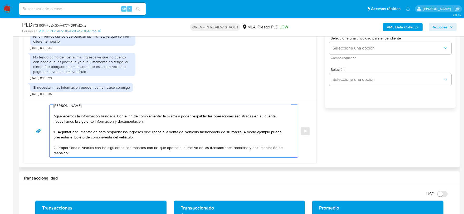
scroll to position [7, 0]
click at [126, 151] on textarea "Hola Donato Tortora Agradecemos la información brindada. Con el fin de compleme…" at bounding box center [171, 131] width 237 height 53
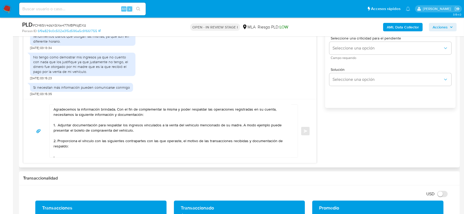
drag, startPoint x: 84, startPoint y: 162, endPoint x: 74, endPoint y: 153, distance: 12.5
click at [81, 160] on div "Hola Donato Tortora Agradecemos la información brindada. Con el fin de compleme…" at bounding box center [169, 131] width 293 height 64
click at [74, 152] on textarea "Hola Donato Tortora Agradecemos la información brindada. Con el fin de compleme…" at bounding box center [171, 131] width 237 height 53
paste textarea "Maria Gabriela Menna"
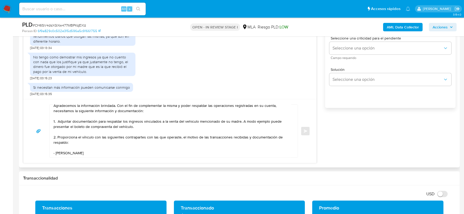
click at [99, 149] on textarea "Hola Donato Tortora Agradecemos la información brindada. Con el fin de compleme…" at bounding box center [171, 131] width 237 height 53
paste textarea "27214501924"
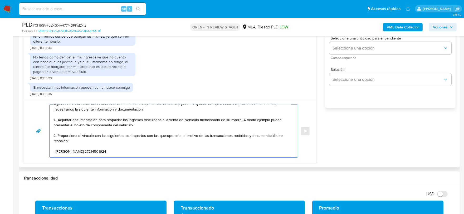
click at [63, 155] on textarea "Hola Donato Tortora Agradecemos la información brindada. Con el fin de compleme…" at bounding box center [171, 131] width 237 height 53
click at [118, 153] on textarea "Hola Donato Tortora Agradecemos la información brindada. Con el fin de compleme…" at bounding box center [171, 131] width 237 height 53
paste textarea "24064196185"
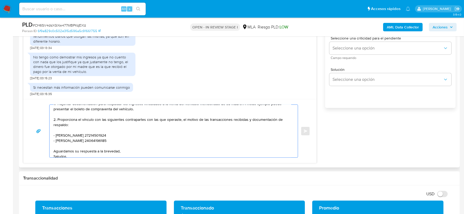
scroll to position [46, 0]
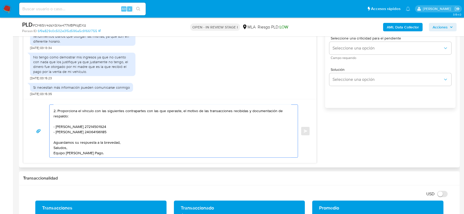
click at [126, 127] on textarea "Hola Donato Tortora Agradecemos la información brindada. Con el fin de compleme…" at bounding box center [171, 131] width 237 height 53
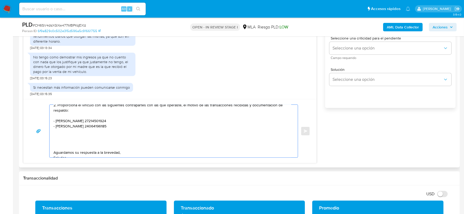
click at [74, 134] on textarea "Hola Donato Tortora Agradecemos la información brindada. Con el fin de compleme…" at bounding box center [171, 131] width 237 height 53
click at [72, 138] on textarea "Hola Donato Tortora Agradecemos la información brindada. Con el fin de compleme…" at bounding box center [171, 131] width 237 height 53
paste textarea "Es importante que sepas que, en caso de no responder a lo solicitado o si lo pr…"
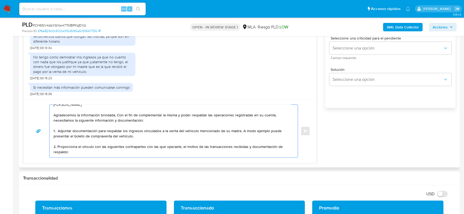
scroll to position [0, 0]
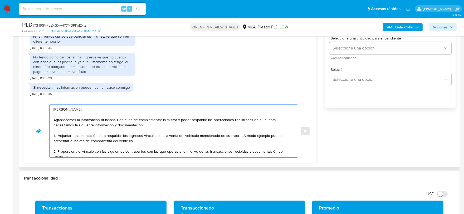
drag, startPoint x: 117, startPoint y: 118, endPoint x: 201, endPoint y: 129, distance: 83.9
click at [201, 129] on textarea "Hola Donato Tortora Agradecemos la información brindada. Con el fin de compleme…" at bounding box center [171, 131] width 237 height 53
drag, startPoint x: 150, startPoint y: 127, endPoint x: 48, endPoint y: 117, distance: 101.5
click at [48, 117] on div "Hola Donato Tortora Agradecemos la información brindada. Con el fin de compleme…" at bounding box center [170, 131] width 280 height 53
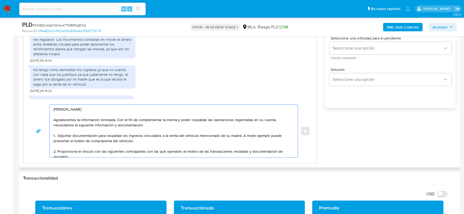
scroll to position [252, 0]
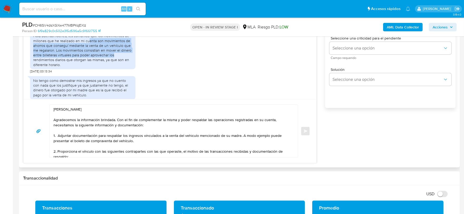
drag, startPoint x: 88, startPoint y: 50, endPoint x: 131, endPoint y: 63, distance: 44.5
click at [131, 63] on div "Hola buenas noches, les comunico que los movimientos de millones que he realiza…" at bounding box center [82, 49] width 99 height 33
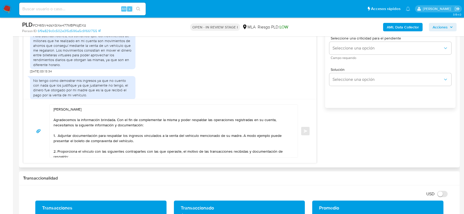
click at [126, 67] on div "Hola buenas noches, les comunico que los movimientos de millones que he realiza…" at bounding box center [82, 49] width 99 height 33
click at [186, 135] on textarea "Hola Donato Tortora Agradecemos la información brindada. Con el fin de compleme…" at bounding box center [171, 131] width 237 height 53
drag, startPoint x: 220, startPoint y: 136, endPoint x: 236, endPoint y: 135, distance: 16.4
click at [236, 135] on textarea "Hola Donato Tortora Agradecemos la información brindada. Con el fin de compleme…" at bounding box center [171, 131] width 237 height 53
click at [188, 136] on textarea "Hola Donato Tortora Agradecemos la información brindada. Con el fin de compleme…" at bounding box center [171, 131] width 237 height 53
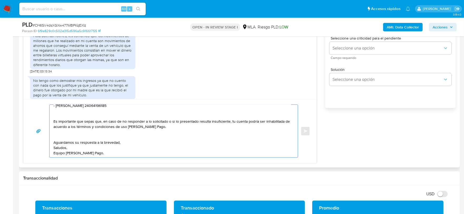
scroll to position [79, 0]
drag, startPoint x: 54, startPoint y: 113, endPoint x: 178, endPoint y: 149, distance: 130.0
click at [178, 149] on textarea "Hola Donato Tortora Agradecemos la información brindada. Con el fin de compleme…" at bounding box center [171, 131] width 237 height 53
click at [177, 147] on textarea "Hola Donato Tortora Agradecemos la información brindada. Con el fin de compleme…" at bounding box center [171, 131] width 237 height 53
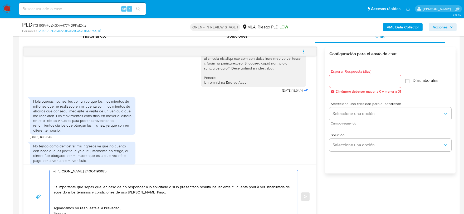
scroll to position [263, 0]
type textarea "Hola Donato Tortora Agradecemos la información brindada. Con el fin de compleme…"
click at [362, 86] on div at bounding box center [365, 82] width 72 height 13
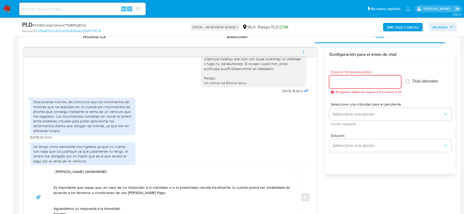
click at [362, 84] on input "Esperar Respuesta (días)" at bounding box center [365, 81] width 72 height 7
type input "1"
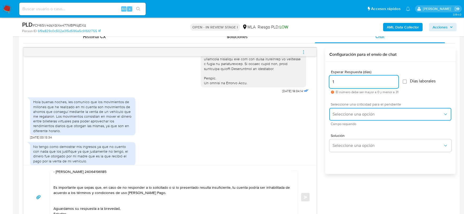
click at [366, 116] on span "Seleccione una opción" at bounding box center [387, 114] width 110 height 5
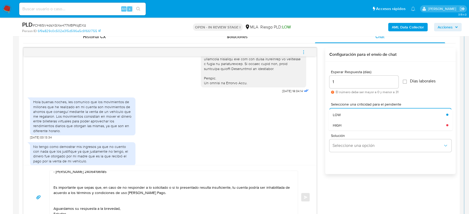
click at [364, 126] on div "HIGH" at bounding box center [388, 125] width 113 height 11
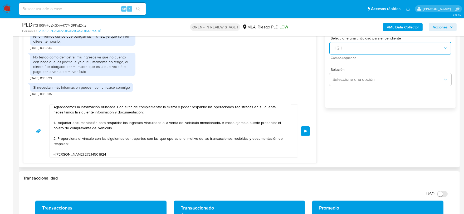
scroll to position [0, 0]
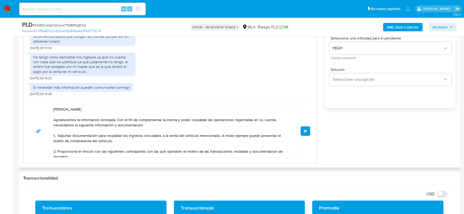
click at [309, 132] on button "Enviar" at bounding box center [304, 130] width 9 height 9
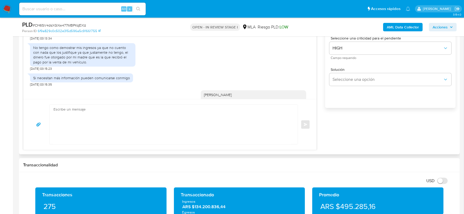
scroll to position [449, 0]
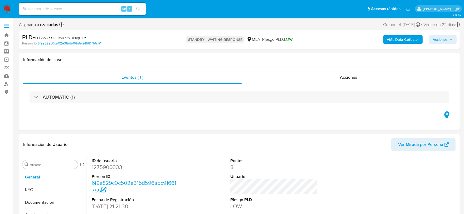
select select "10"
